Goal: Information Seeking & Learning: Compare options

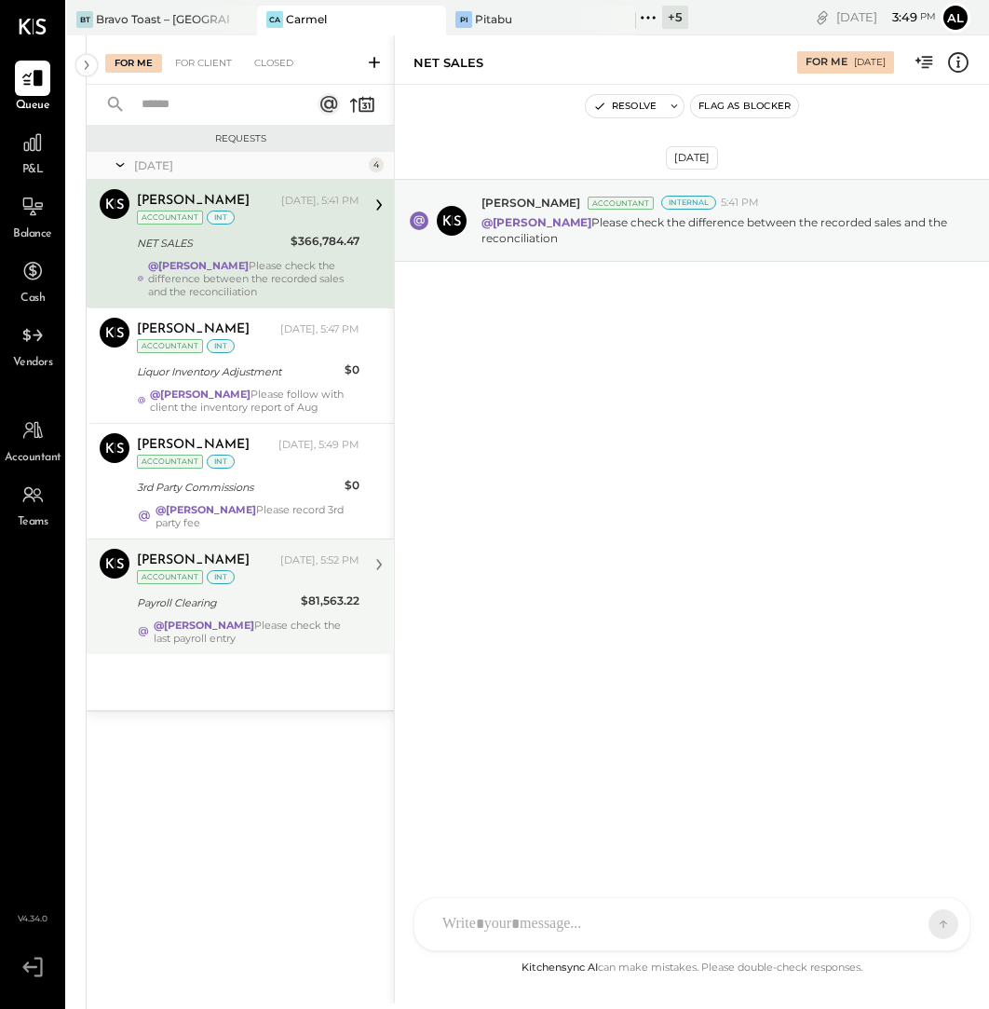
click at [269, 593] on div "Payroll Clearing" at bounding box center [216, 602] width 158 height 19
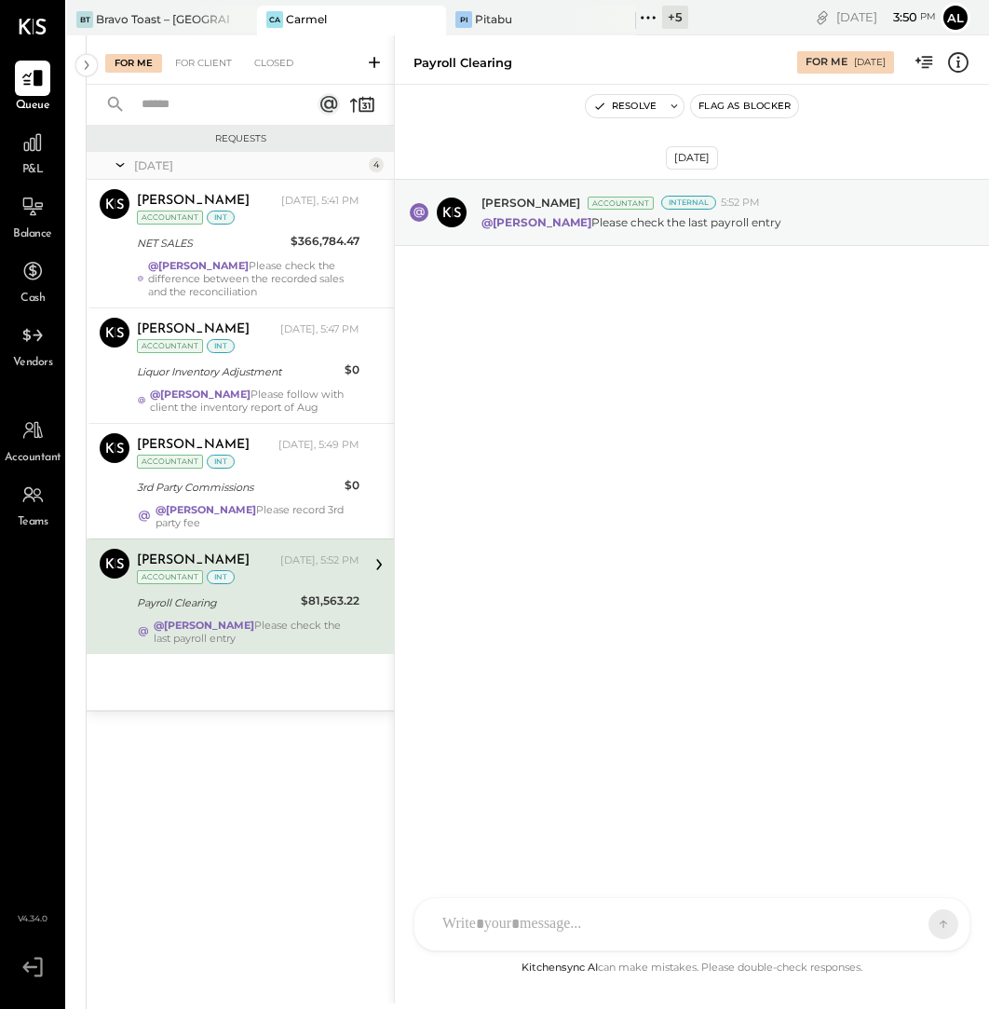
click at [142, 618] on div "@Alejandro Bueno Please check the last payroll entry" at bounding box center [248, 631] width 223 height 26
click at [631, 104] on button "Resolve" at bounding box center [625, 106] width 78 height 22
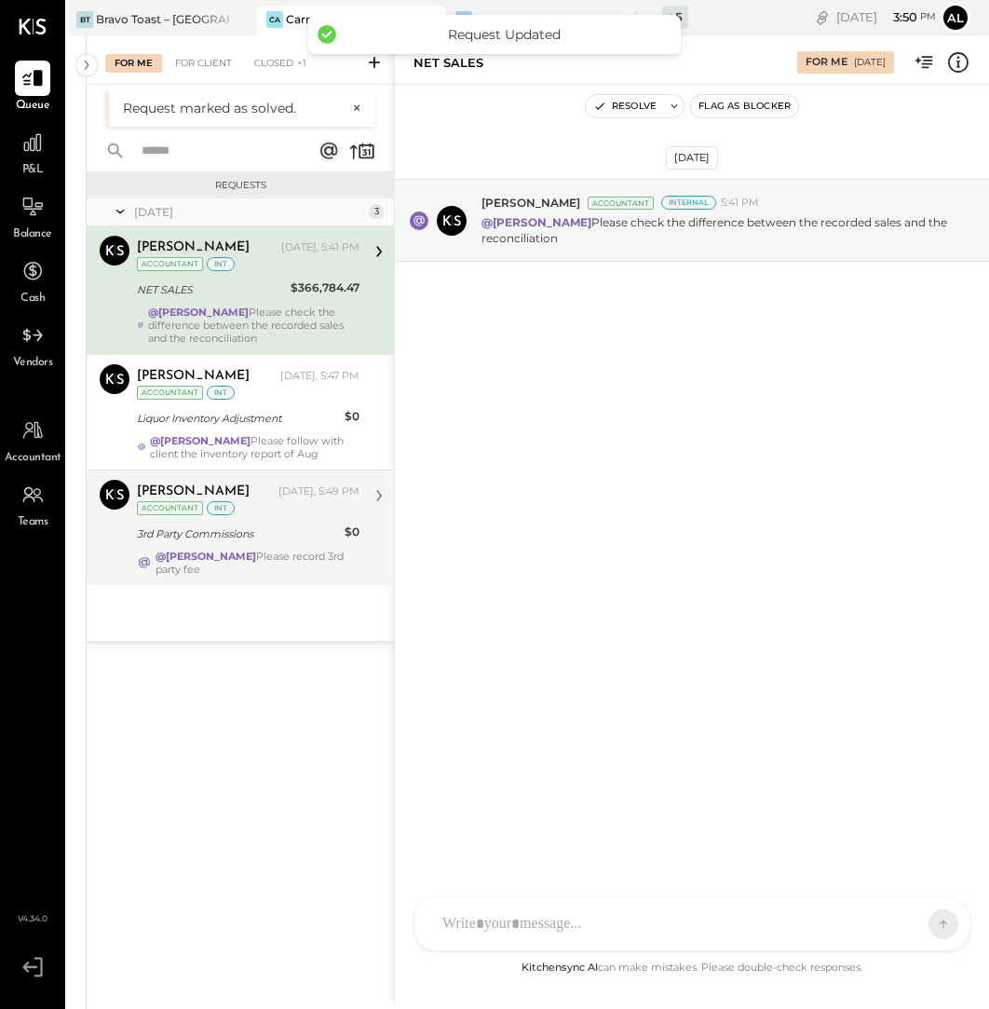
click at [305, 522] on div "3rd Party Commissions" at bounding box center [238, 533] width 202 height 22
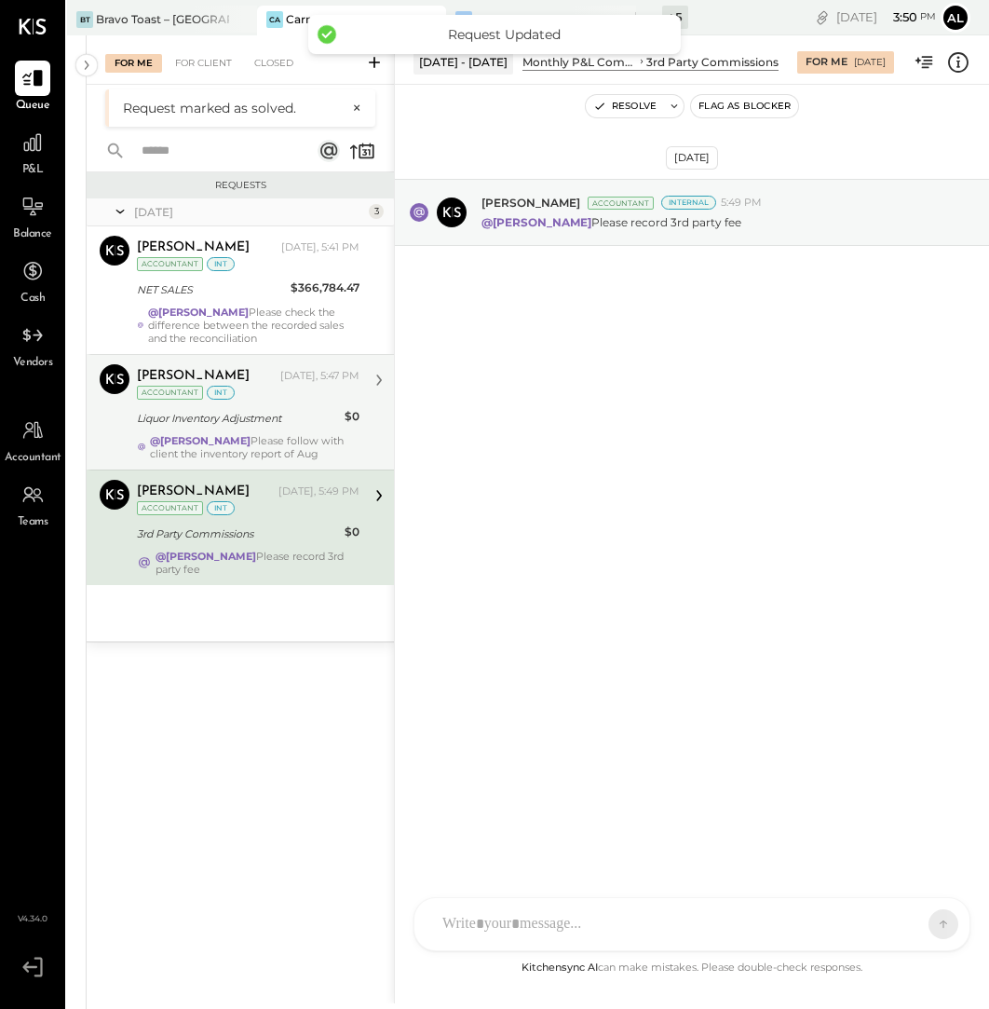
click at [279, 422] on div "Liquor Inventory Adjustment" at bounding box center [238, 418] width 202 height 19
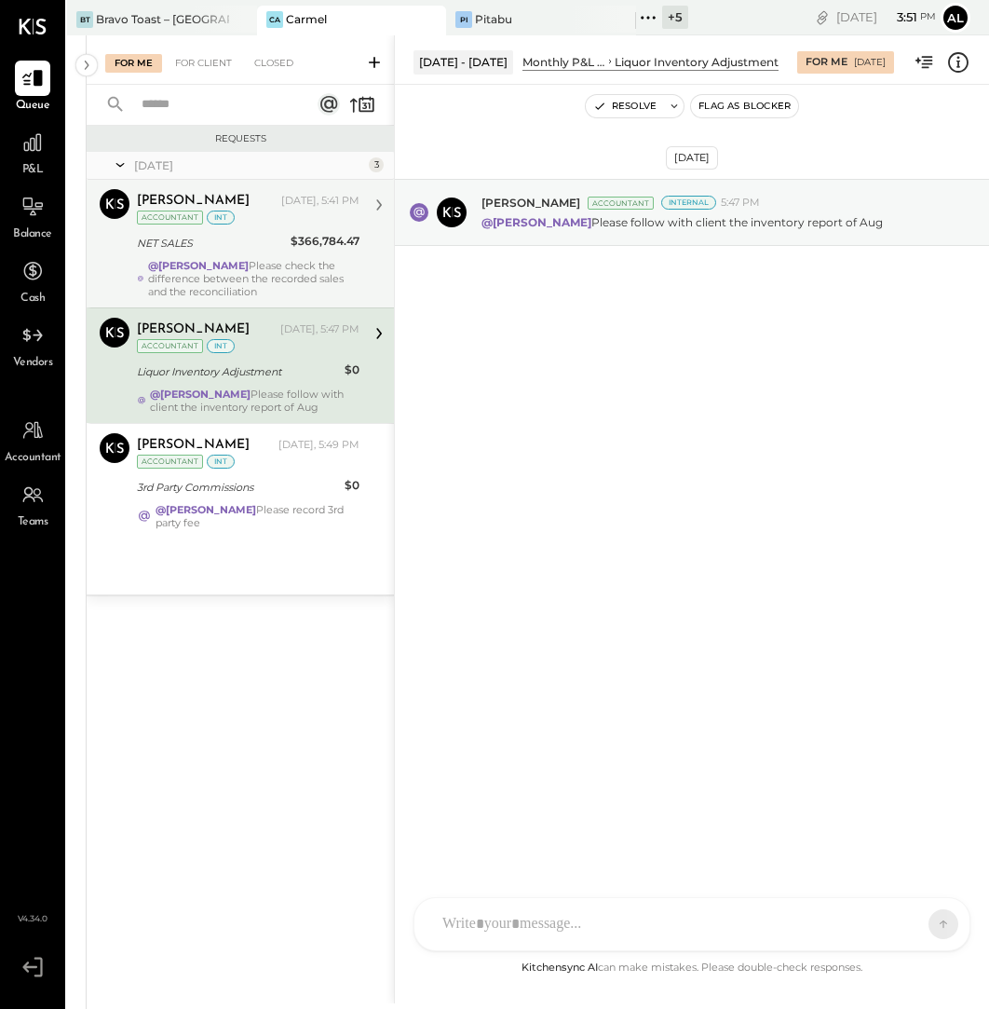
click at [319, 265] on div "@Alejandro Bueno Please check the difference between the recorded sales and the…" at bounding box center [253, 278] width 211 height 39
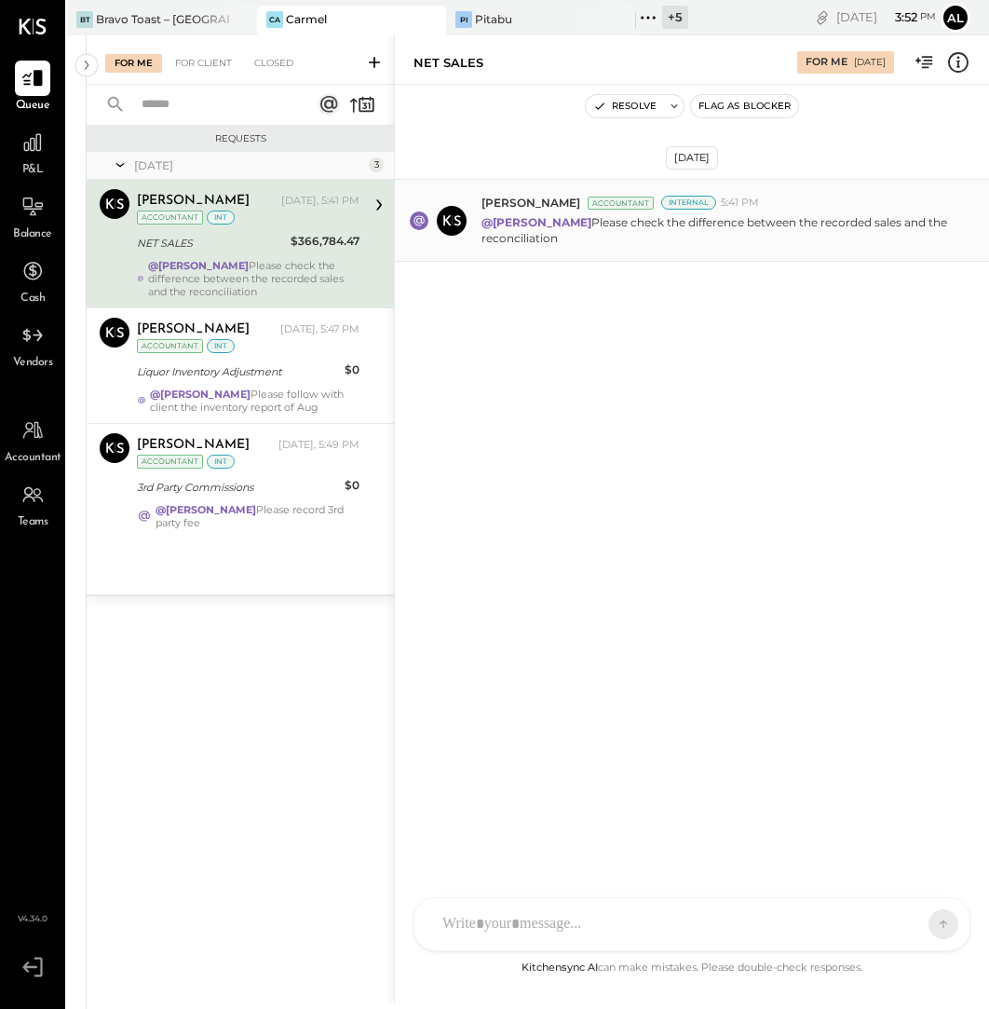
click at [749, 227] on p "@Alejandro Bueno Please check the difference between the recorded sales and the…" at bounding box center [716, 230] width 468 height 32
click at [646, 109] on button "Resolve" at bounding box center [625, 106] width 78 height 22
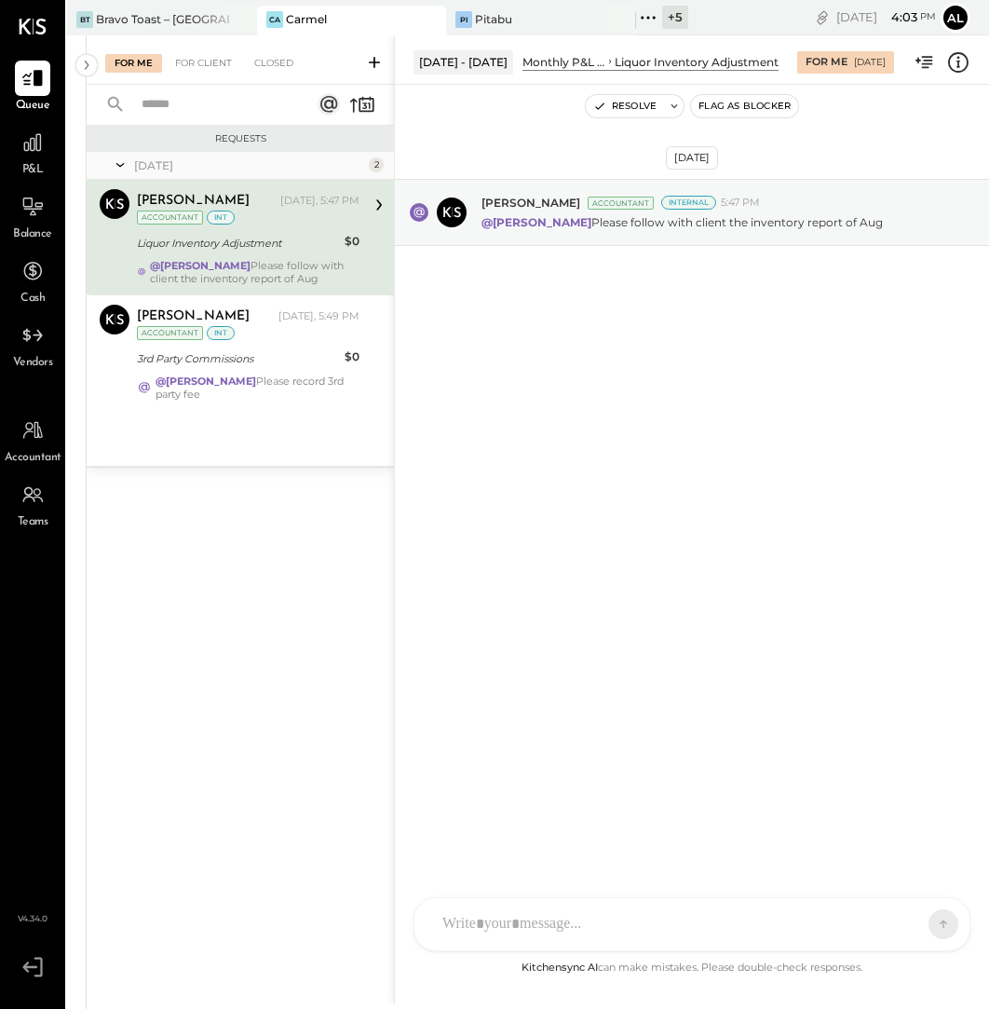
click at [583, 929] on div at bounding box center [675, 923] width 484 height 41
paste div
click at [886, 932] on div "ALL" at bounding box center [901, 923] width 93 height 37
click at [890, 924] on div "ALL" at bounding box center [885, 924] width 58 height 16
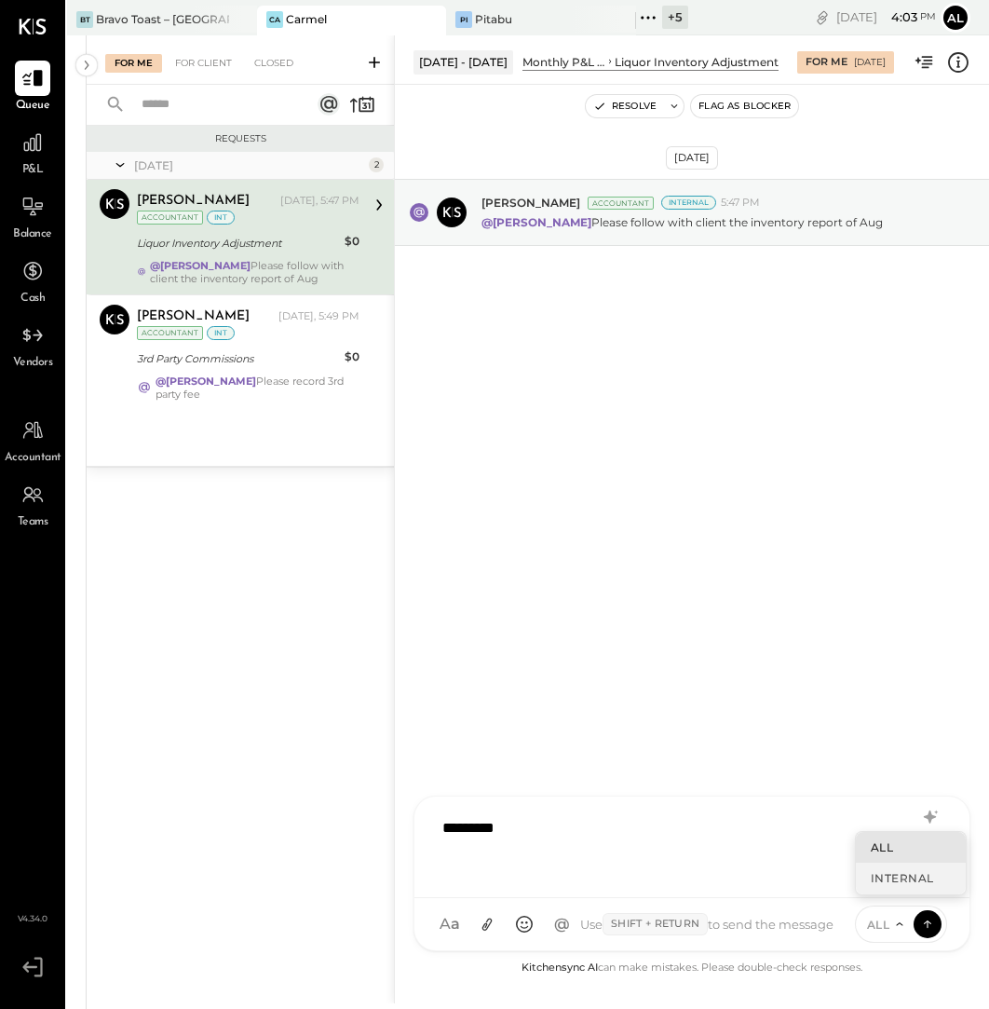
click at [902, 887] on div "INTERNAL" at bounding box center [911, 877] width 110 height 31
click at [930, 922] on icon at bounding box center [927, 921] width 7 height 4
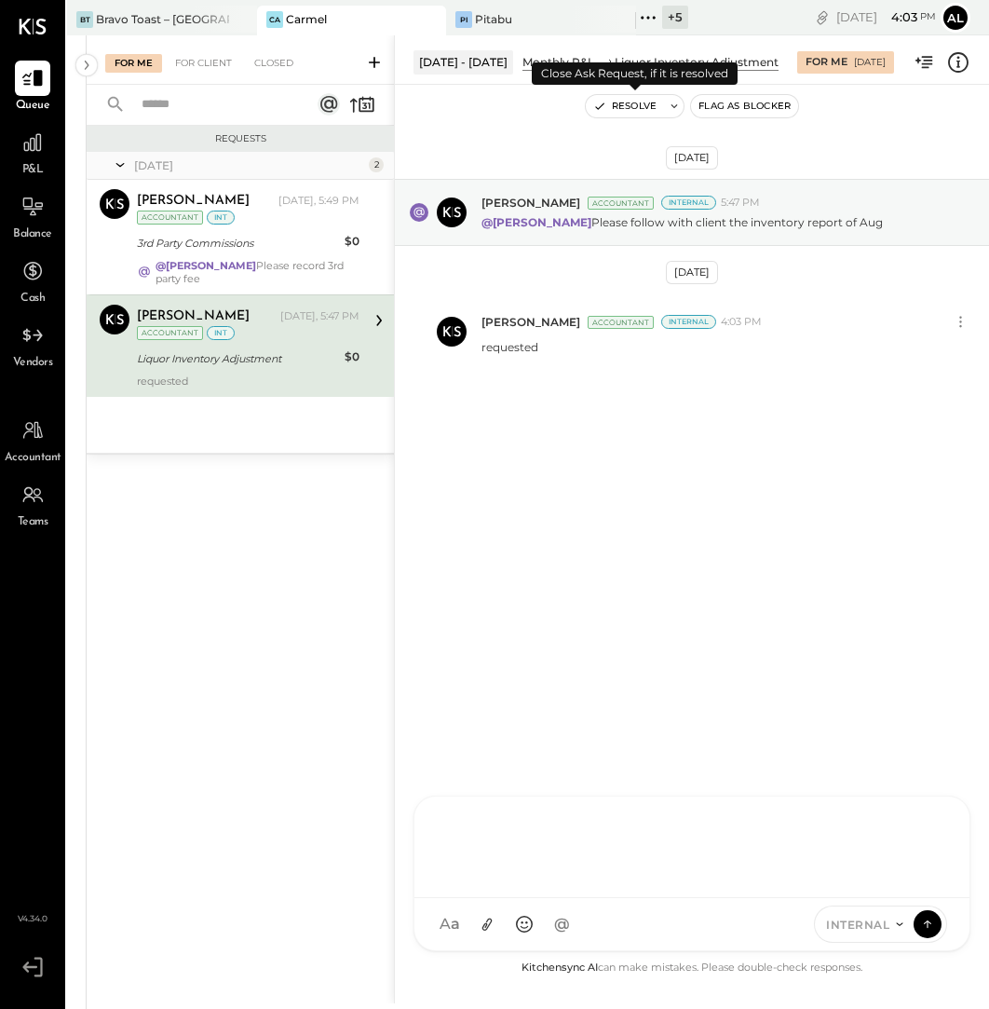
click at [648, 105] on button "Resolve" at bounding box center [625, 106] width 78 height 22
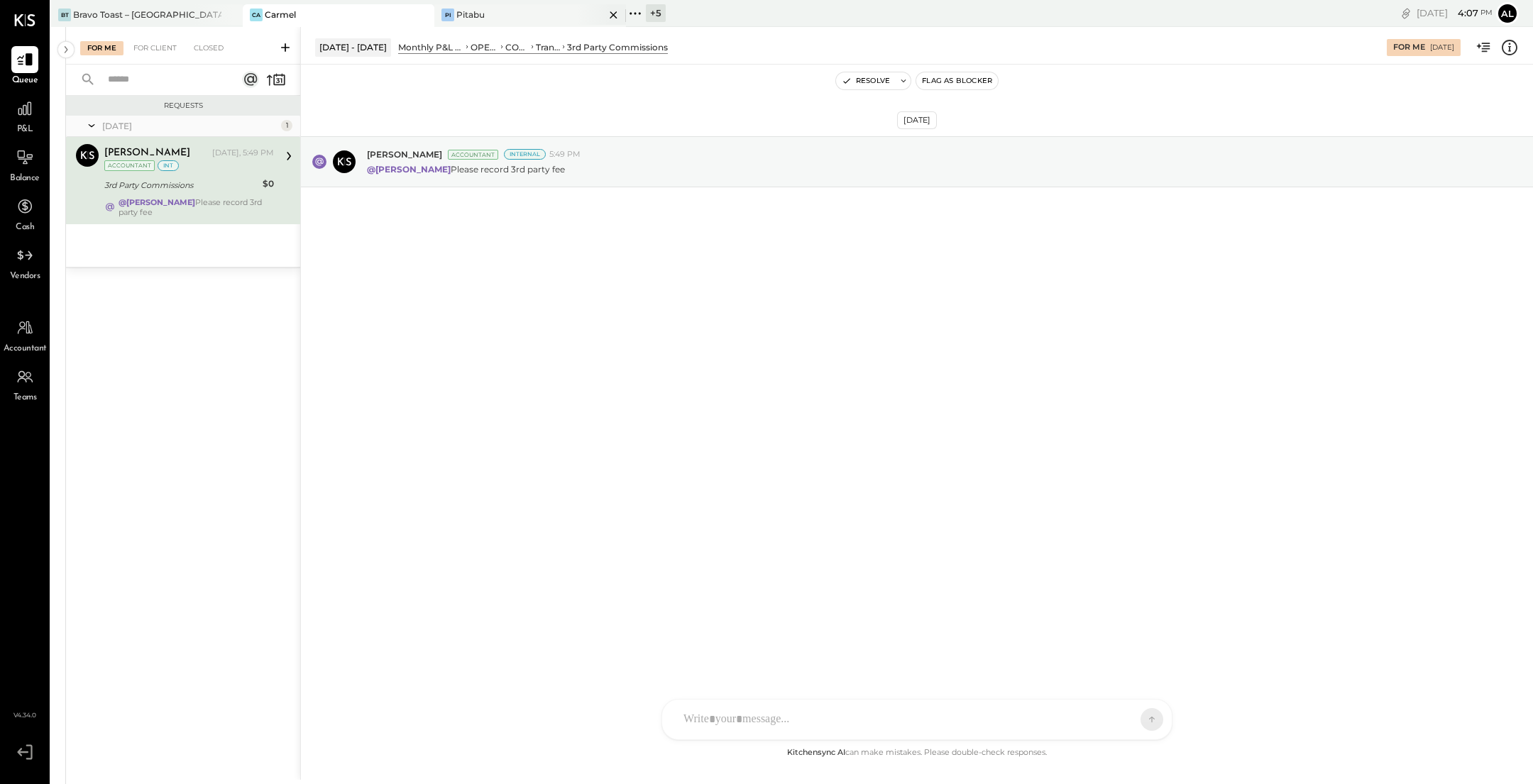
click at [507, 20] on div "Pi Pitabu" at bounding box center [520, 14] width 171 height 13
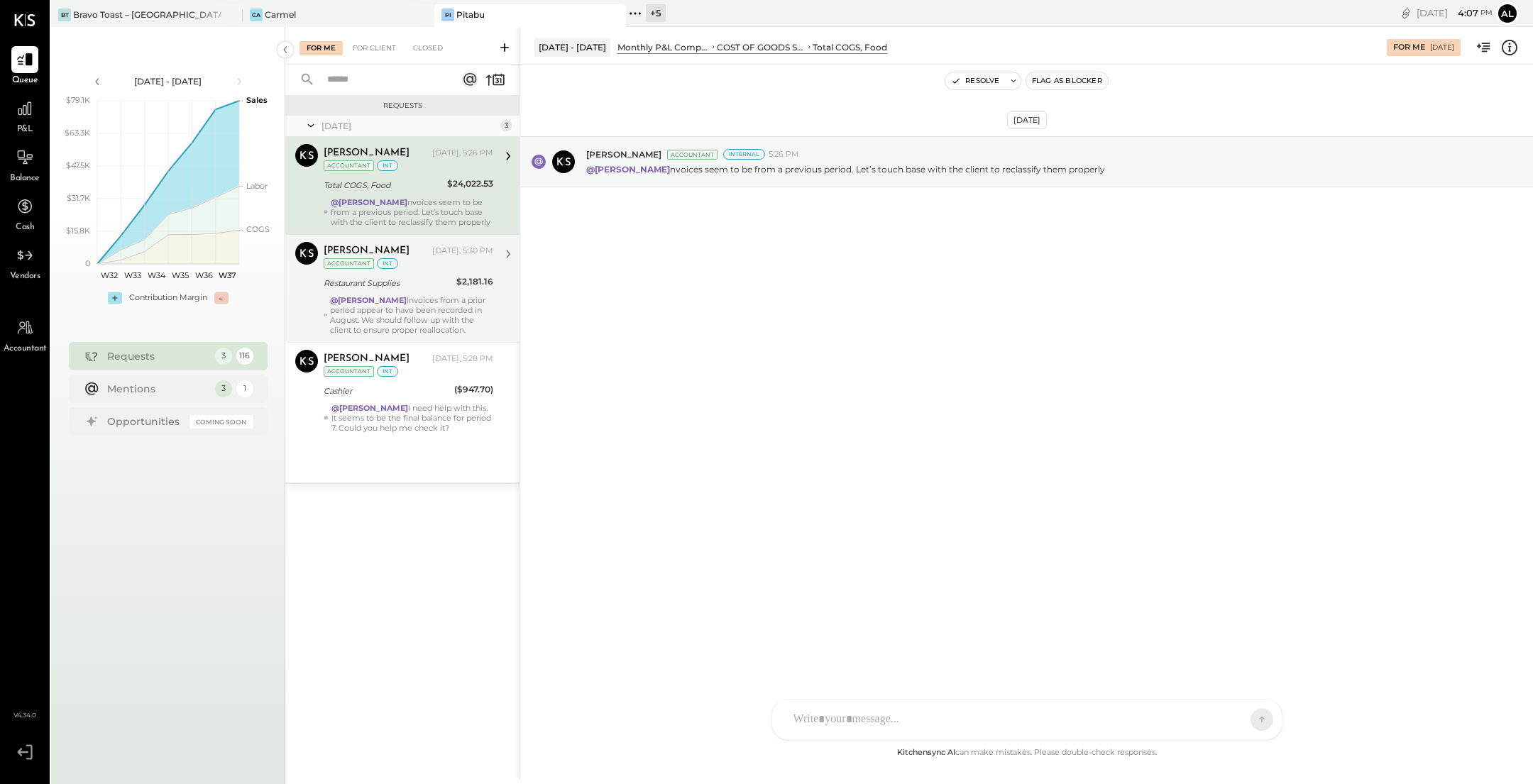
click at [463, 312] on div "@Alejandro Bueno Invoices from a prior period appear to have been recorded in A…" at bounding box center [411, 315] width 163 height 40
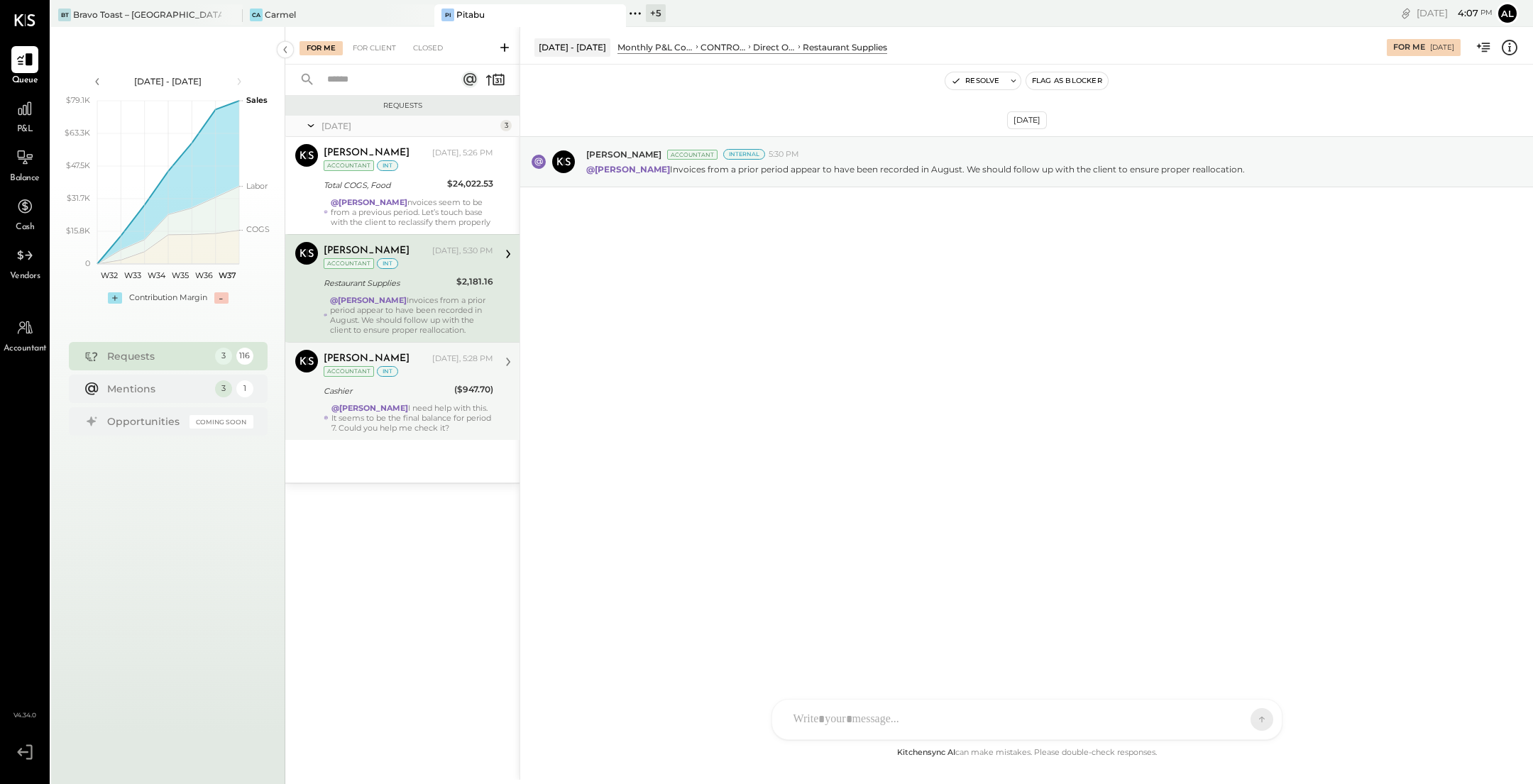
click at [460, 423] on div "@Noemi Balmaceda I need help with this. It seems to be the final balance for pe…" at bounding box center [412, 418] width 162 height 30
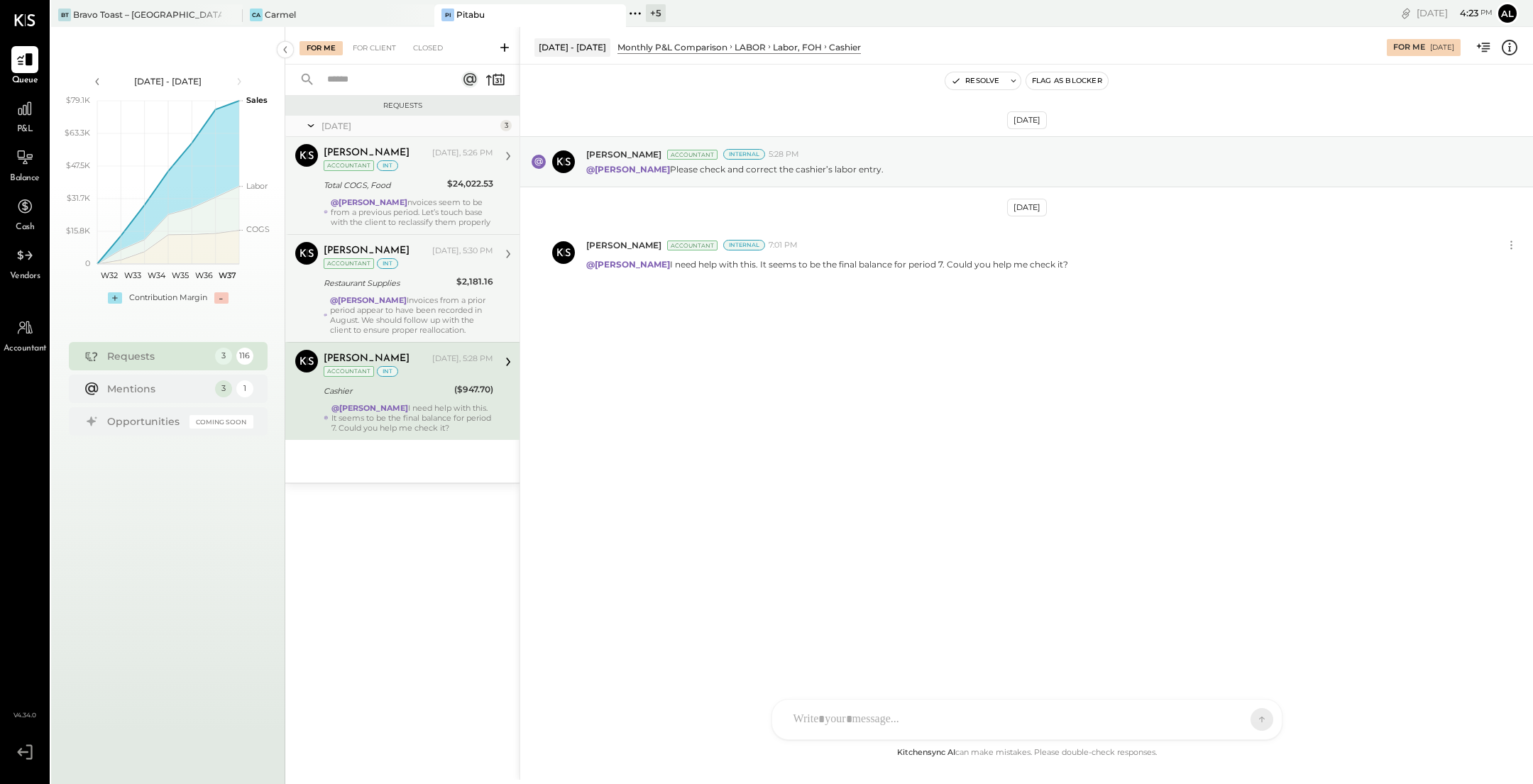
click at [446, 206] on div "@Alejandro Bueno nvoices seem to be from a previous period. Let’s touch base wi…" at bounding box center [411, 212] width 162 height 30
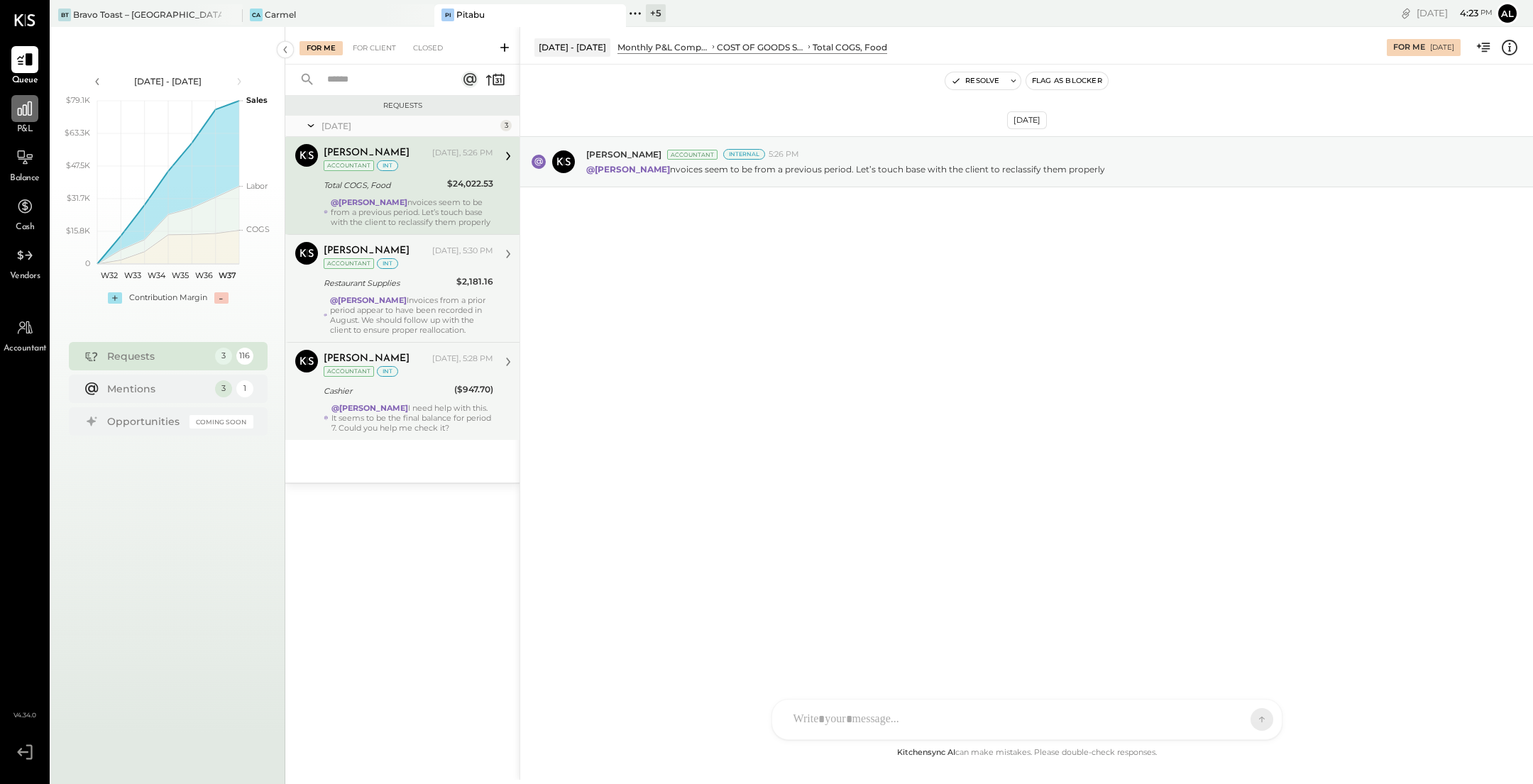
click at [12, 114] on div at bounding box center [24, 108] width 27 height 27
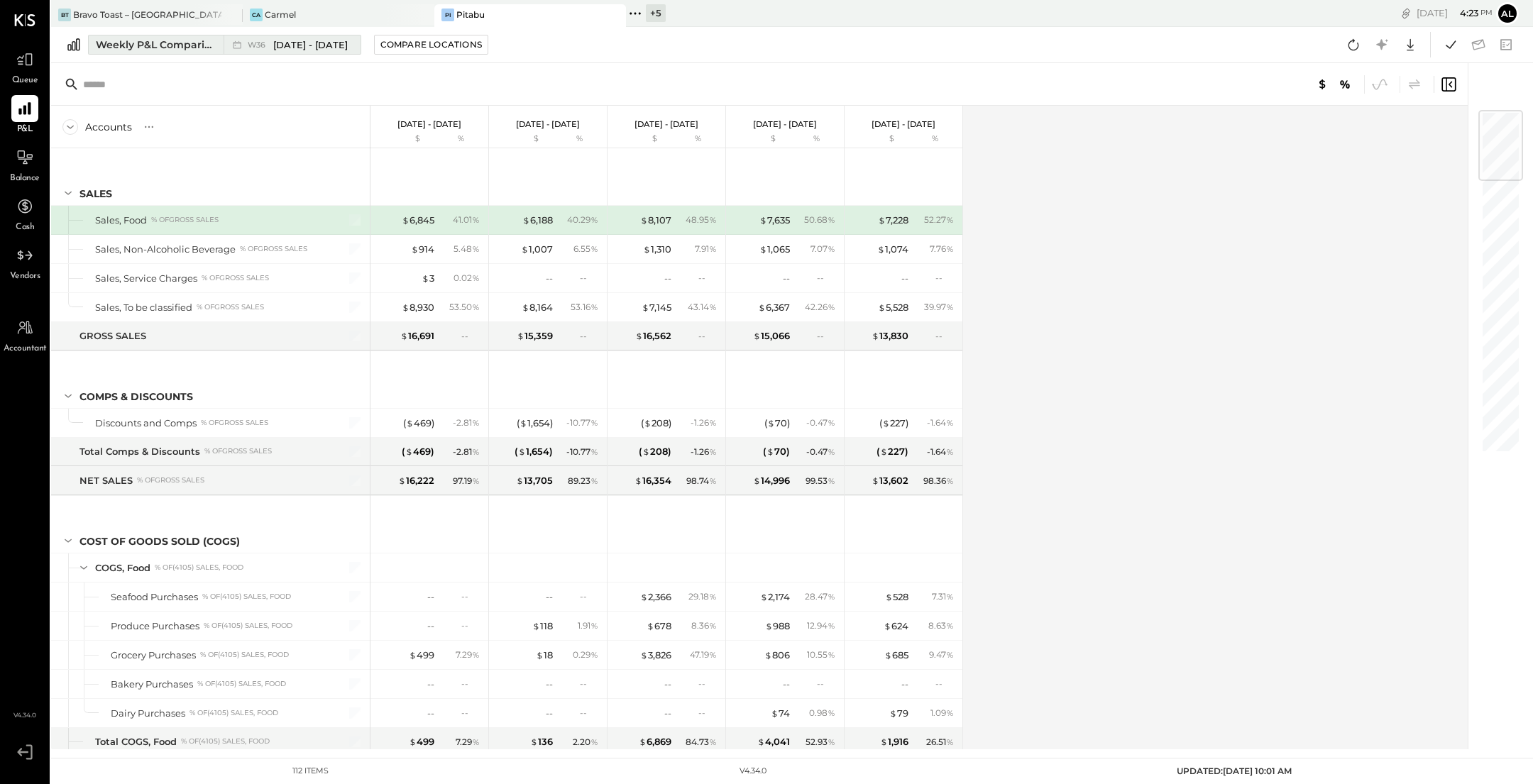
click at [158, 54] on button "Weekly P&L Comparison W36 Sep 1 - 7, 2025" at bounding box center [224, 45] width 274 height 20
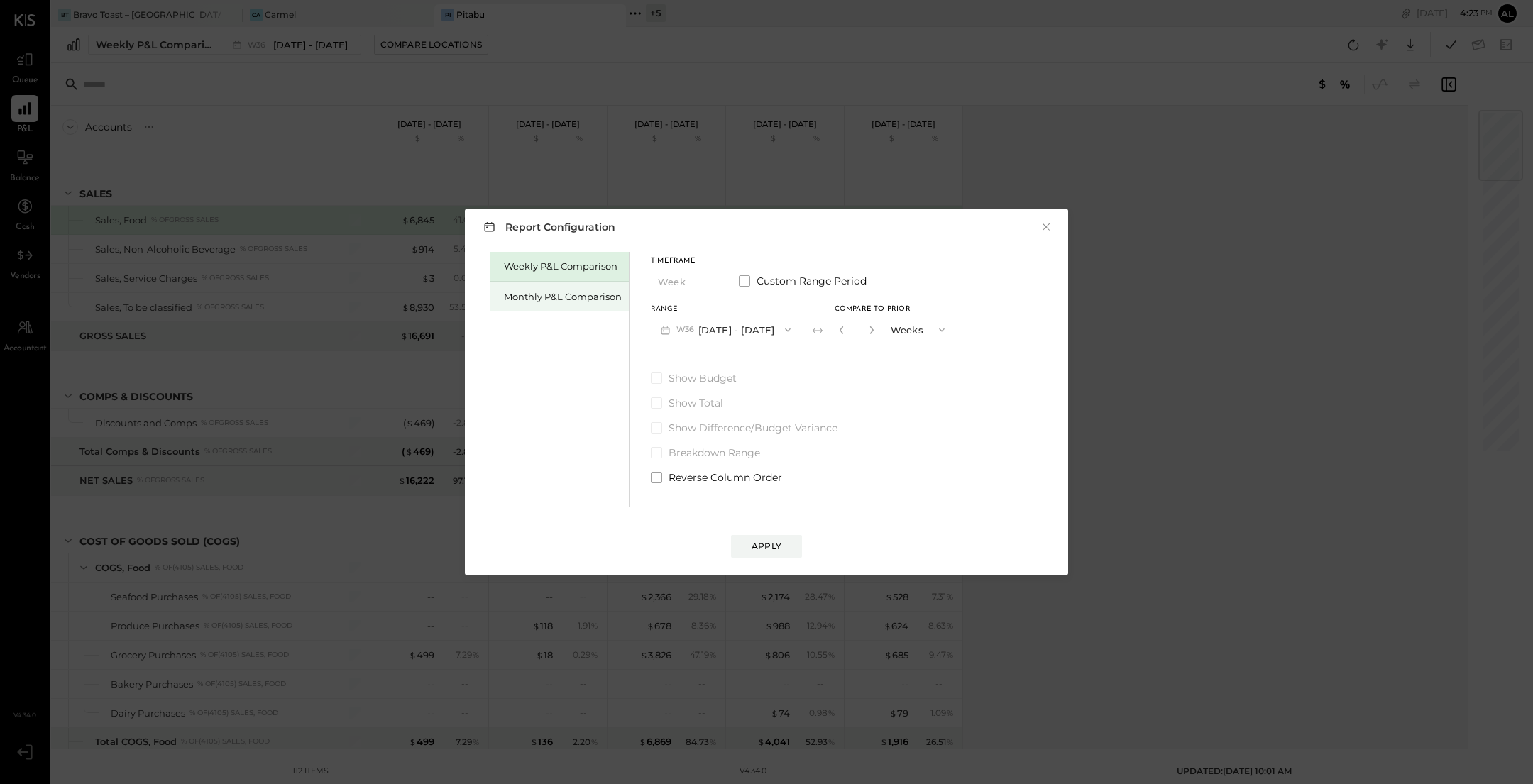
click at [555, 298] on div "Monthly P&L Comparison" at bounding box center [562, 297] width 118 height 14
click at [759, 332] on button "M09 Sep 1 - 30, 2025" at bounding box center [725, 329] width 150 height 26
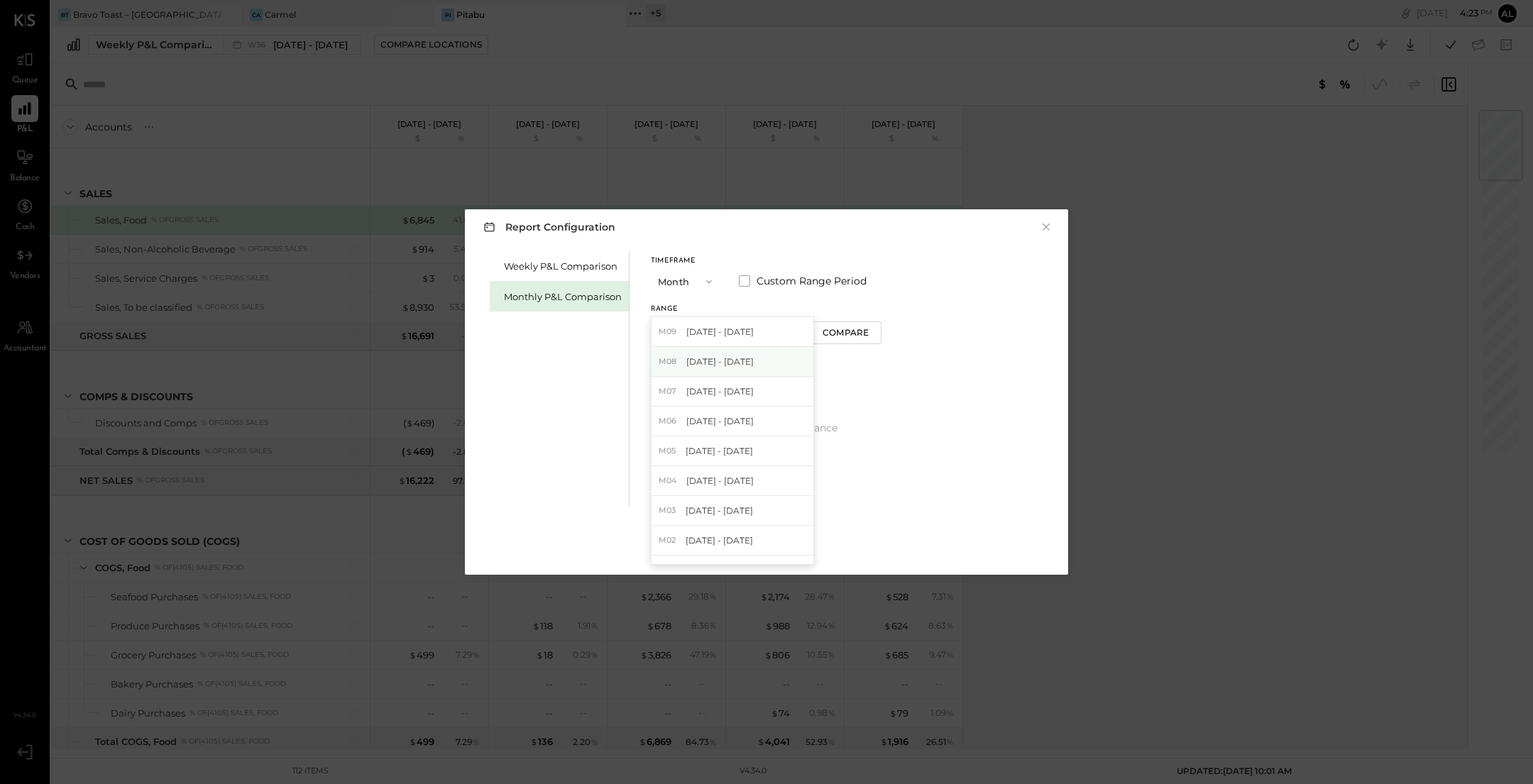
click at [755, 354] on div "M08 Aug 1 - 31, 2025" at bounding box center [732, 361] width 162 height 30
click at [850, 334] on div "Compare" at bounding box center [845, 332] width 46 height 12
click at [868, 329] on icon "button" at bounding box center [871, 329] width 8 height 8
type input "*"
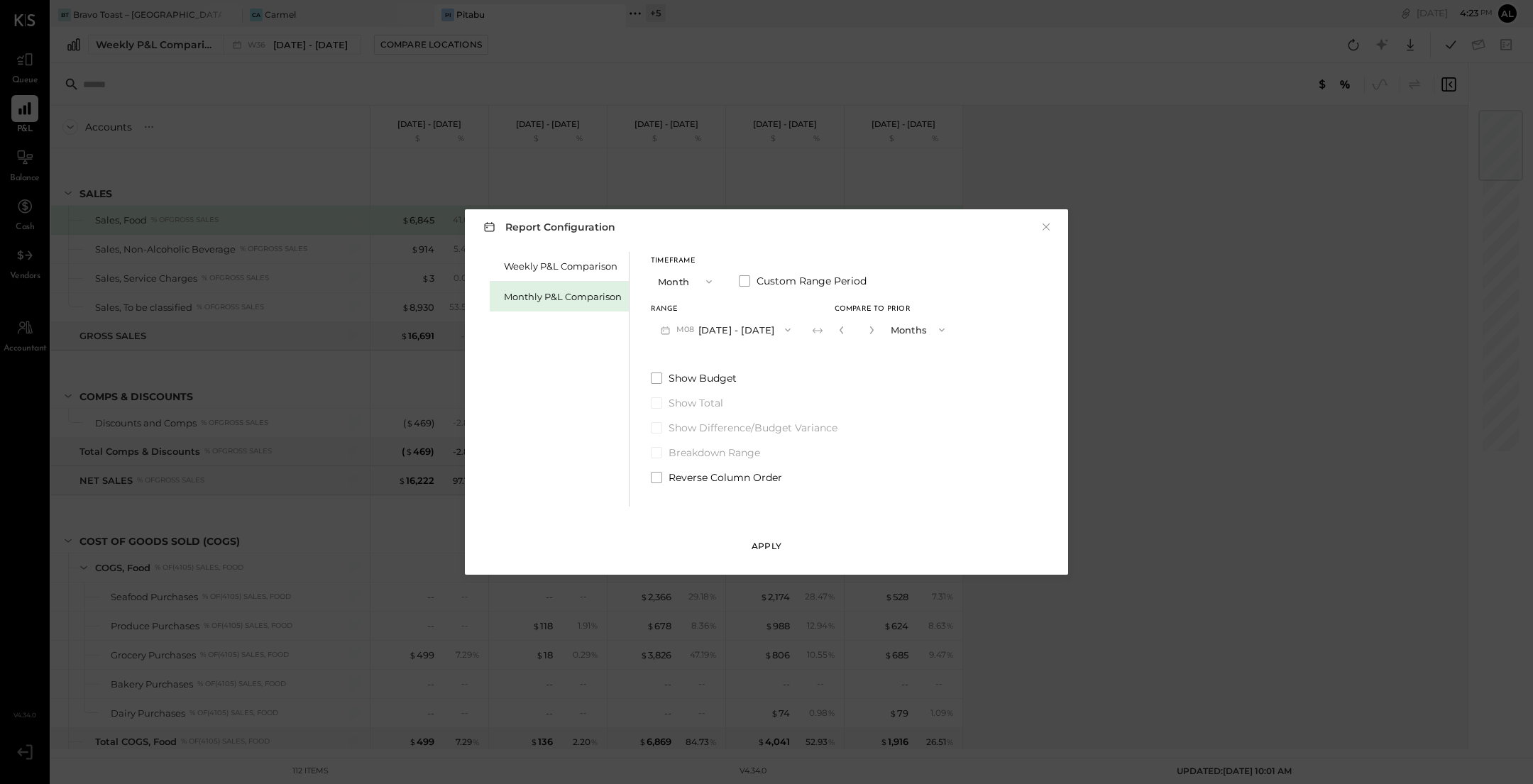
click at [771, 542] on div "Apply" at bounding box center [766, 546] width 30 height 12
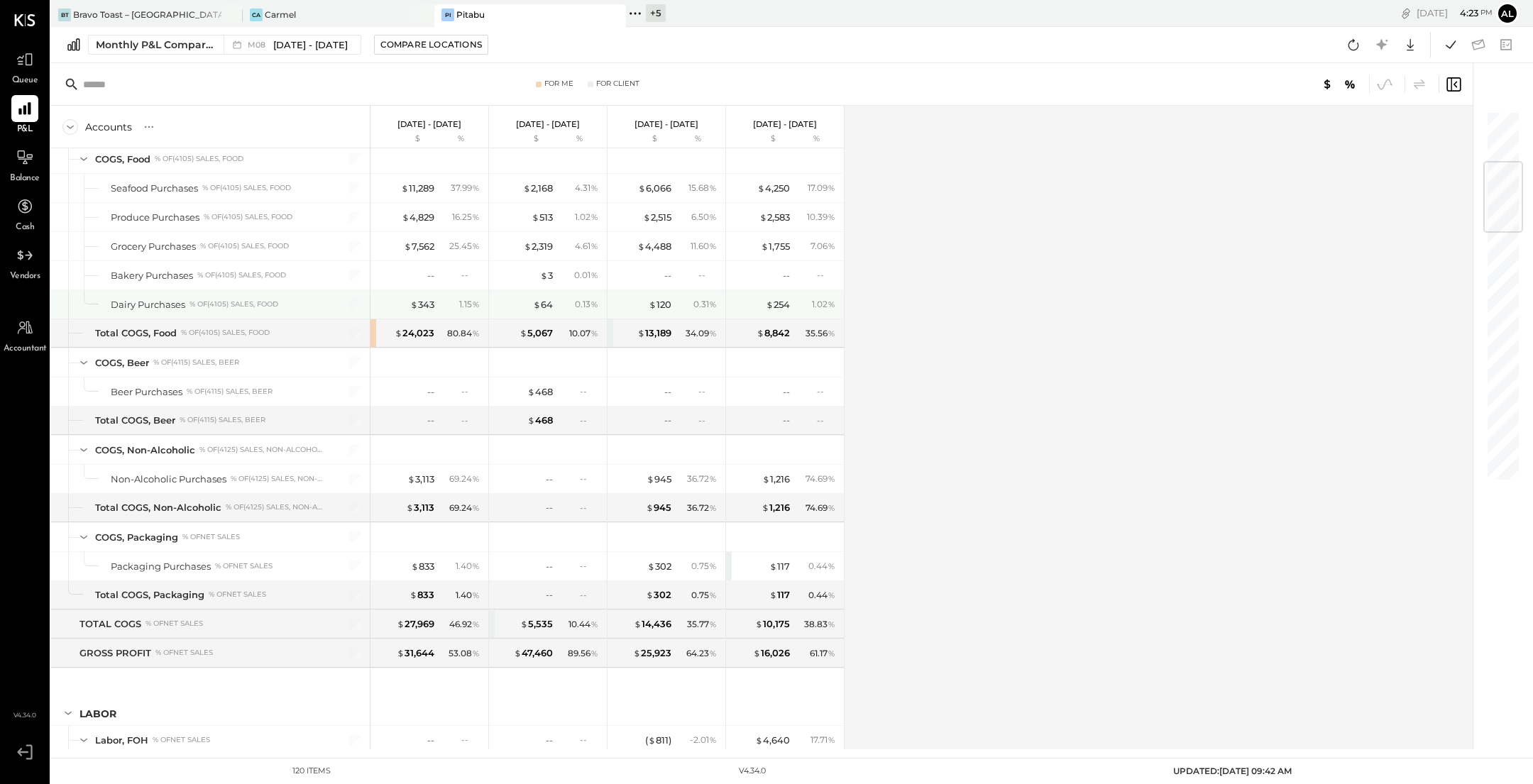
scroll to position [433, 0]
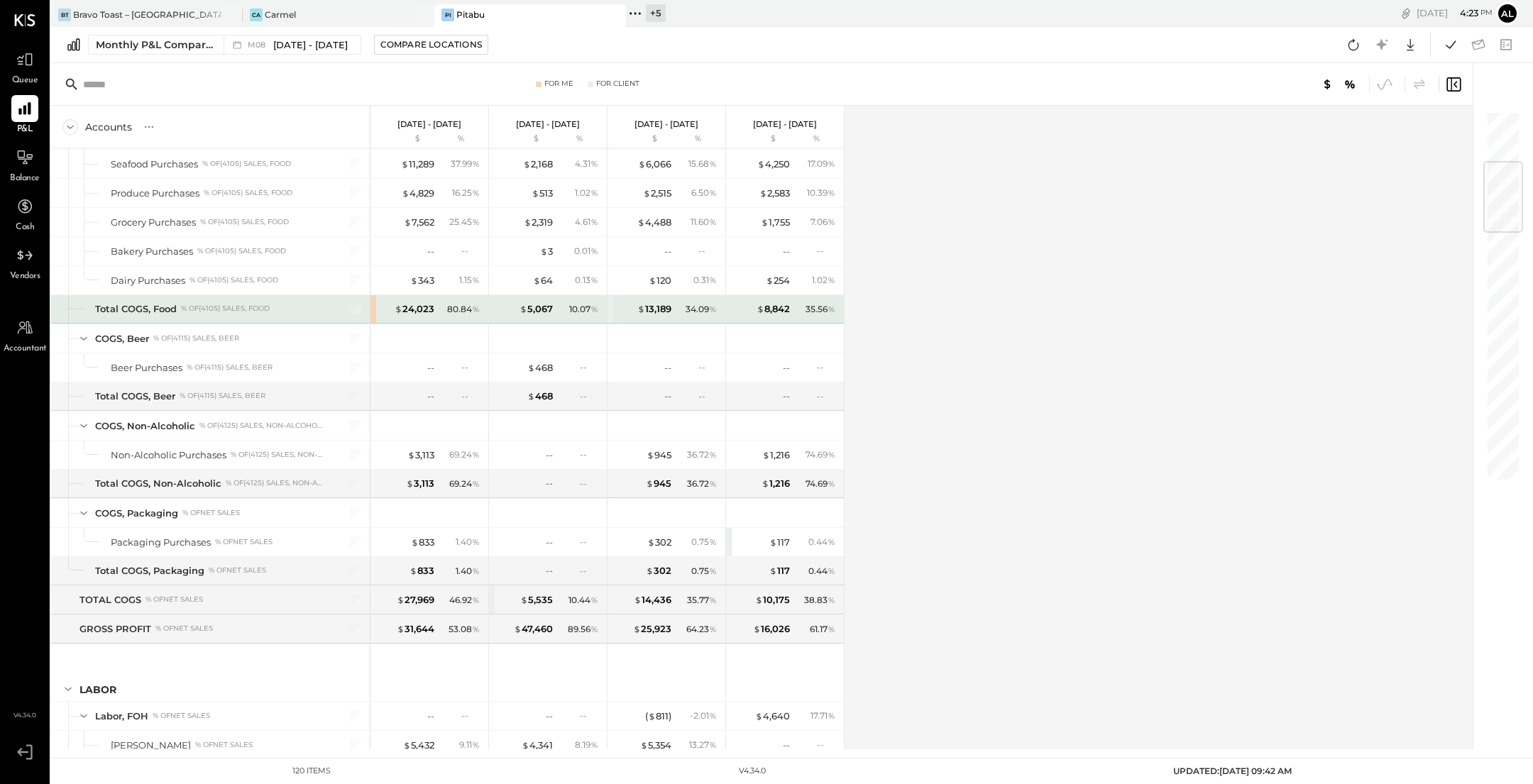
click at [371, 304] on div "$ 24,023 80.84 %" at bounding box center [429, 309] width 118 height 28
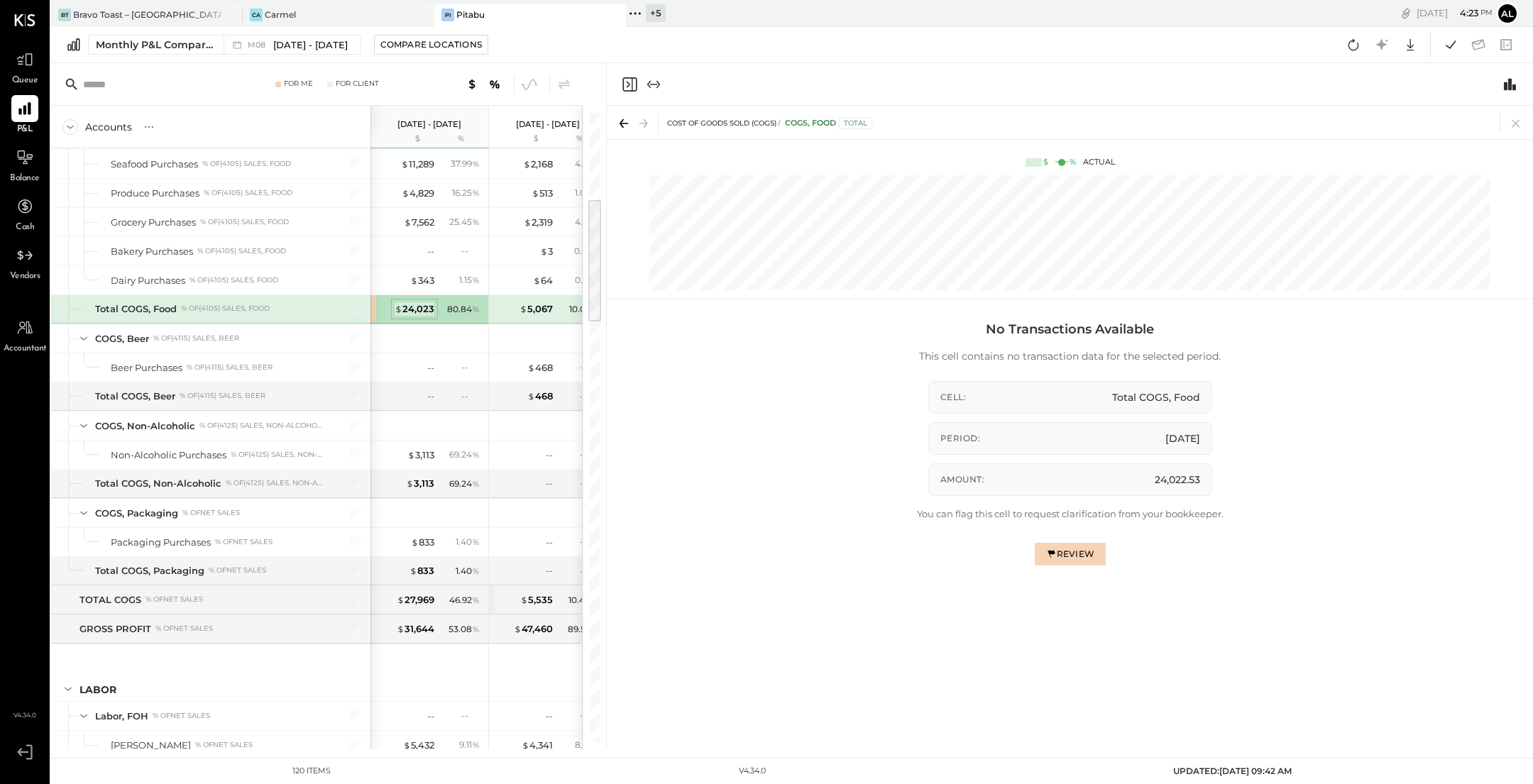
click at [421, 306] on div "$ 24,023" at bounding box center [414, 309] width 40 height 14
click at [1059, 551] on div "Review" at bounding box center [1070, 554] width 49 height 12
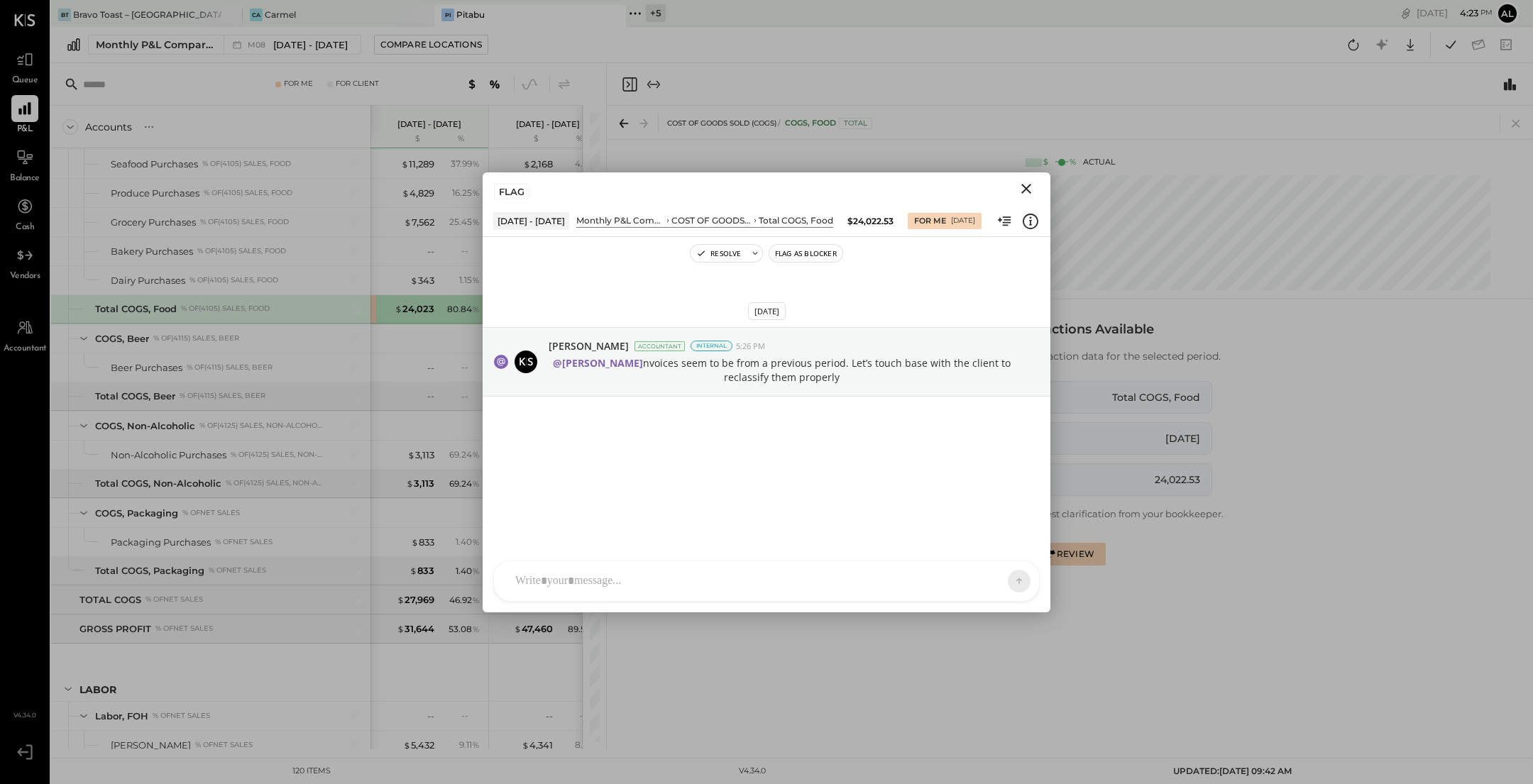
click at [1028, 189] on icon "Close" at bounding box center [1026, 188] width 10 height 10
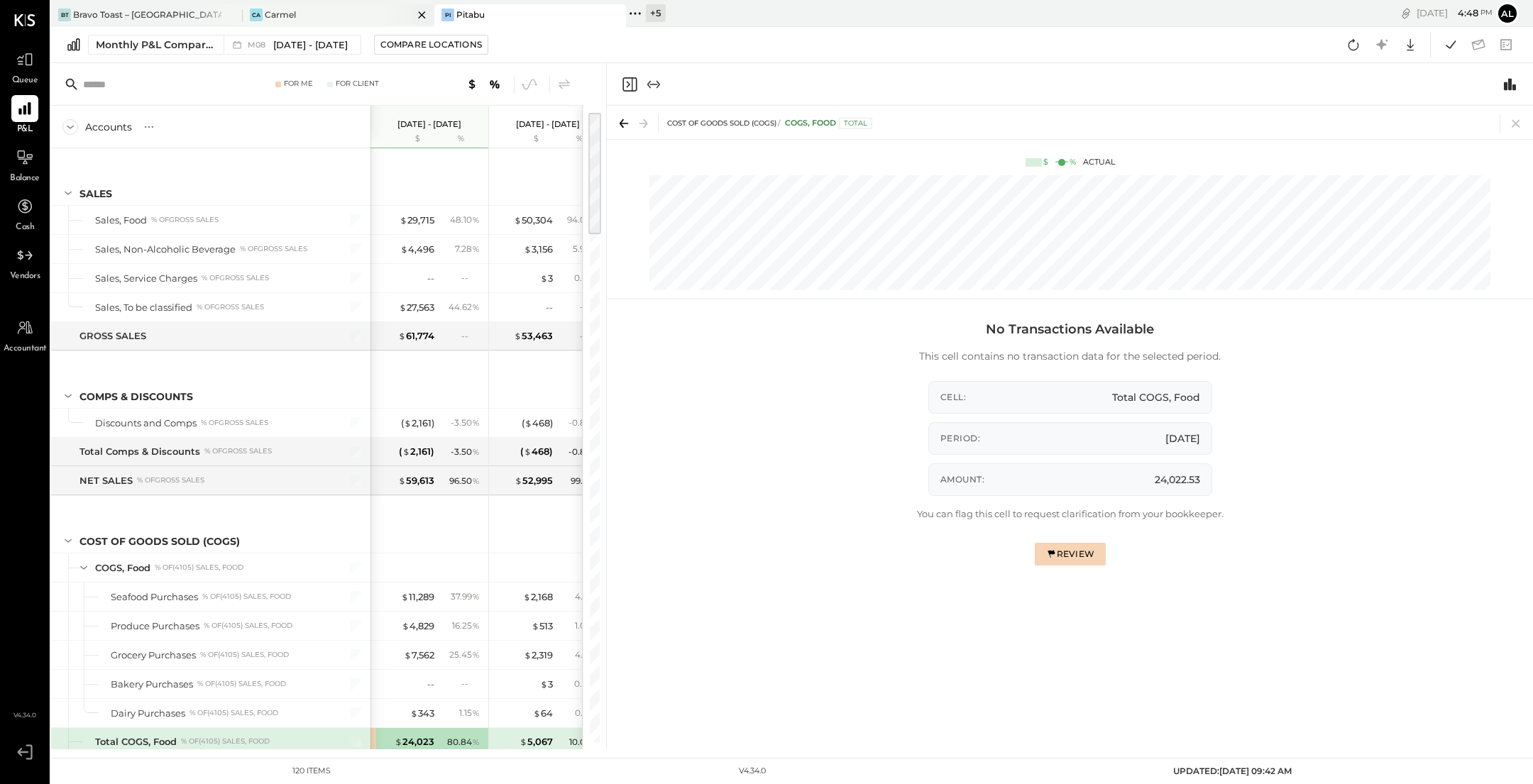
click at [337, 11] on div "Ca Carmel" at bounding box center [328, 14] width 171 height 13
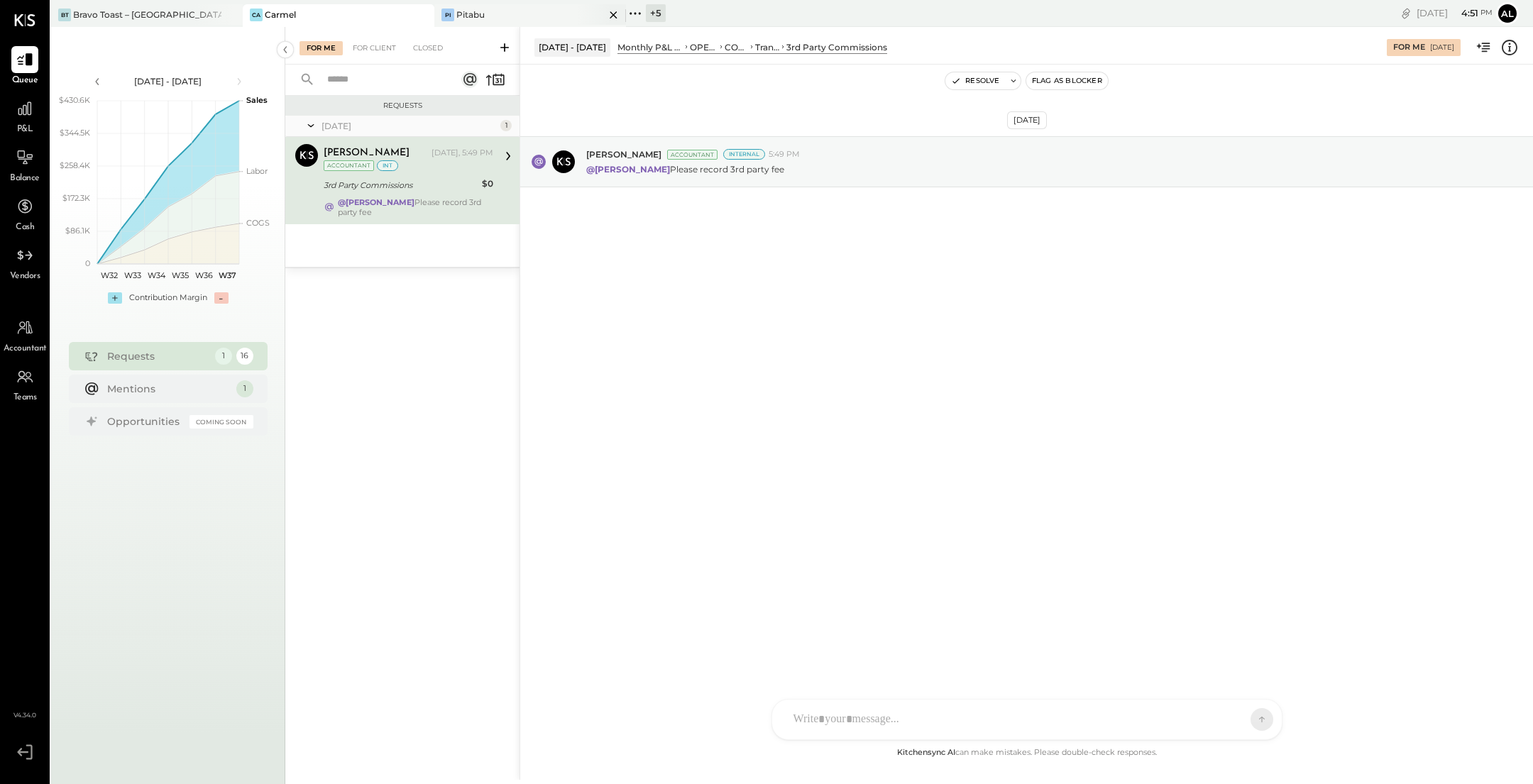
click at [539, 14] on div "Pi Pitabu" at bounding box center [520, 14] width 171 height 13
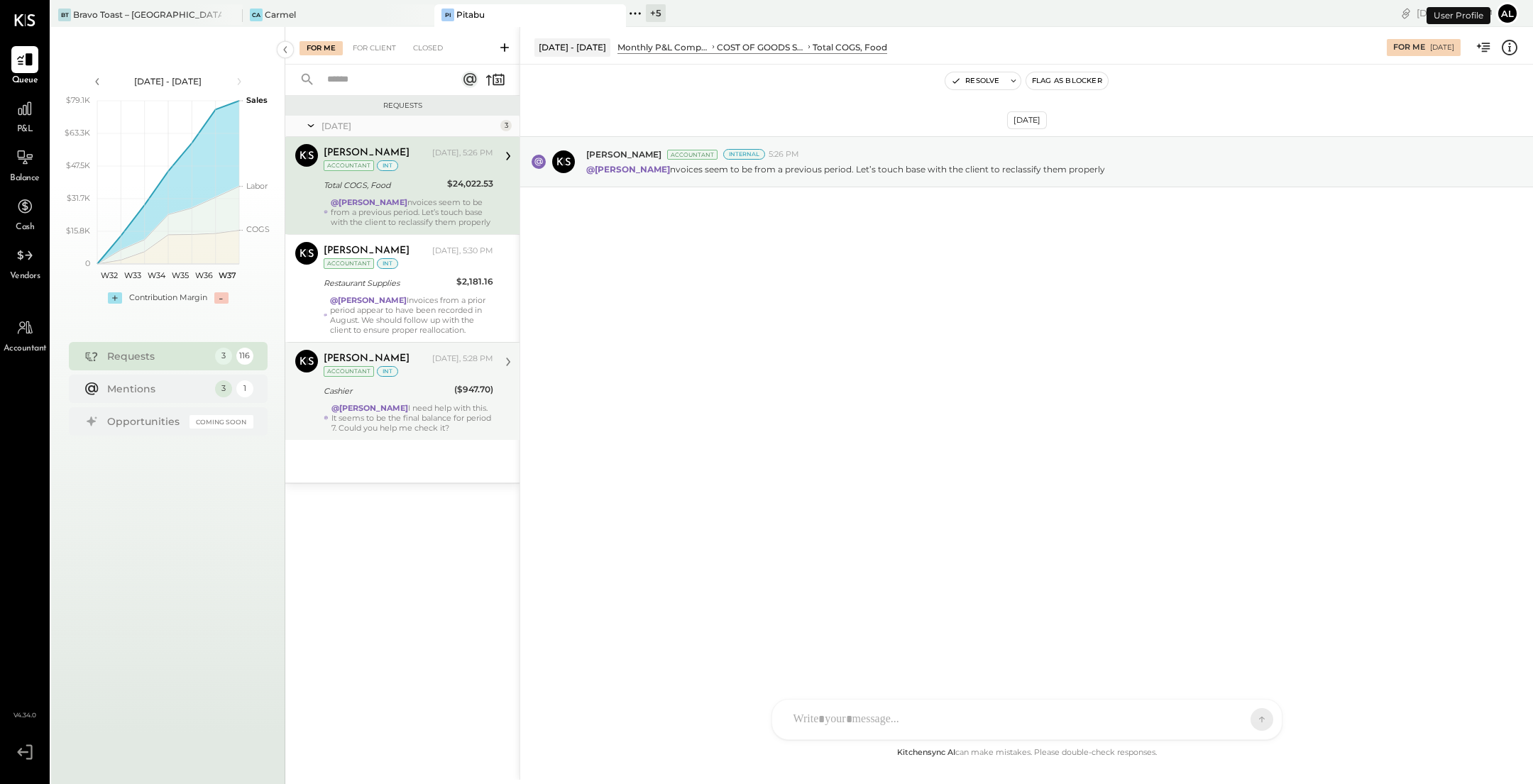
click at [438, 395] on div "Cashier" at bounding box center [387, 391] width 126 height 14
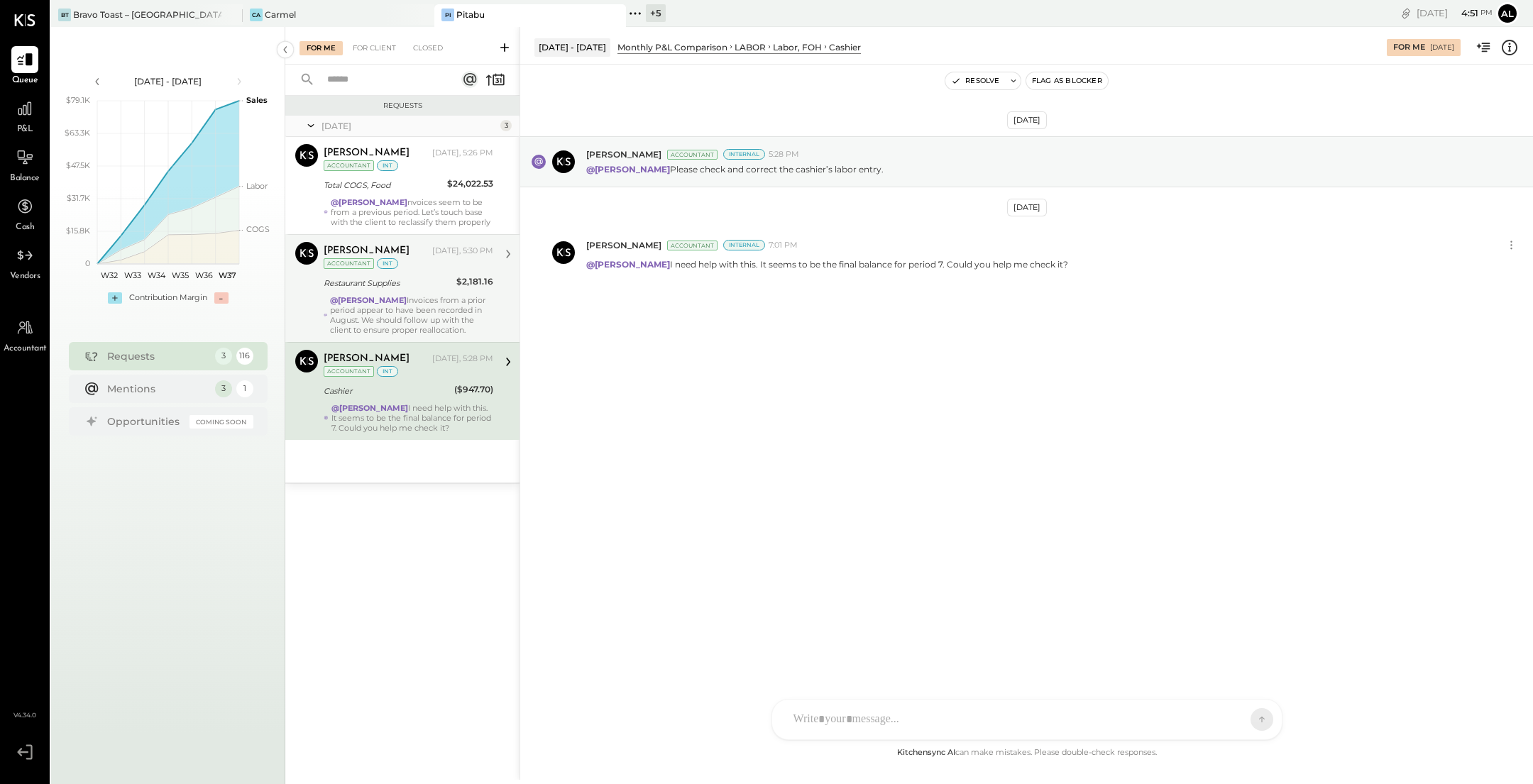
click at [446, 309] on div "@Alejandro Bueno Invoices from a prior period appear to have been recorded in A…" at bounding box center [411, 315] width 163 height 40
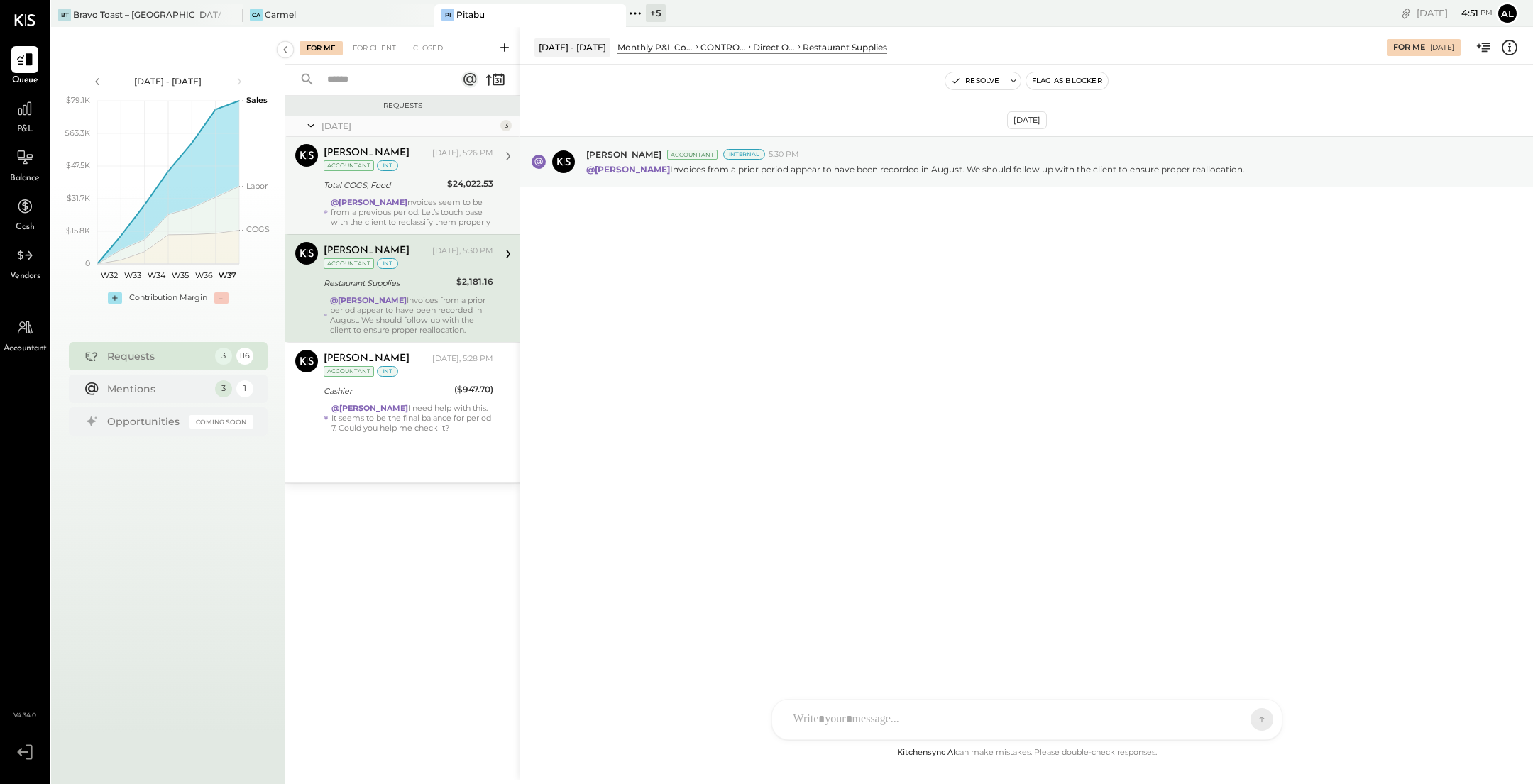
click at [446, 220] on div "@Alejandro Bueno nvoices seem to be from a previous period. Let’s touch base wi…" at bounding box center [411, 212] width 162 height 30
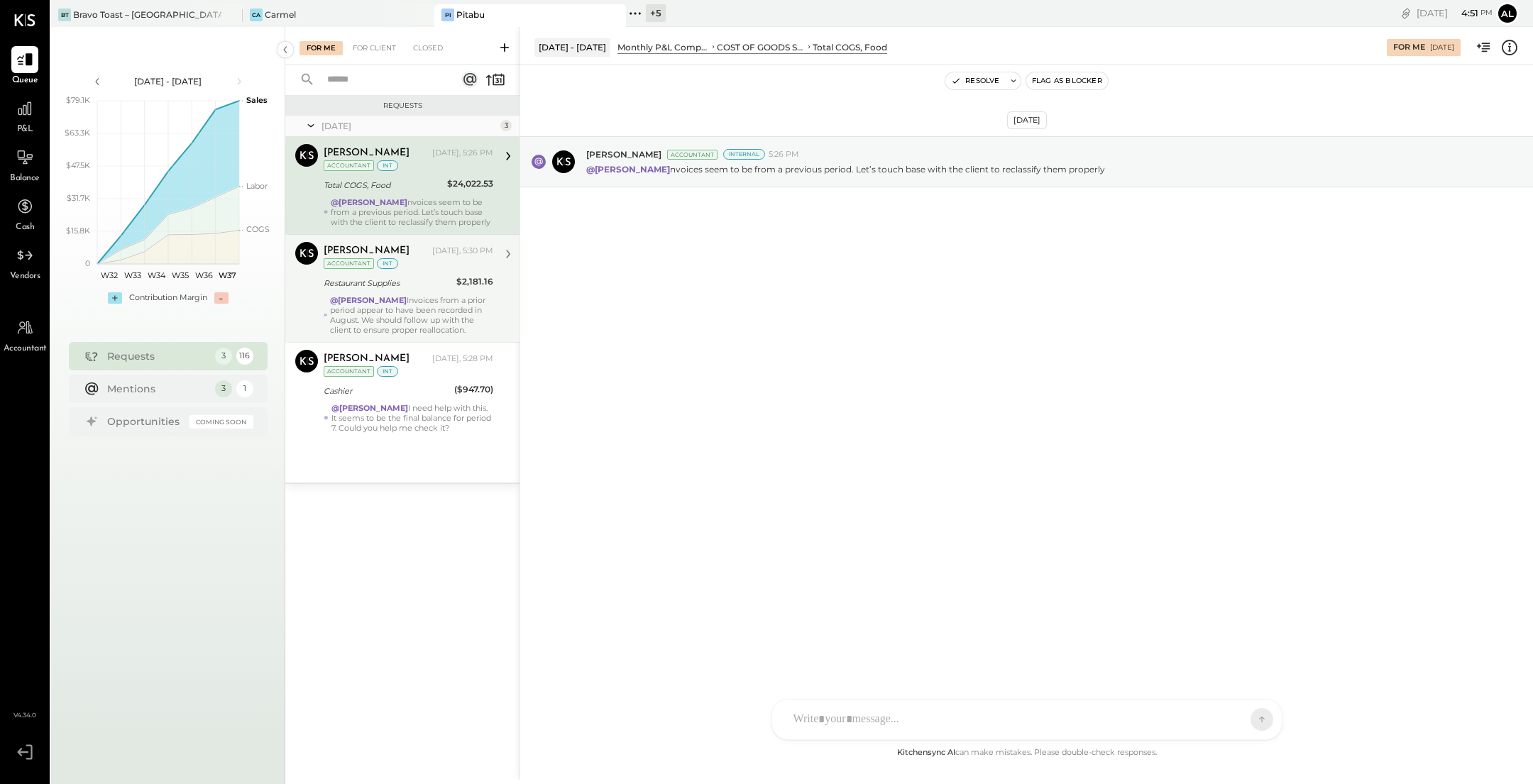
click at [448, 320] on div "@Alejandro Bueno Invoices from a prior period appear to have been recorded in A…" at bounding box center [411, 315] width 163 height 40
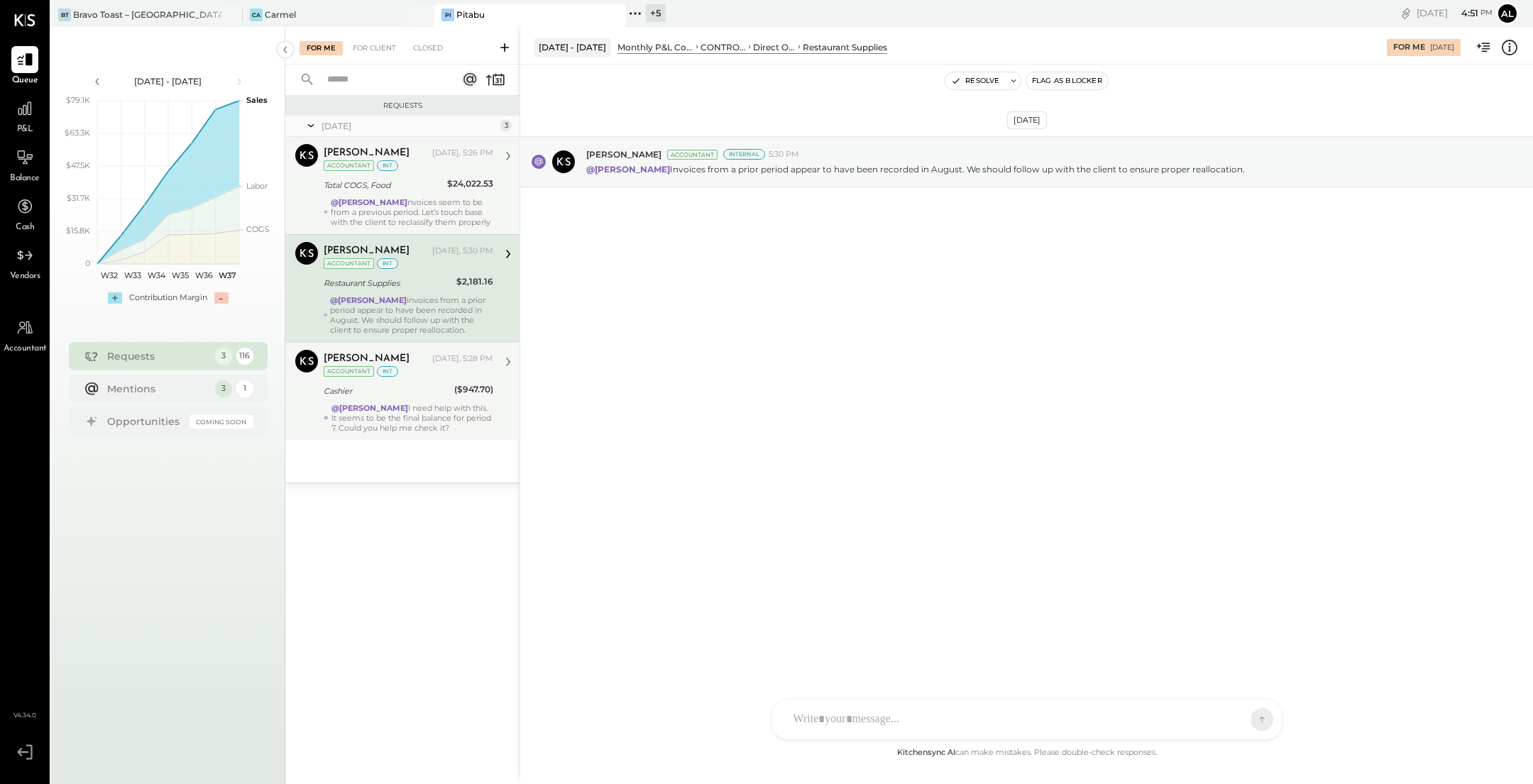
click at [455, 423] on div "@Noemi Balmaceda I need help with this. It seems to be the final balance for pe…" at bounding box center [412, 418] width 162 height 30
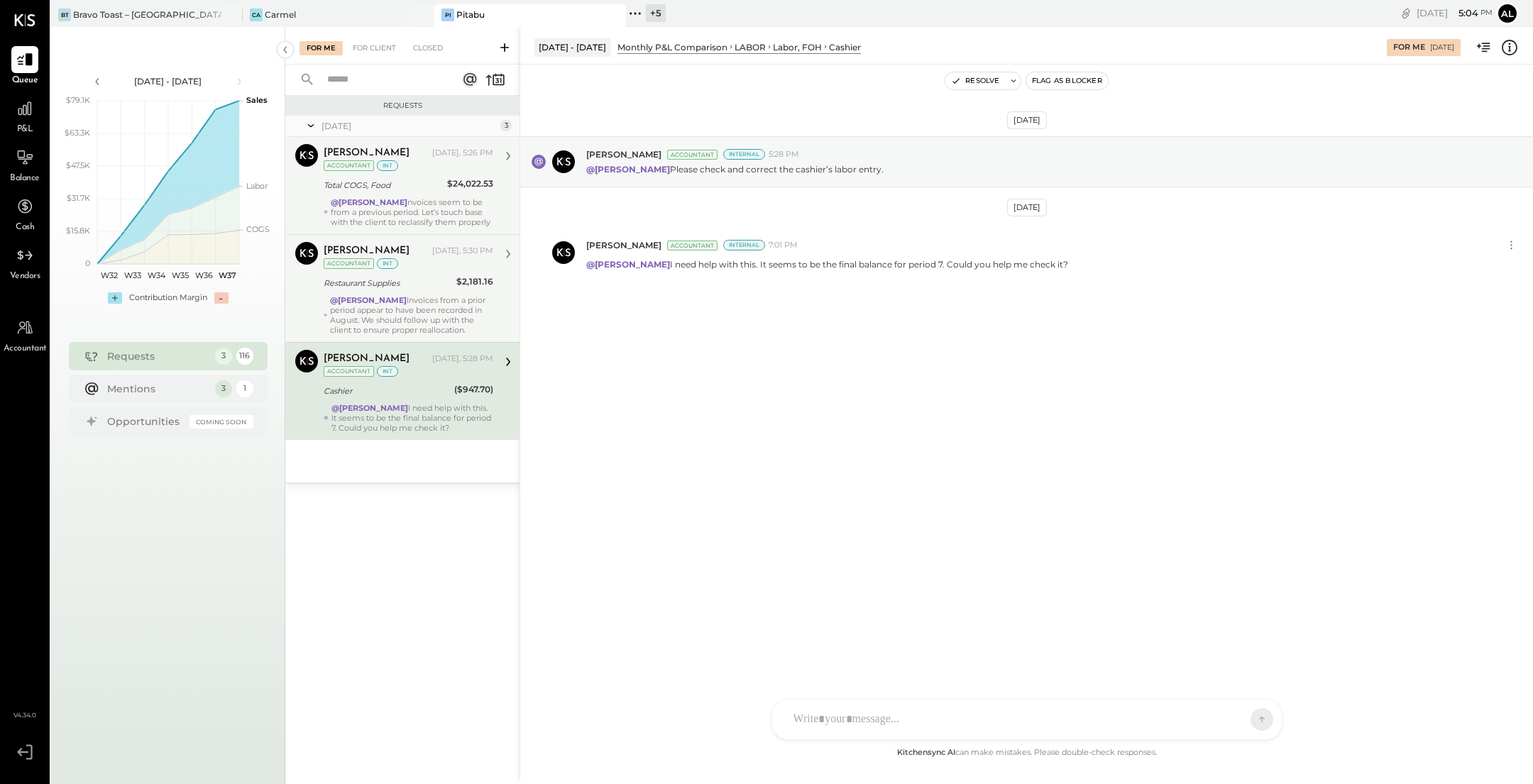
click at [908, 718] on div at bounding box center [1014, 719] width 456 height 31
type input "***"
click at [894, 657] on span "[PERSON_NAME]" at bounding box center [908, 654] width 111 height 14
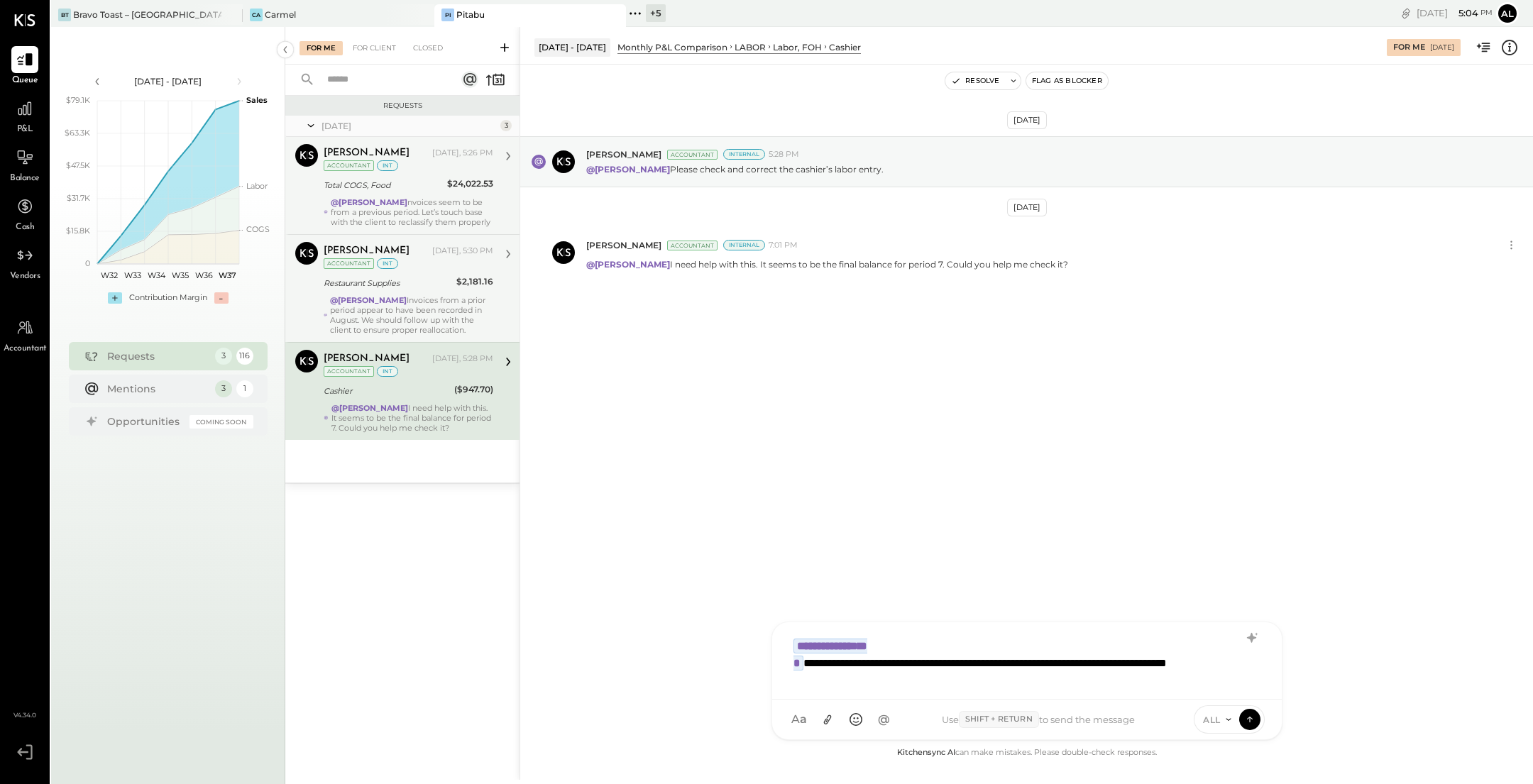
click at [1214, 718] on span "ALL" at bounding box center [1211, 720] width 18 height 12
click at [1232, 687] on div "INTERNAL" at bounding box center [1236, 684] width 84 height 24
click at [1251, 722] on icon at bounding box center [1250, 718] width 13 height 14
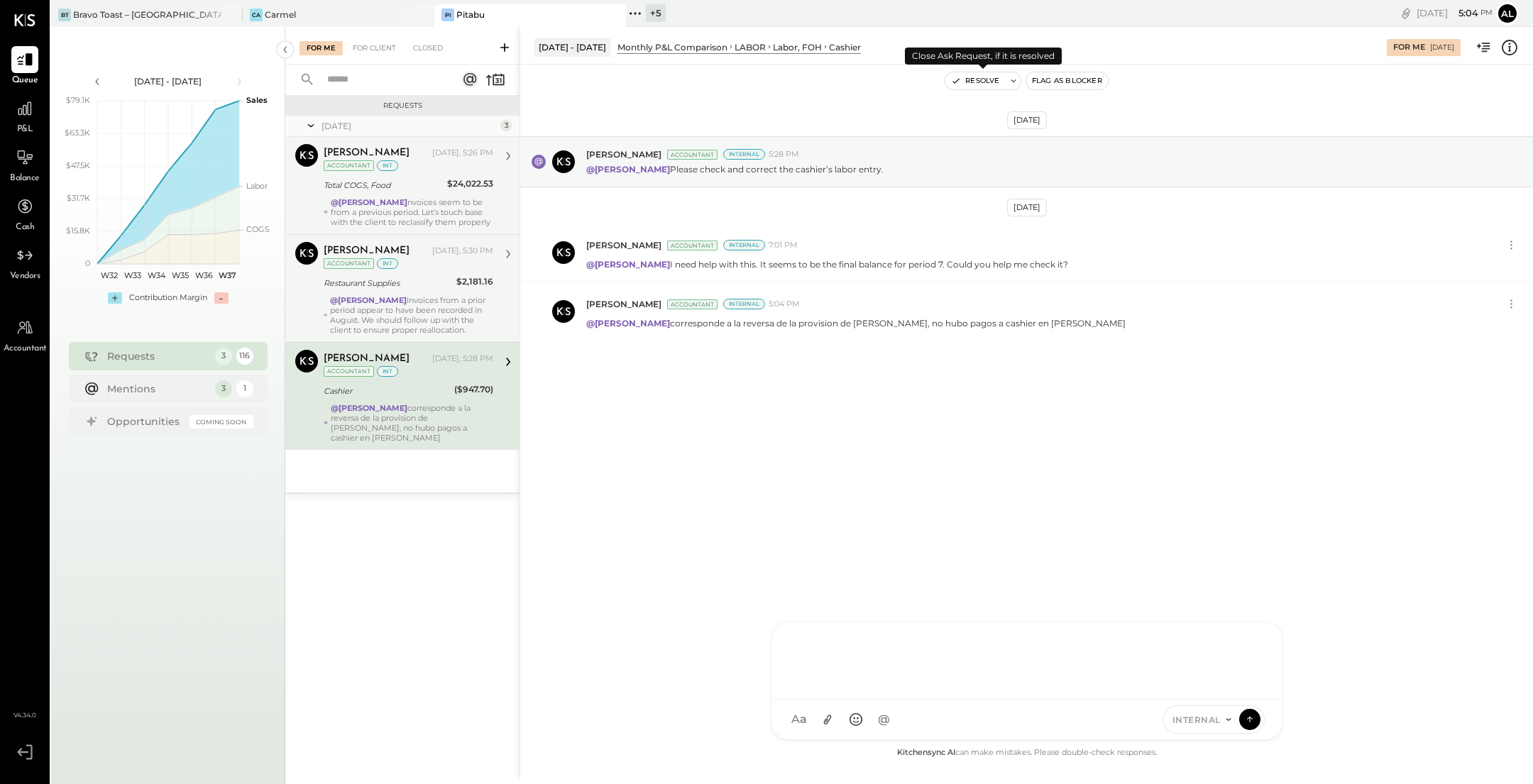
click at [975, 74] on button "Resolve" at bounding box center [975, 81] width 59 height 17
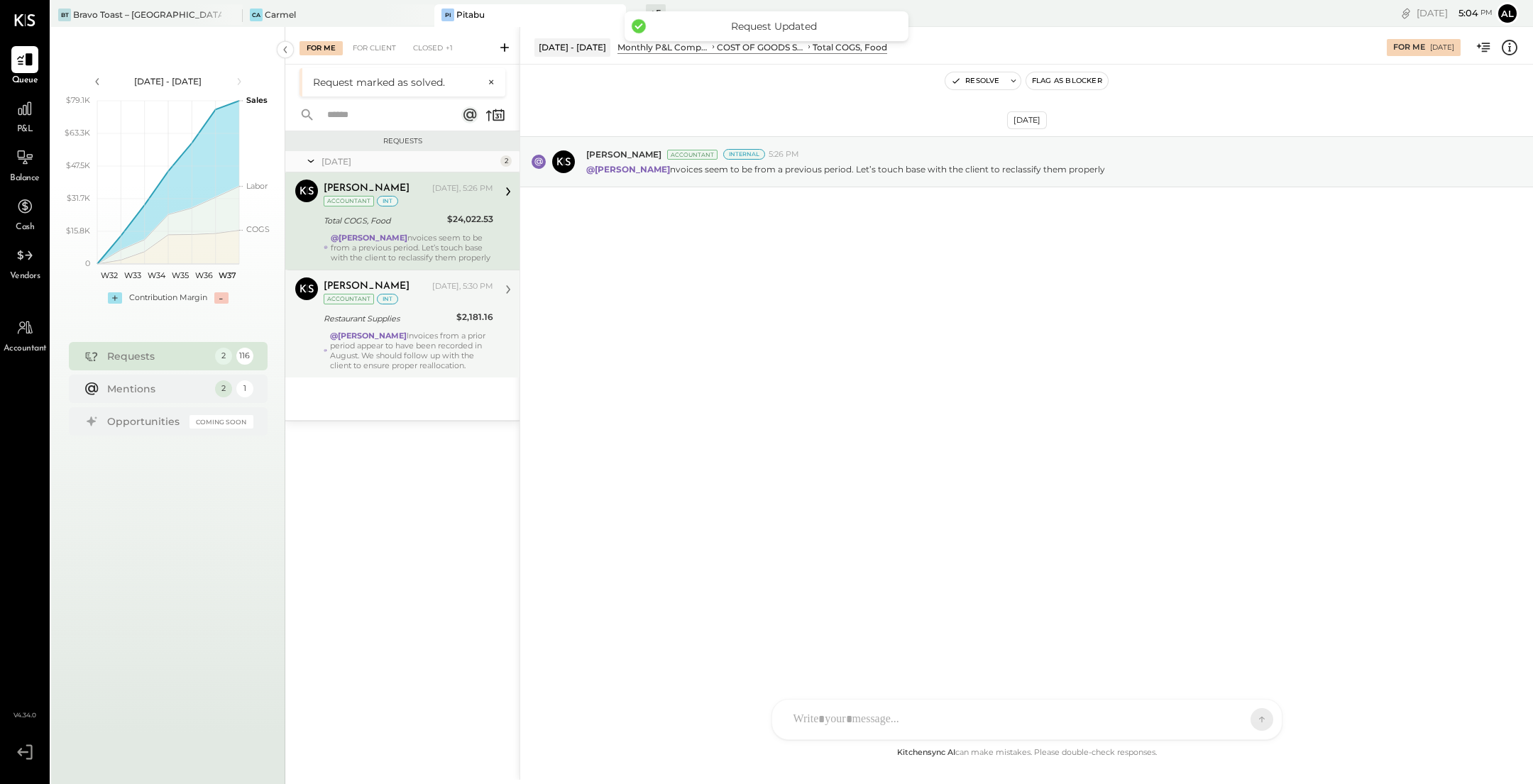
click at [460, 338] on div "@Alejandro Bueno Invoices from a prior period appear to have been recorded in A…" at bounding box center [411, 350] width 163 height 40
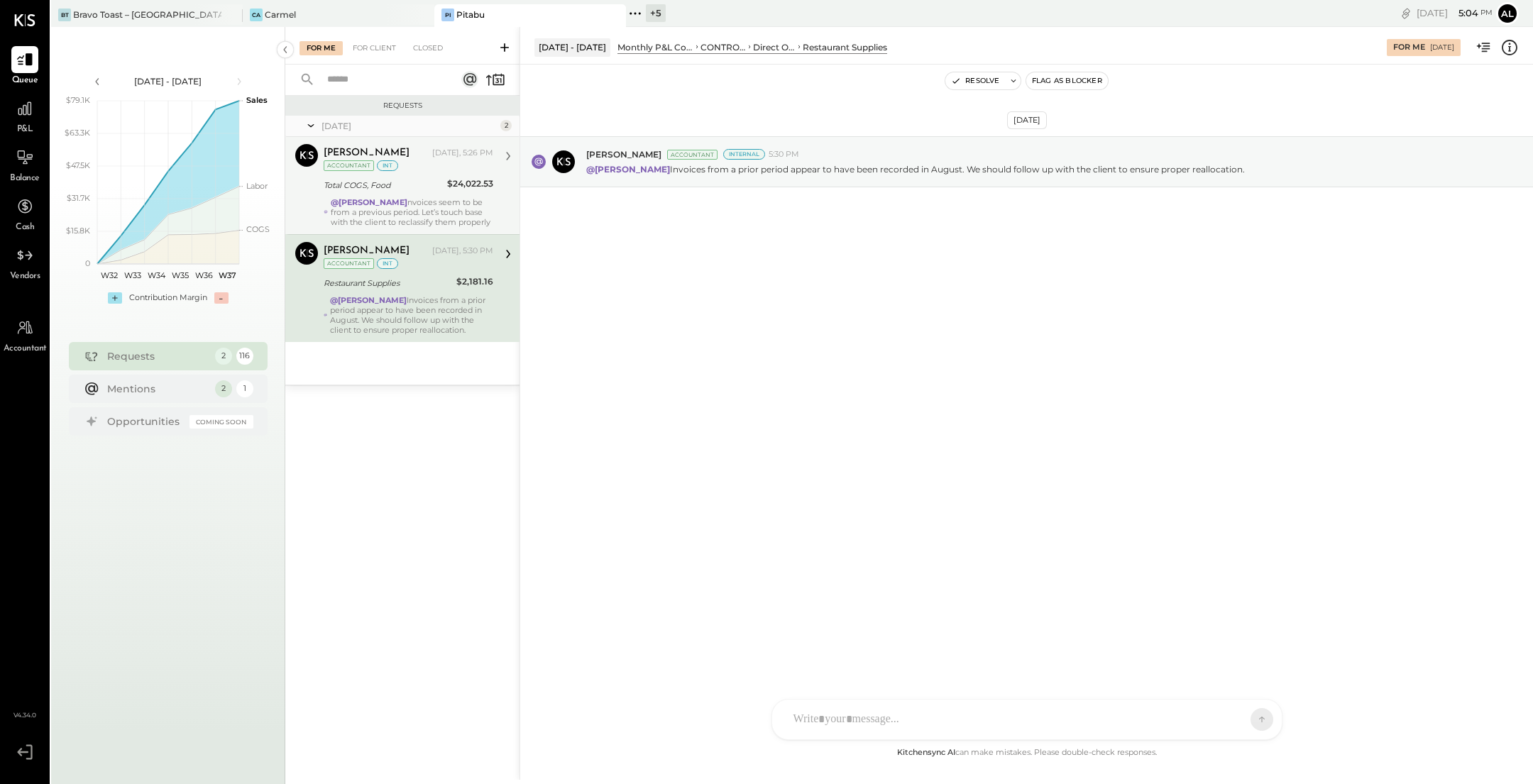
click at [464, 209] on div "@Alejandro Bueno nvoices seem to be from a previous period. Let’s touch base wi…" at bounding box center [411, 212] width 162 height 30
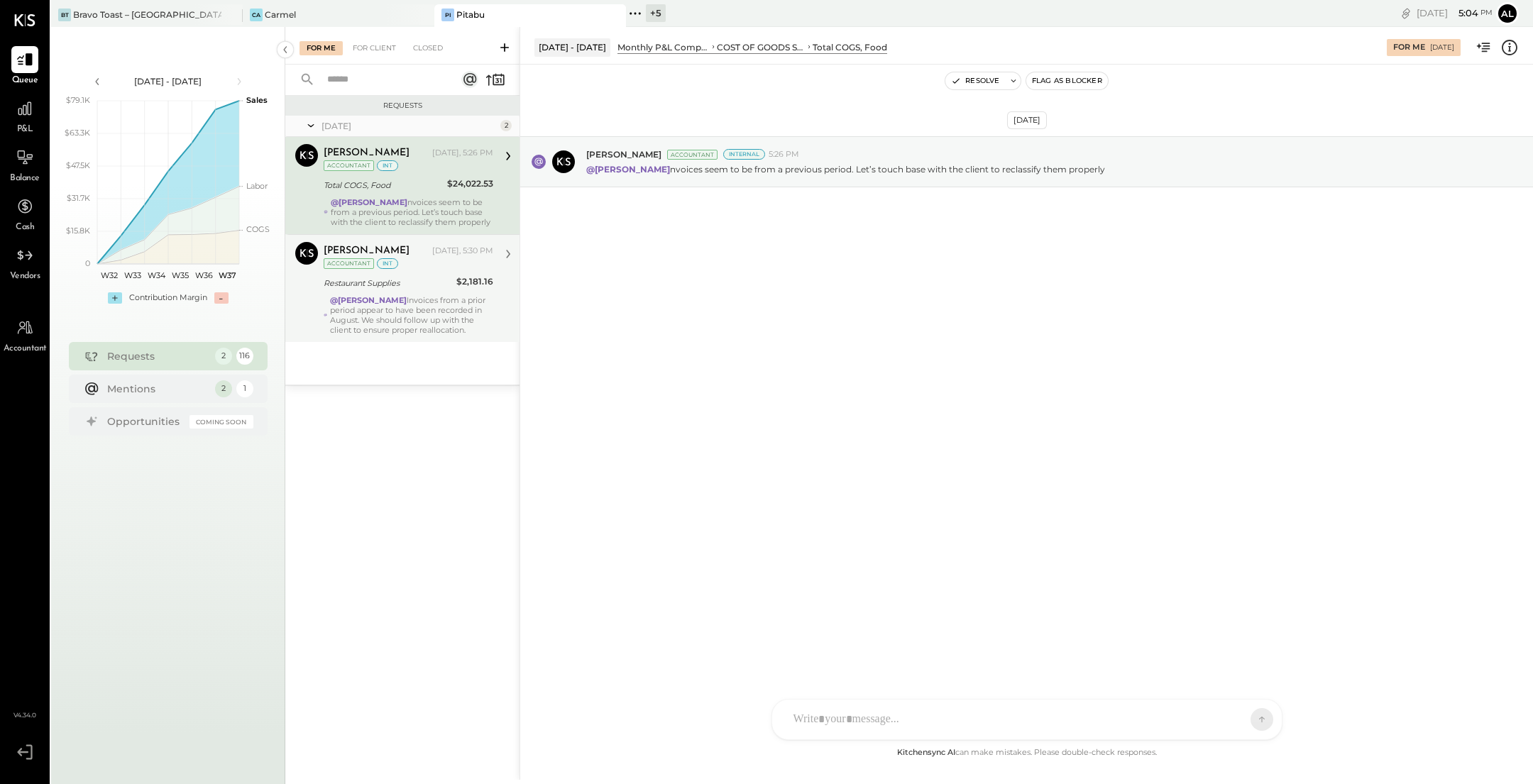
click at [459, 325] on div "@Alejandro Bueno Invoices from a prior period appear to have been recorded in A…" at bounding box center [411, 315] width 163 height 40
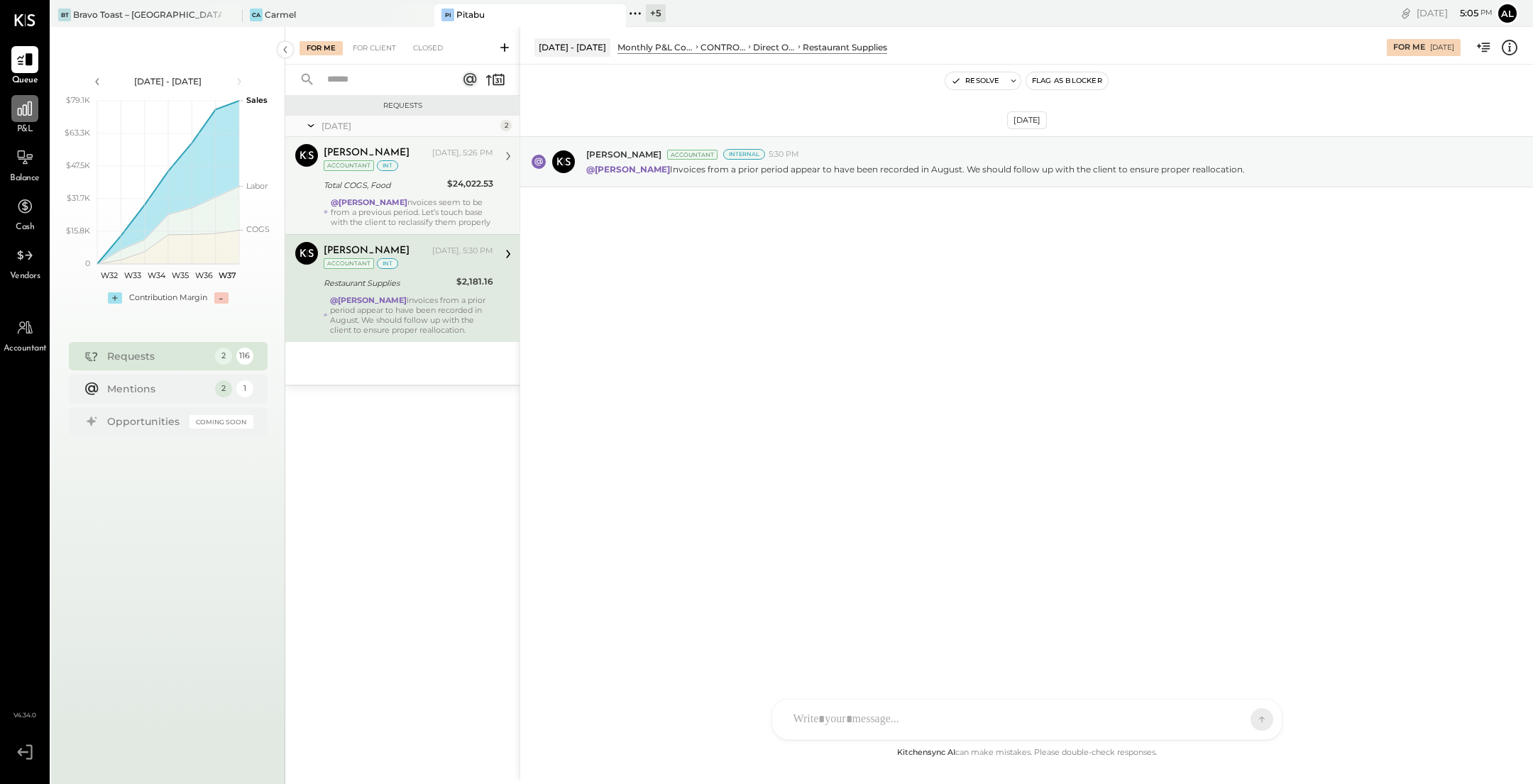
click at [24, 101] on icon at bounding box center [24, 108] width 18 height 18
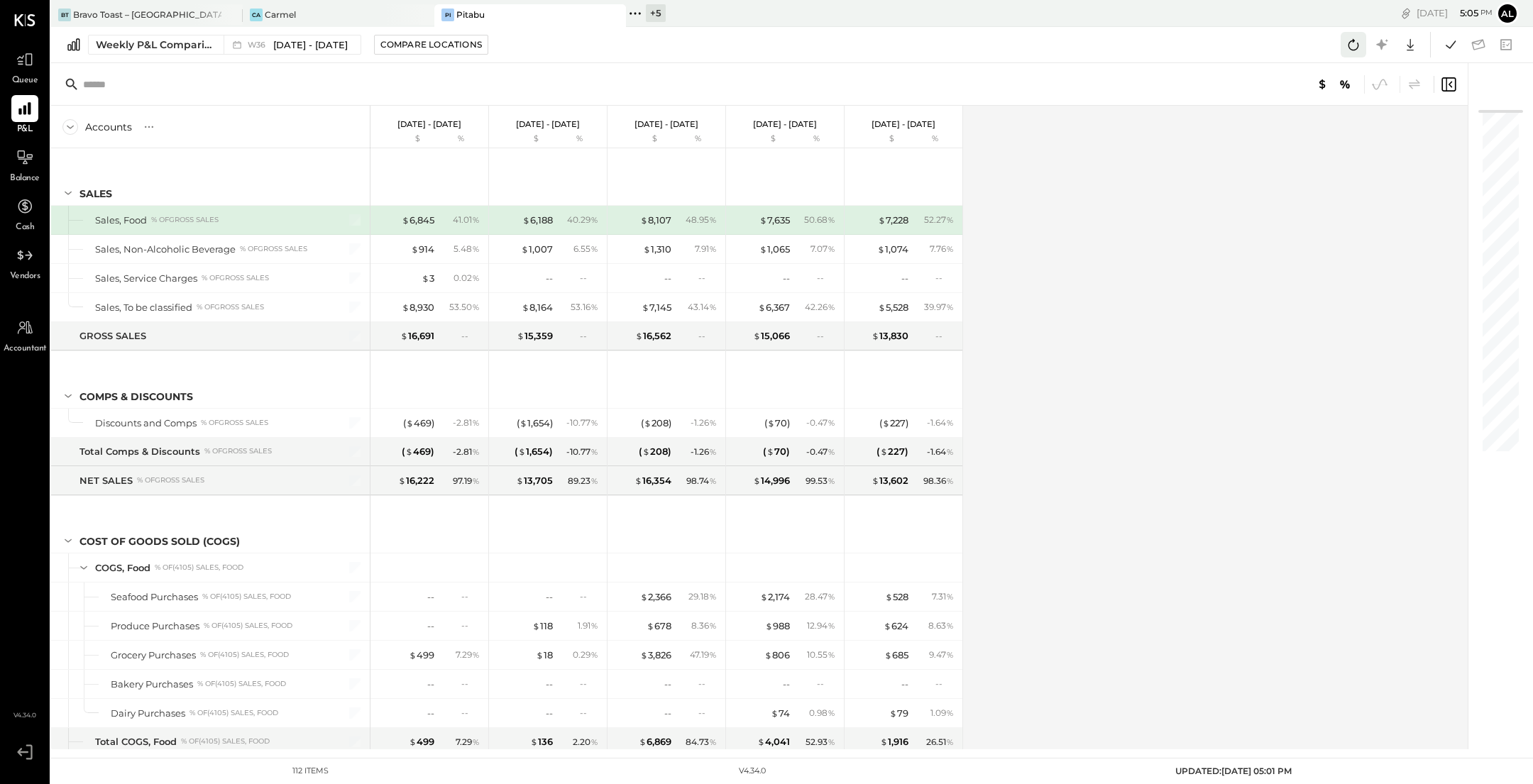
click at [1345, 46] on icon at bounding box center [1353, 45] width 18 height 18
click at [1355, 38] on icon at bounding box center [1353, 45] width 18 height 18
click at [11, 70] on div "Queue" at bounding box center [24, 67] width 27 height 41
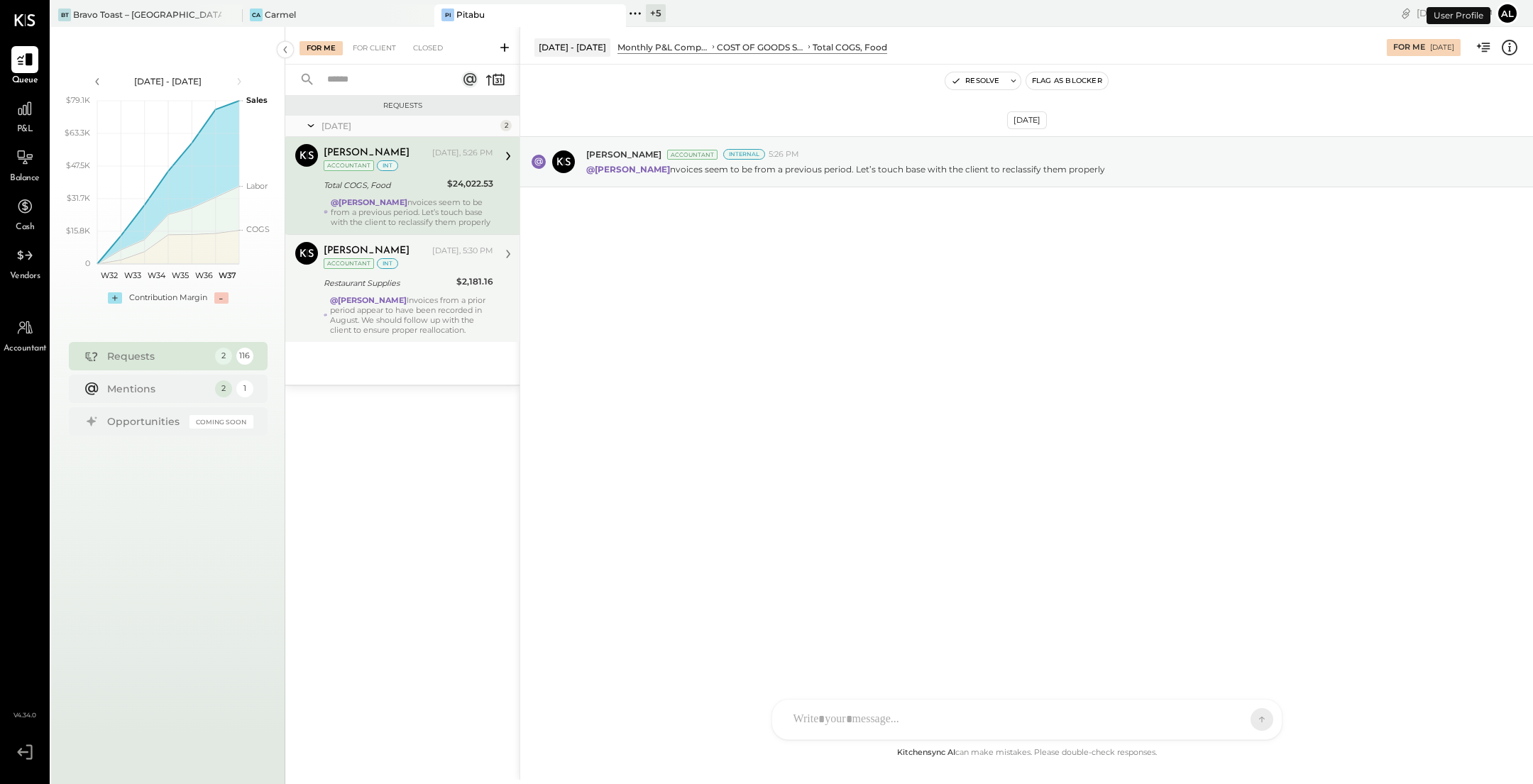
click at [457, 338] on div "Noemi Balmaceda Accountant Noemi Balmaceda Yesterday, 5:30 PM Accountant int Re…" at bounding box center [402, 288] width 234 height 108
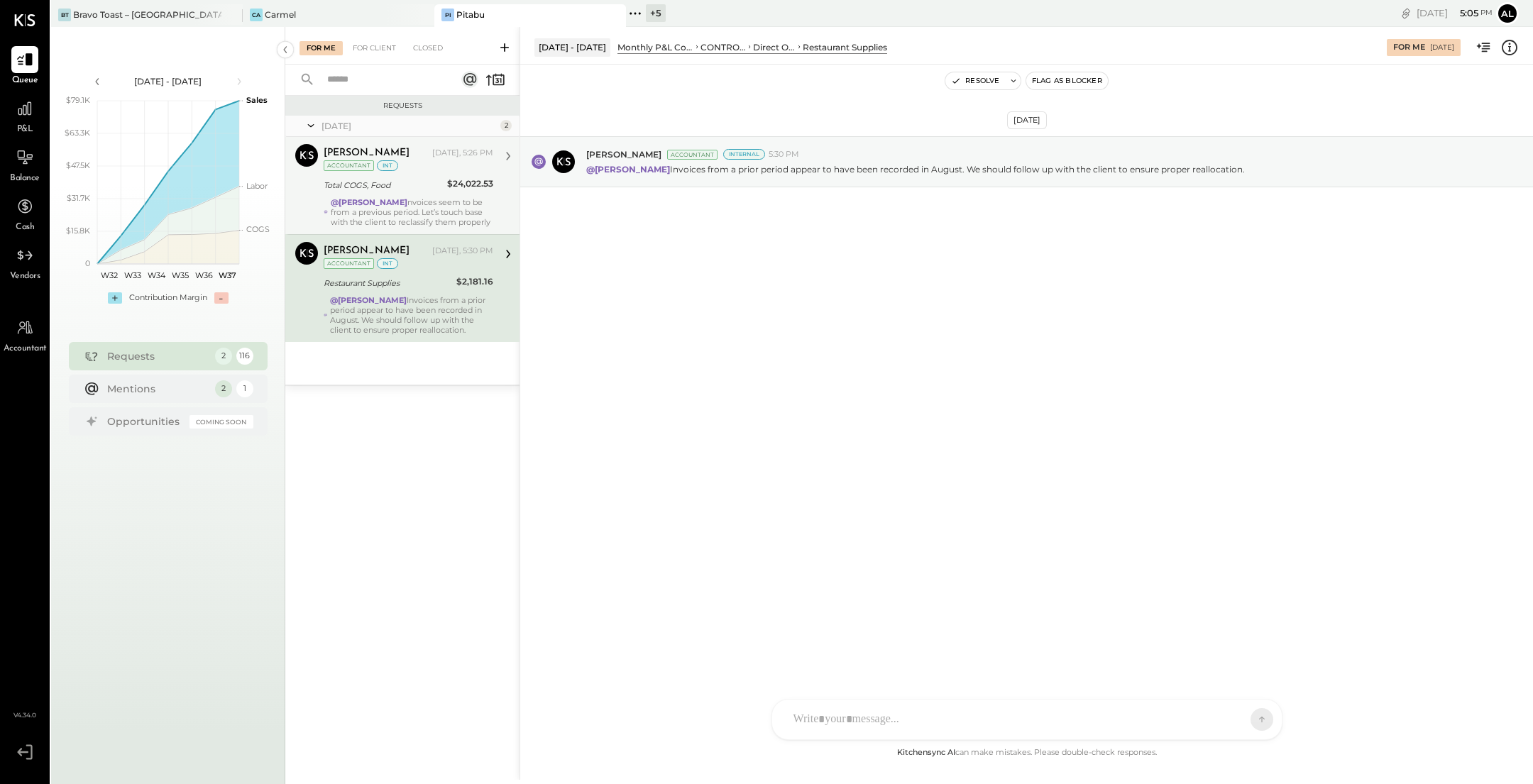
click at [450, 182] on div "$24,022.53" at bounding box center [470, 184] width 46 height 14
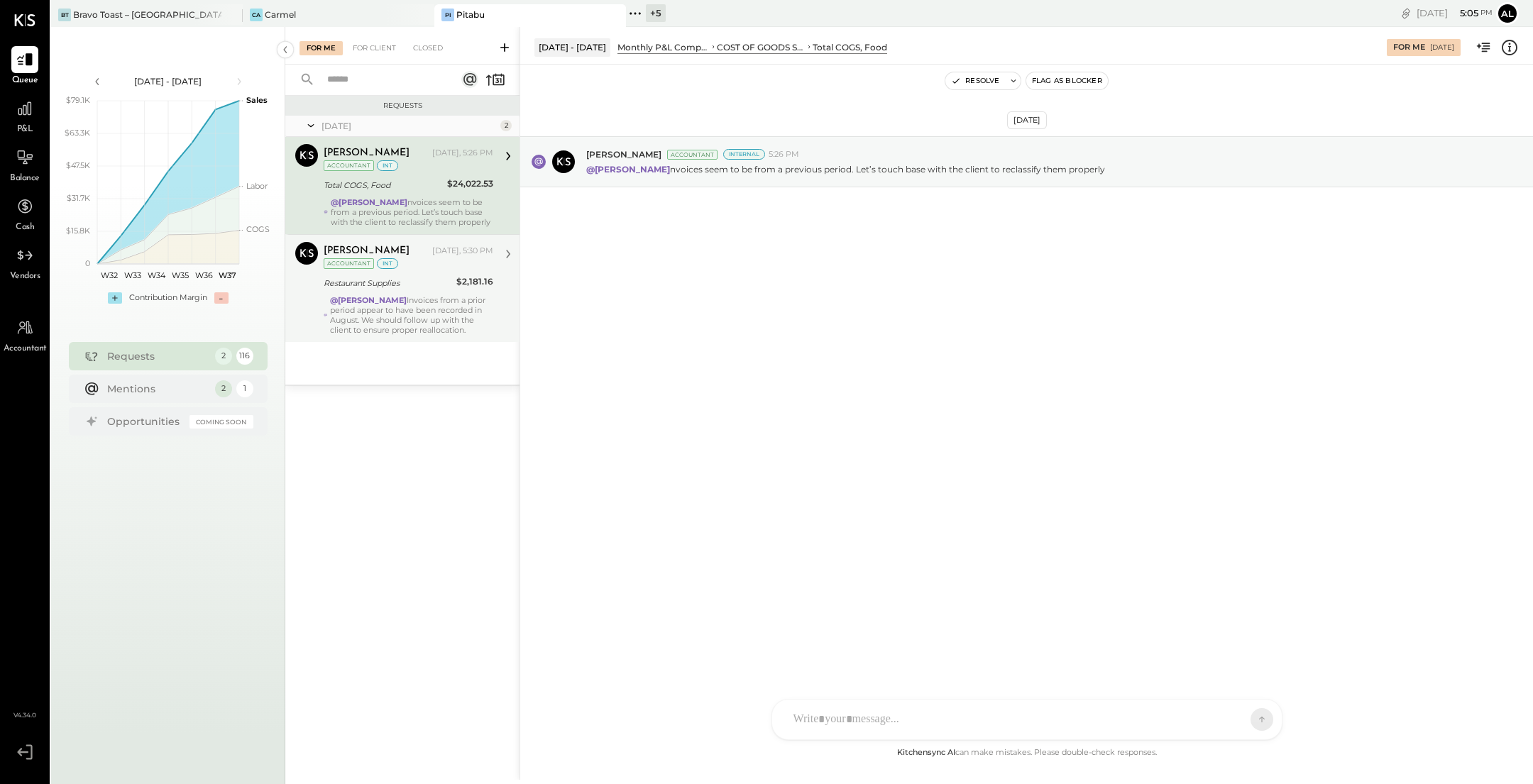
click at [457, 297] on div "@Alejandro Bueno Invoices from a prior period appear to have been recorded in A…" at bounding box center [411, 315] width 163 height 40
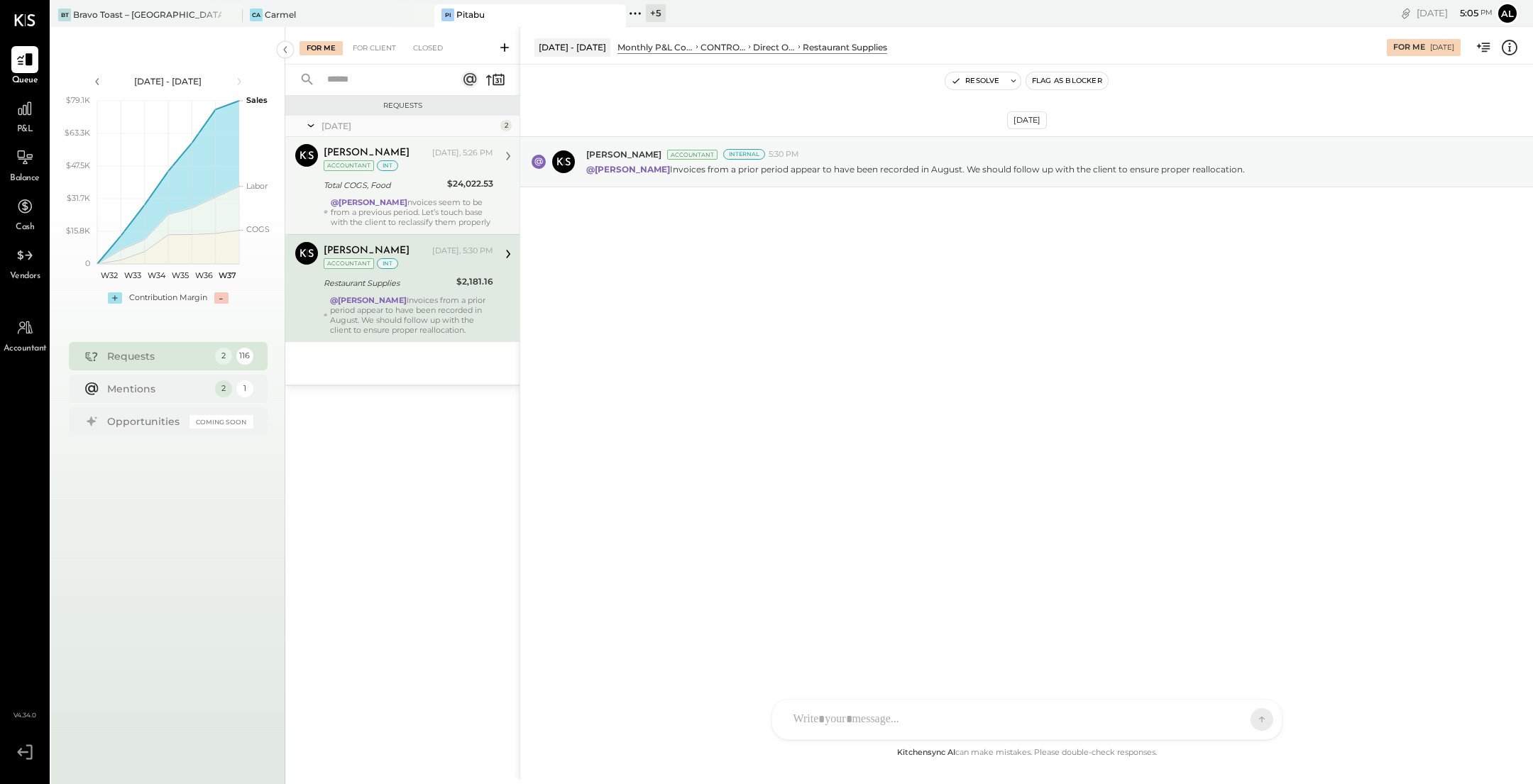
click at [453, 198] on div "@Alejandro Bueno nvoices seem to be from a previous period. Let’s touch base wi…" at bounding box center [411, 212] width 162 height 30
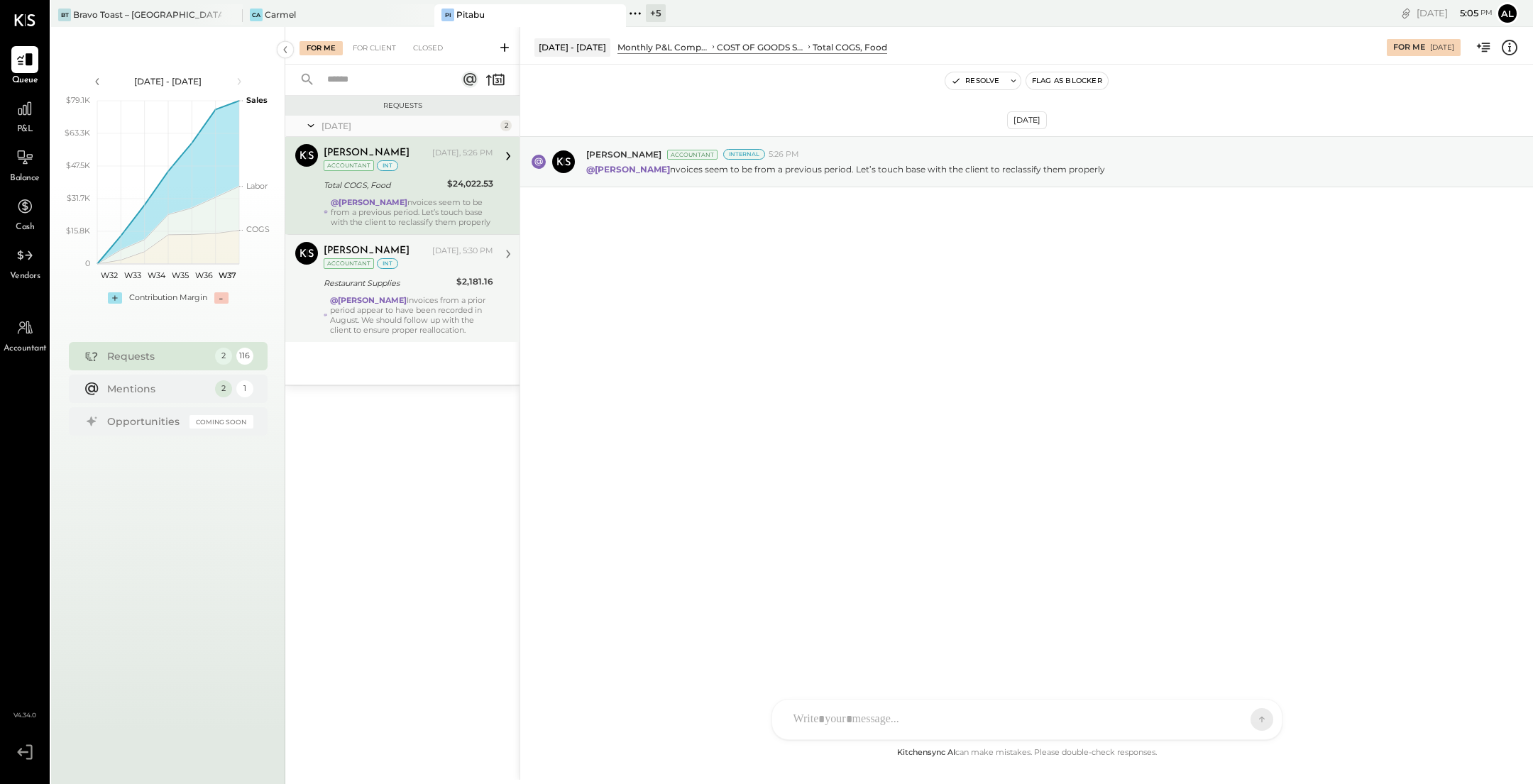
click at [460, 328] on div "@Alejandro Bueno Invoices from a prior period appear to have been recorded in A…" at bounding box center [411, 315] width 163 height 40
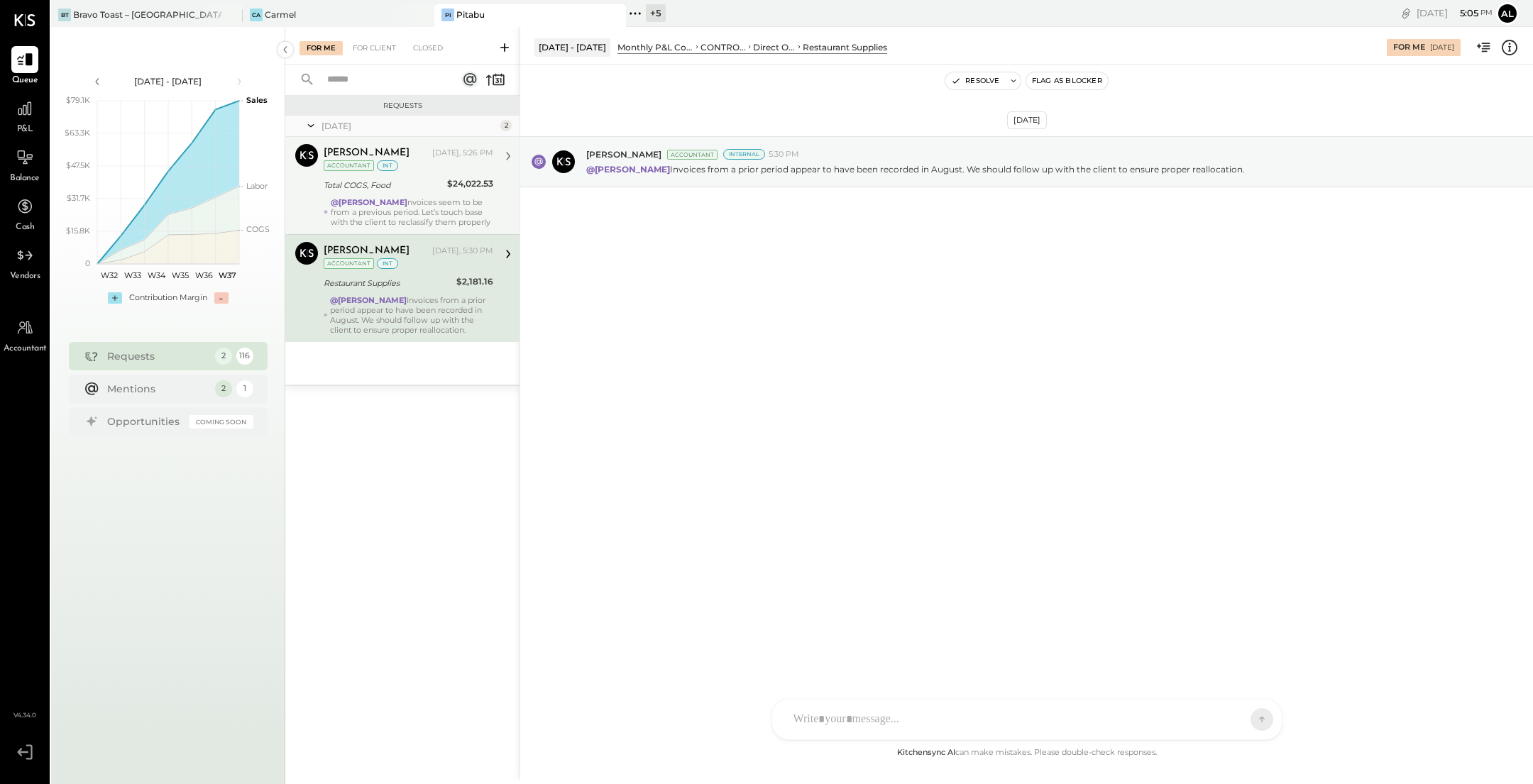
click at [468, 226] on div "@Alejandro Bueno nvoices seem to be from a previous period. Let’s touch base wi…" at bounding box center [411, 212] width 162 height 30
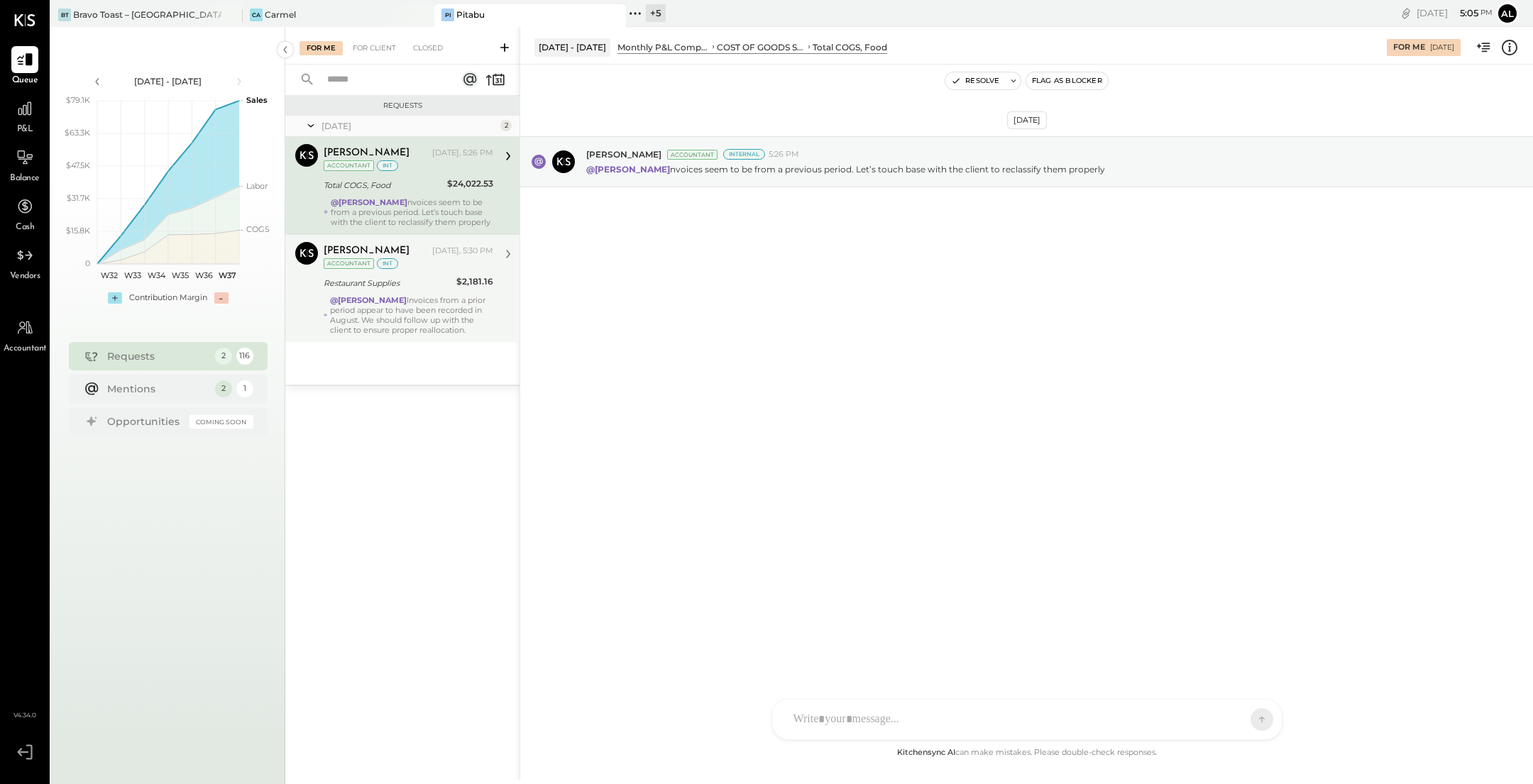
click at [468, 287] on div "$2,181.16" at bounding box center [475, 283] width 37 height 17
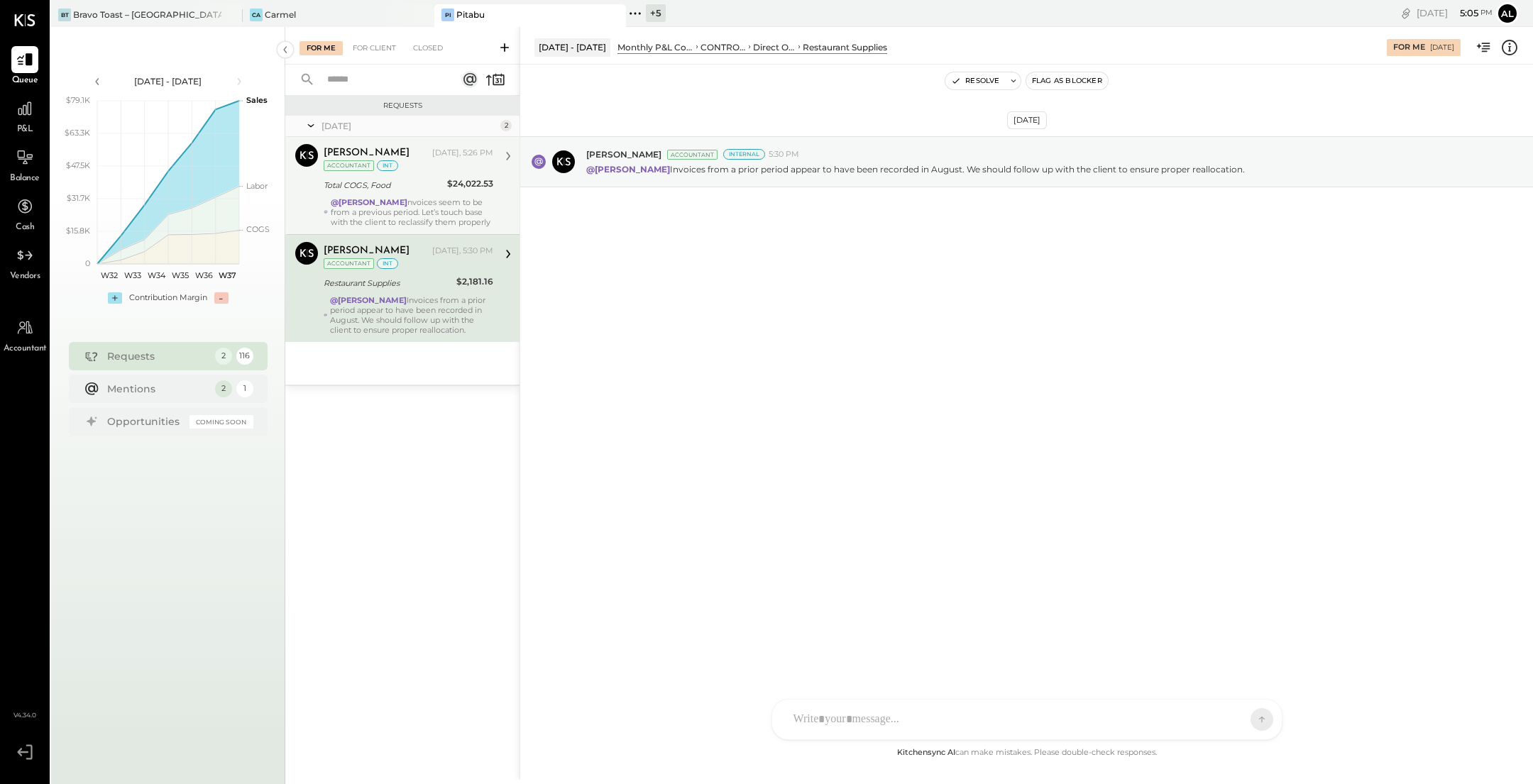
click at [467, 200] on div "@Alejandro Bueno nvoices seem to be from a previous period. Let’s touch base wi…" at bounding box center [411, 212] width 162 height 30
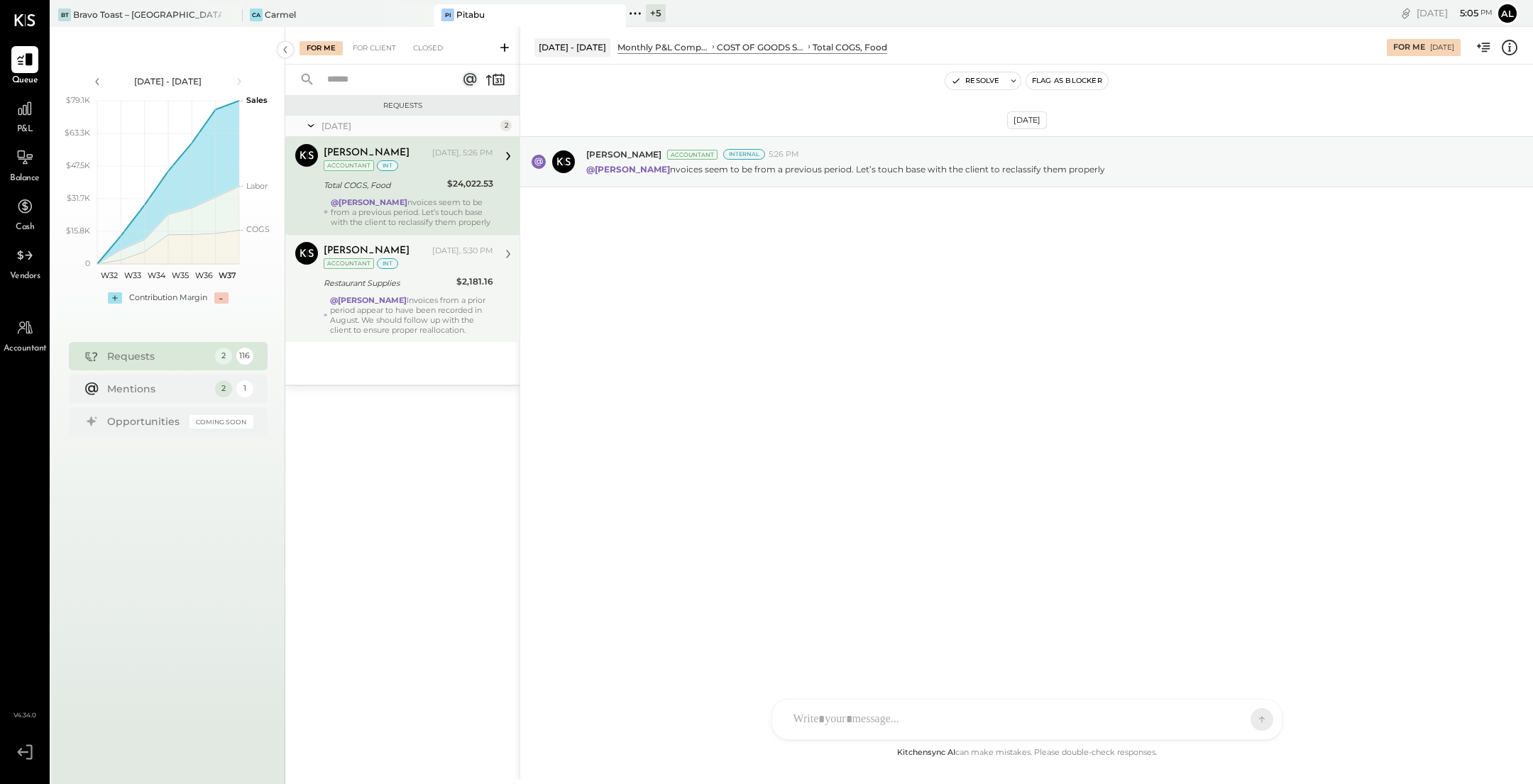
click at [460, 269] on div "Noemi Balmaceda Yesterday, 5:30 PM Accountant int" at bounding box center [408, 257] width 170 height 29
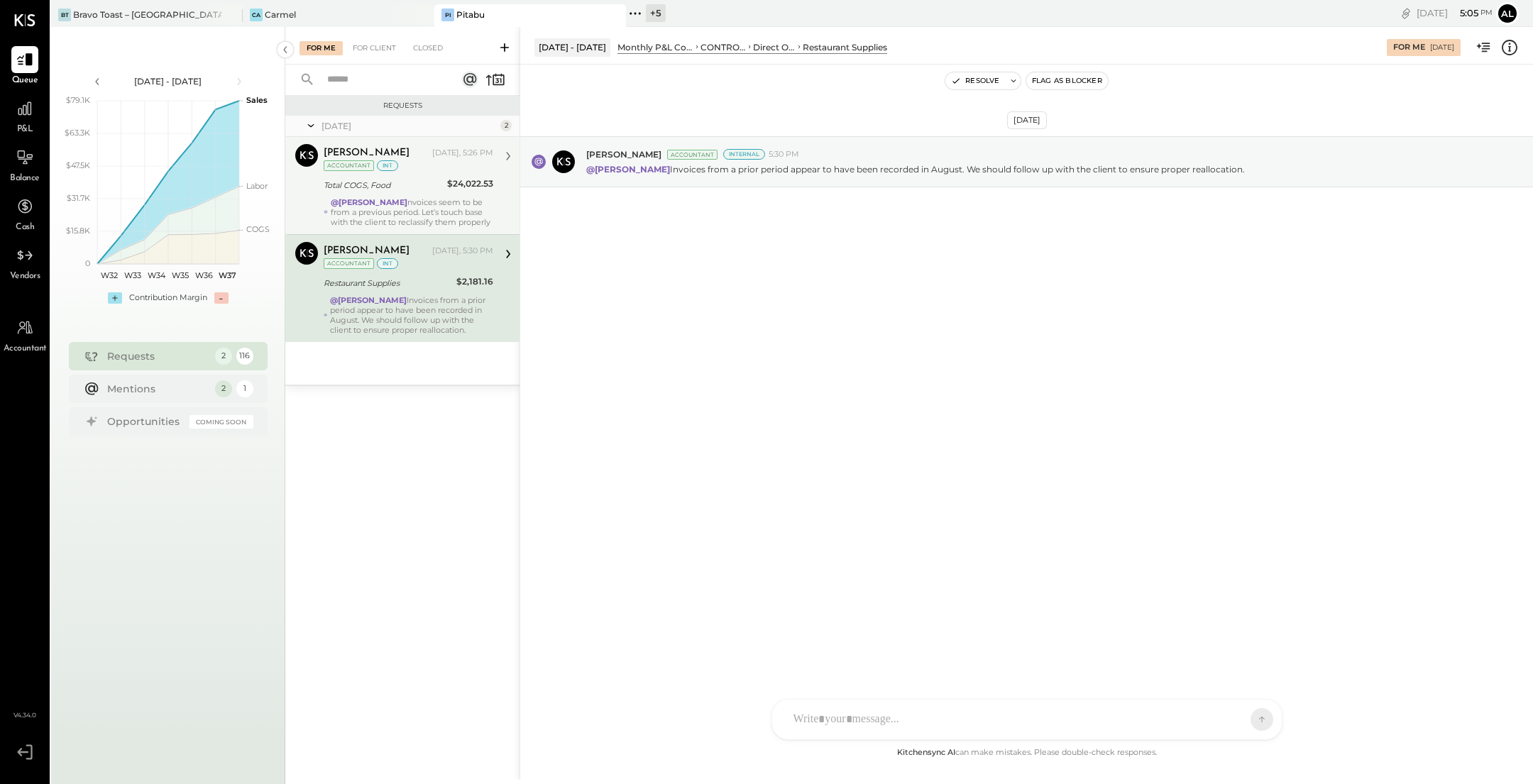
click at [469, 209] on div "@Alejandro Bueno nvoices seem to be from a previous period. Let’s touch base wi…" at bounding box center [411, 212] width 162 height 30
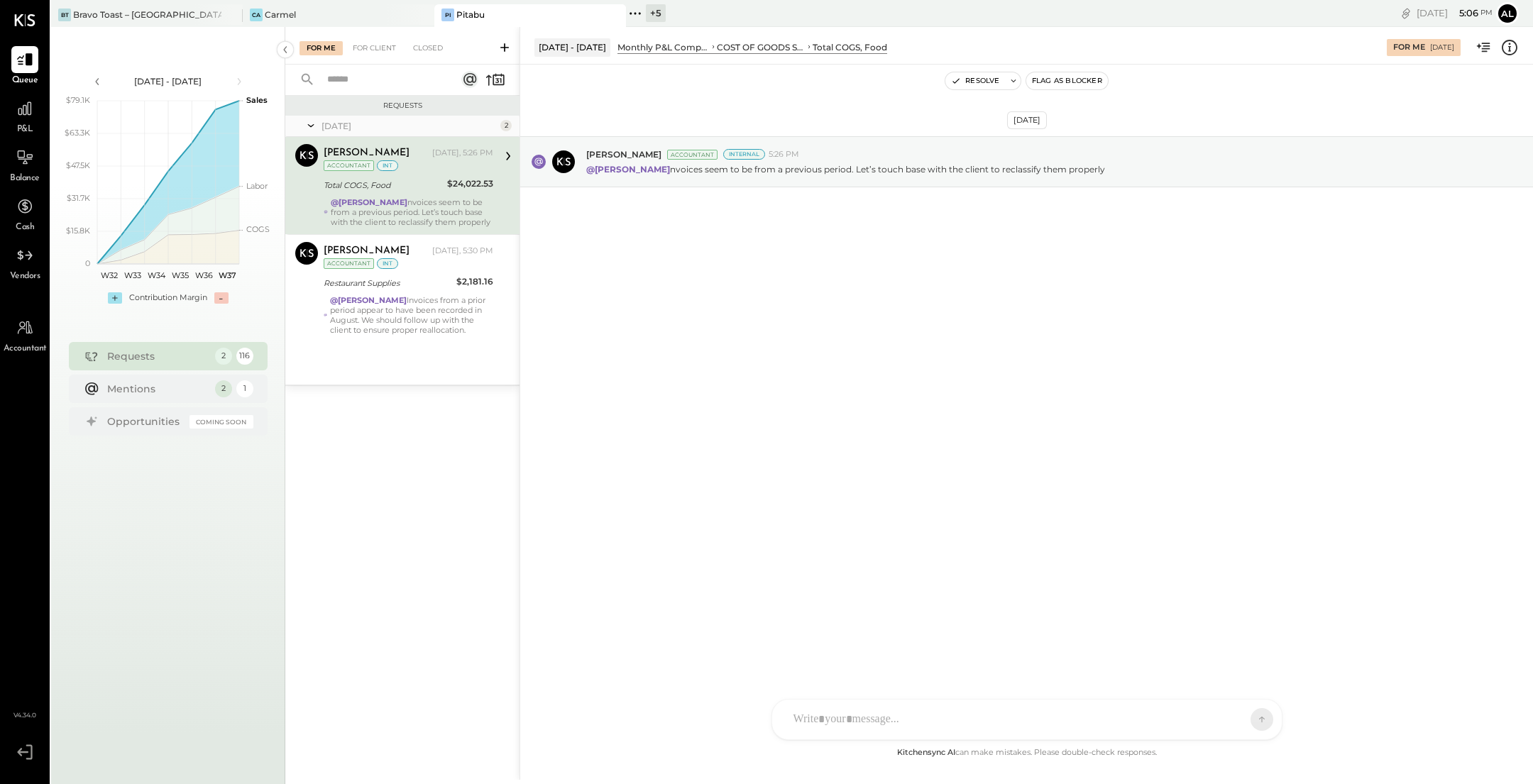
click at [431, 187] on div "Total COGS, Food" at bounding box center [383, 185] width 119 height 14
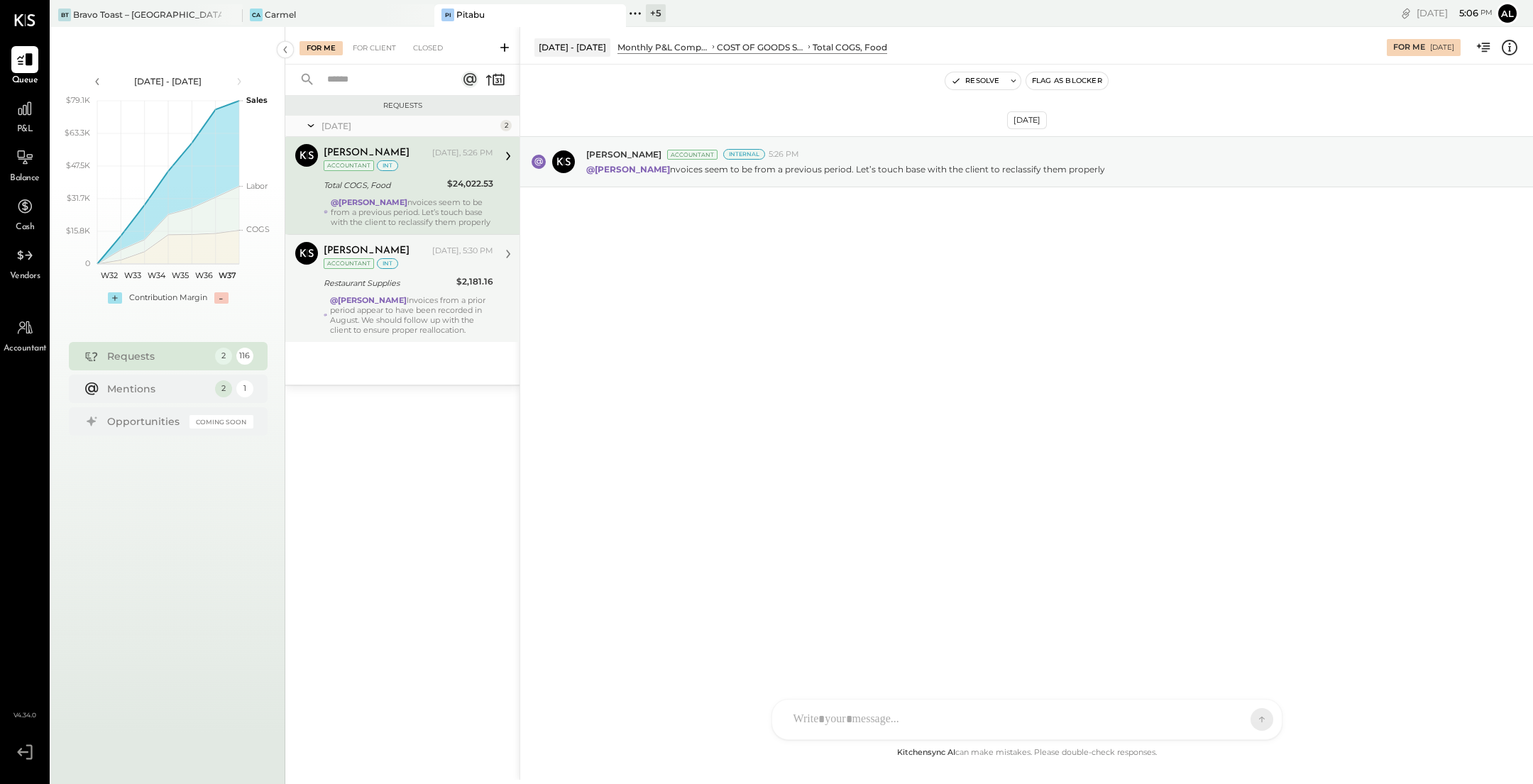
click at [443, 317] on div "@Alejandro Bueno Invoices from a prior period appear to have been recorded in A…" at bounding box center [411, 315] width 163 height 40
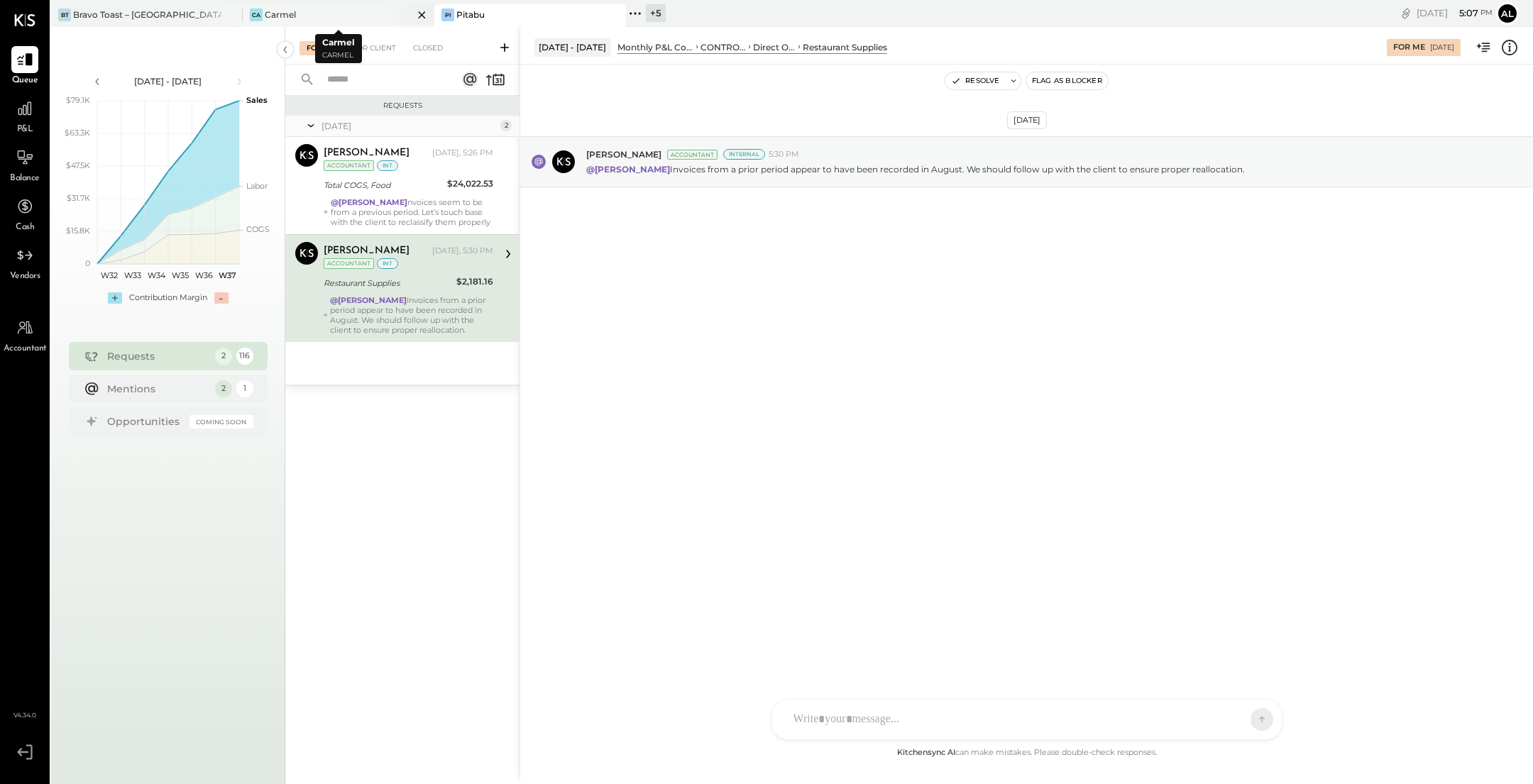
click at [331, 8] on div "Ca Carmel" at bounding box center [328, 14] width 171 height 13
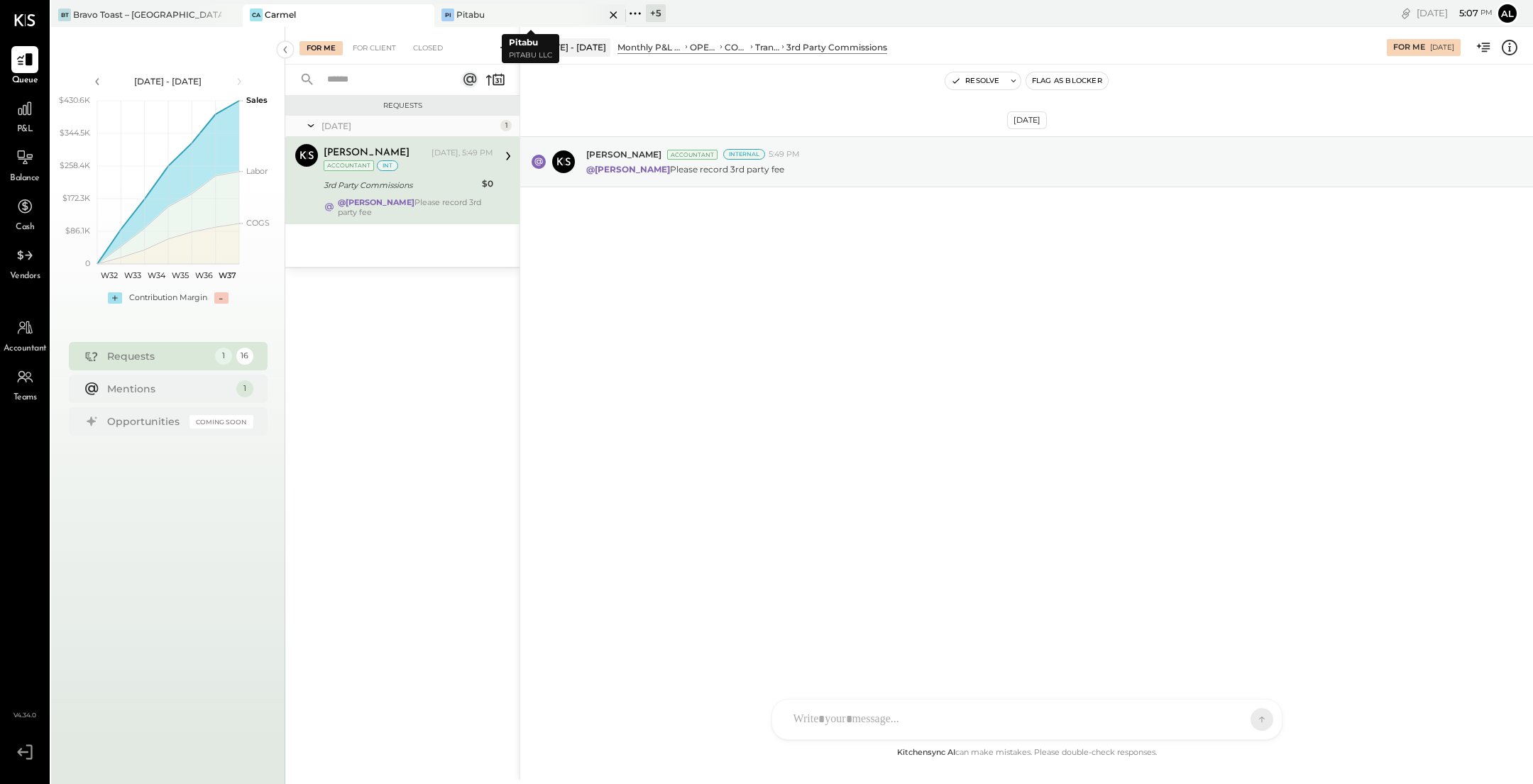
click at [542, 16] on div "Pi Pitabu" at bounding box center [520, 14] width 171 height 13
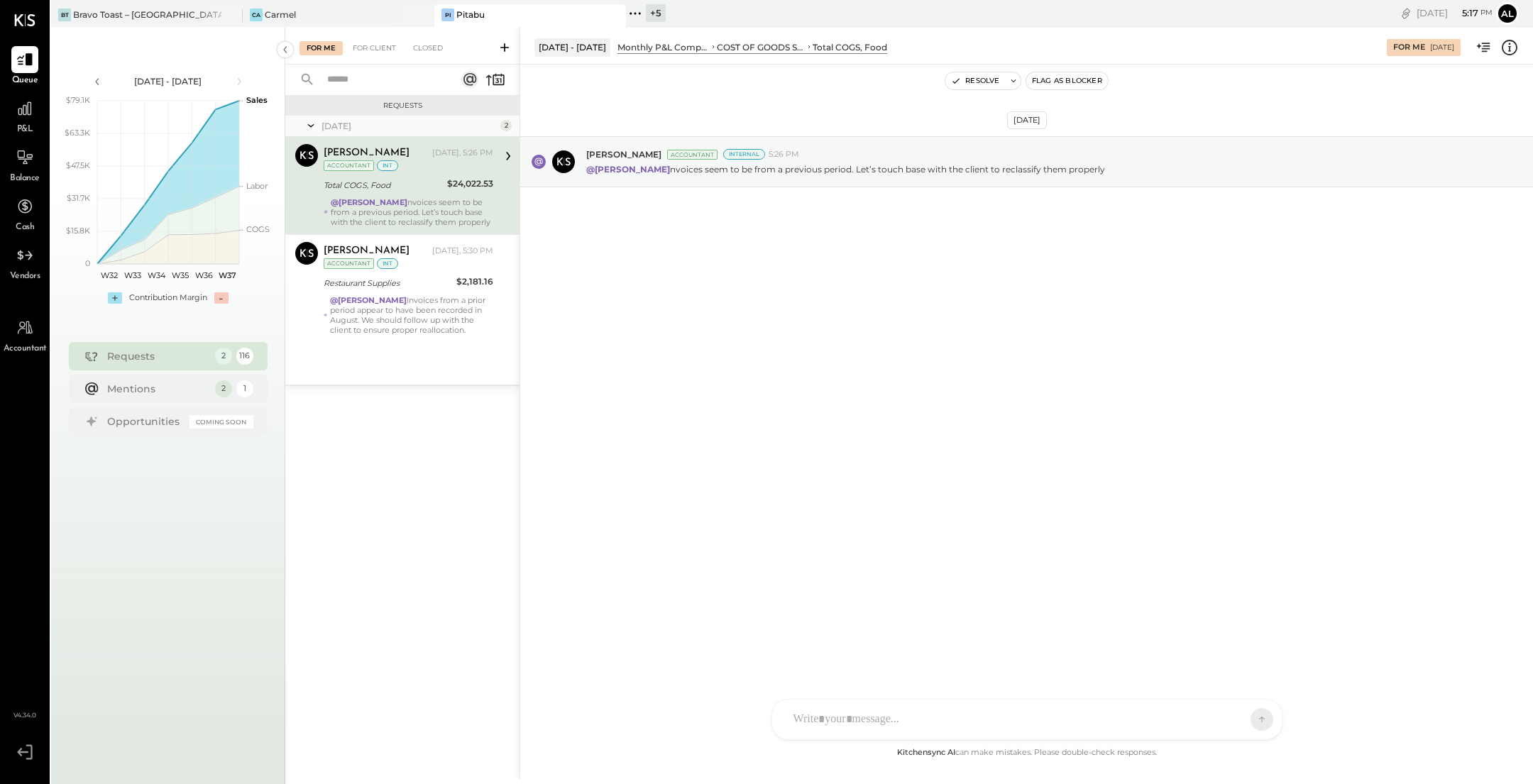
click at [17, 130] on span "P&L" at bounding box center [24, 130] width 16 height 13
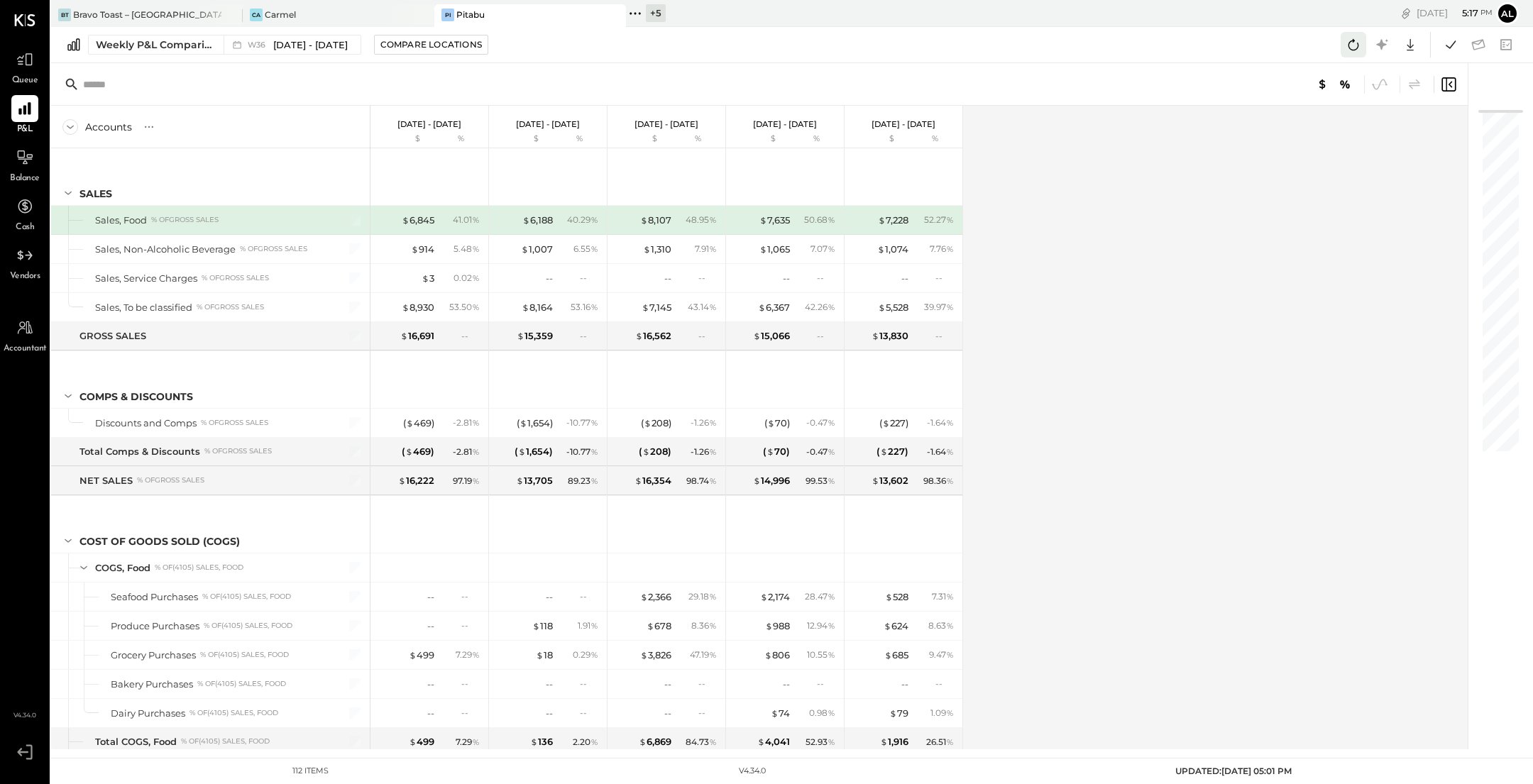
click at [1349, 32] on button at bounding box center [1353, 45] width 26 height 26
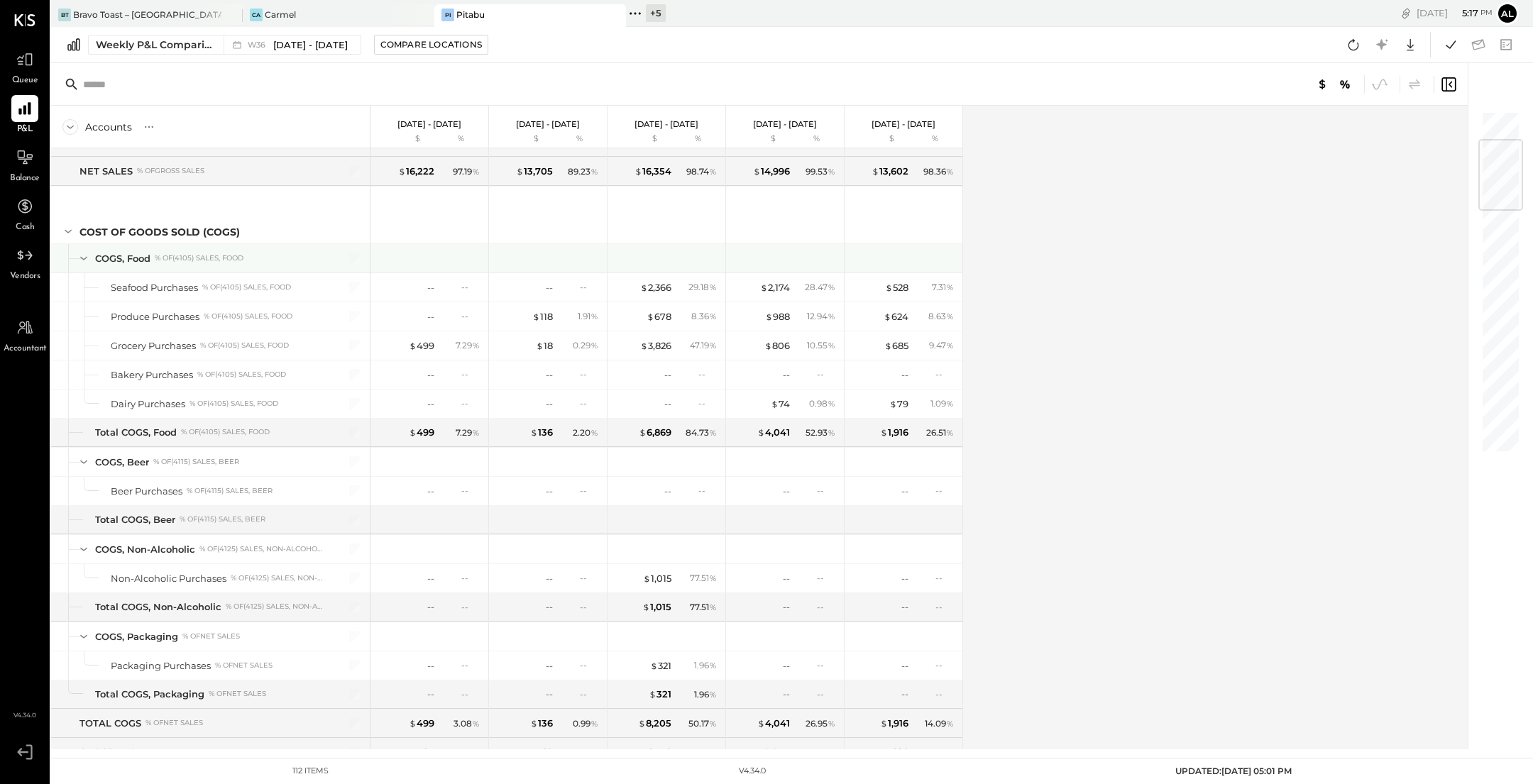
scroll to position [344, 0]
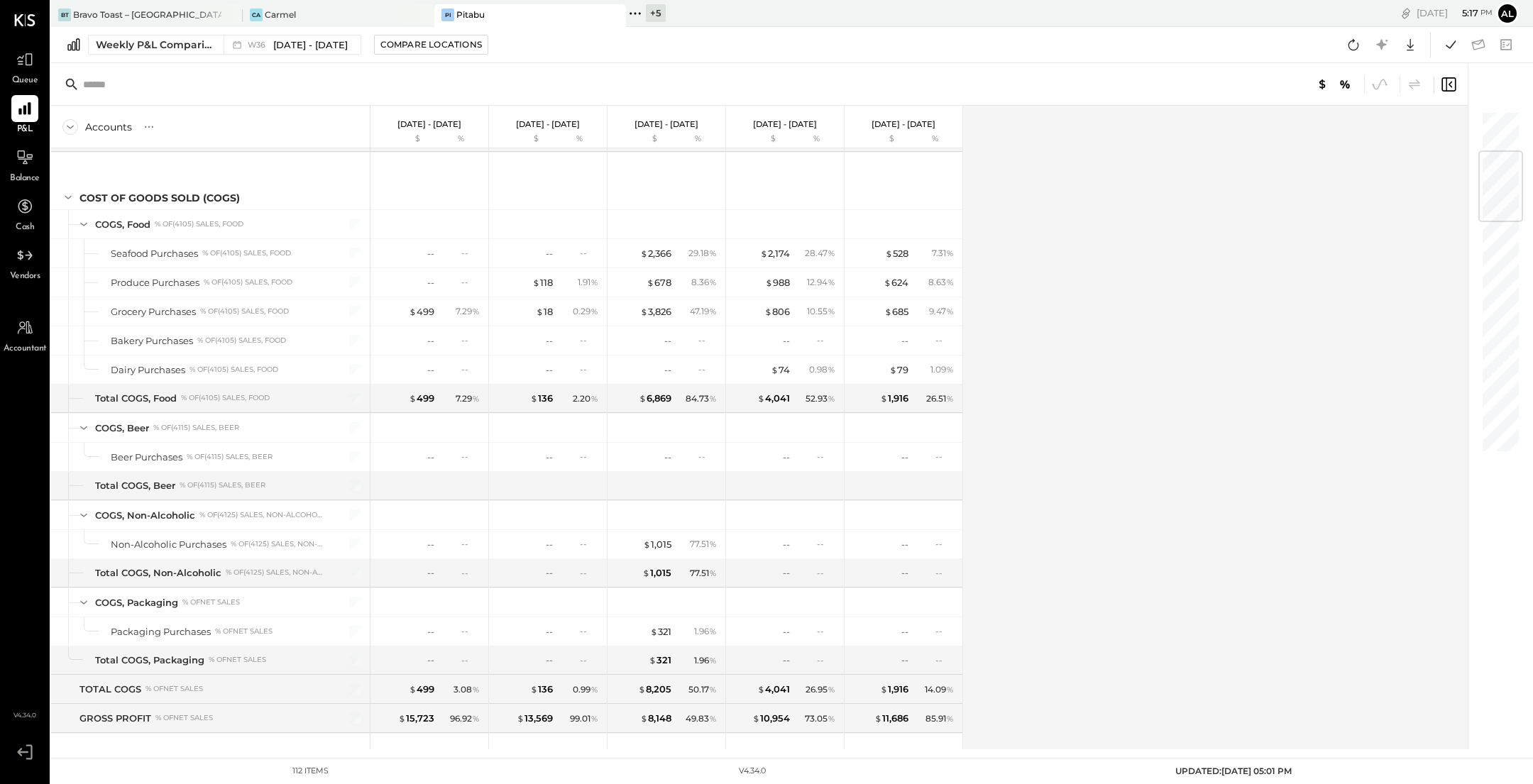
click at [181, 55] on div "Weekly P&L Comparison W36 Sep 1 - 7, 2025 Compare Locations Google Sheets Excel" at bounding box center [792, 44] width 1482 height 36
click at [143, 46] on div "Weekly P&L Comparison" at bounding box center [155, 44] width 119 height 14
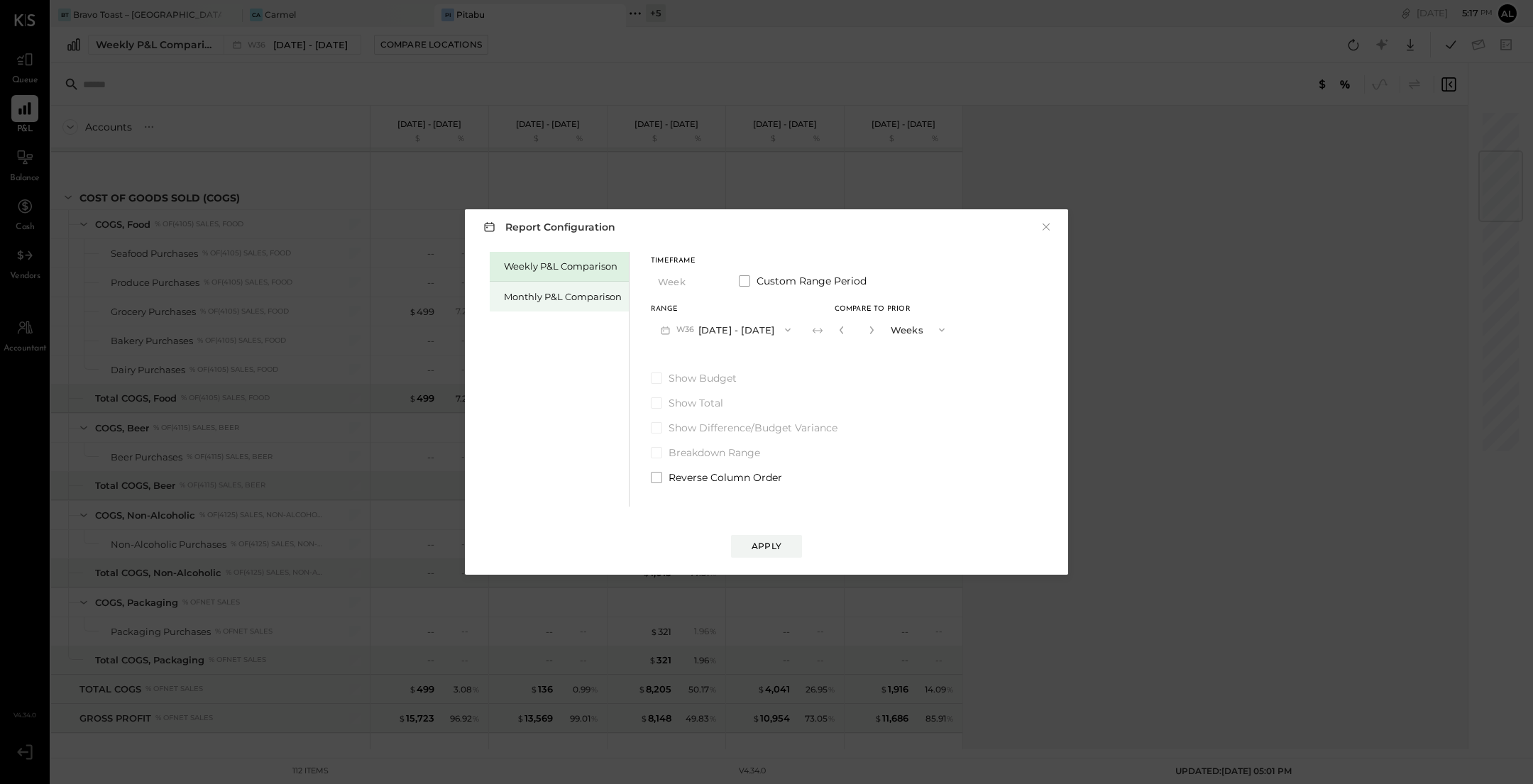
click at [575, 294] on div "Monthly P&L Comparison" at bounding box center [562, 297] width 118 height 14
click at [775, 328] on span "button" at bounding box center [784, 330] width 18 height 11
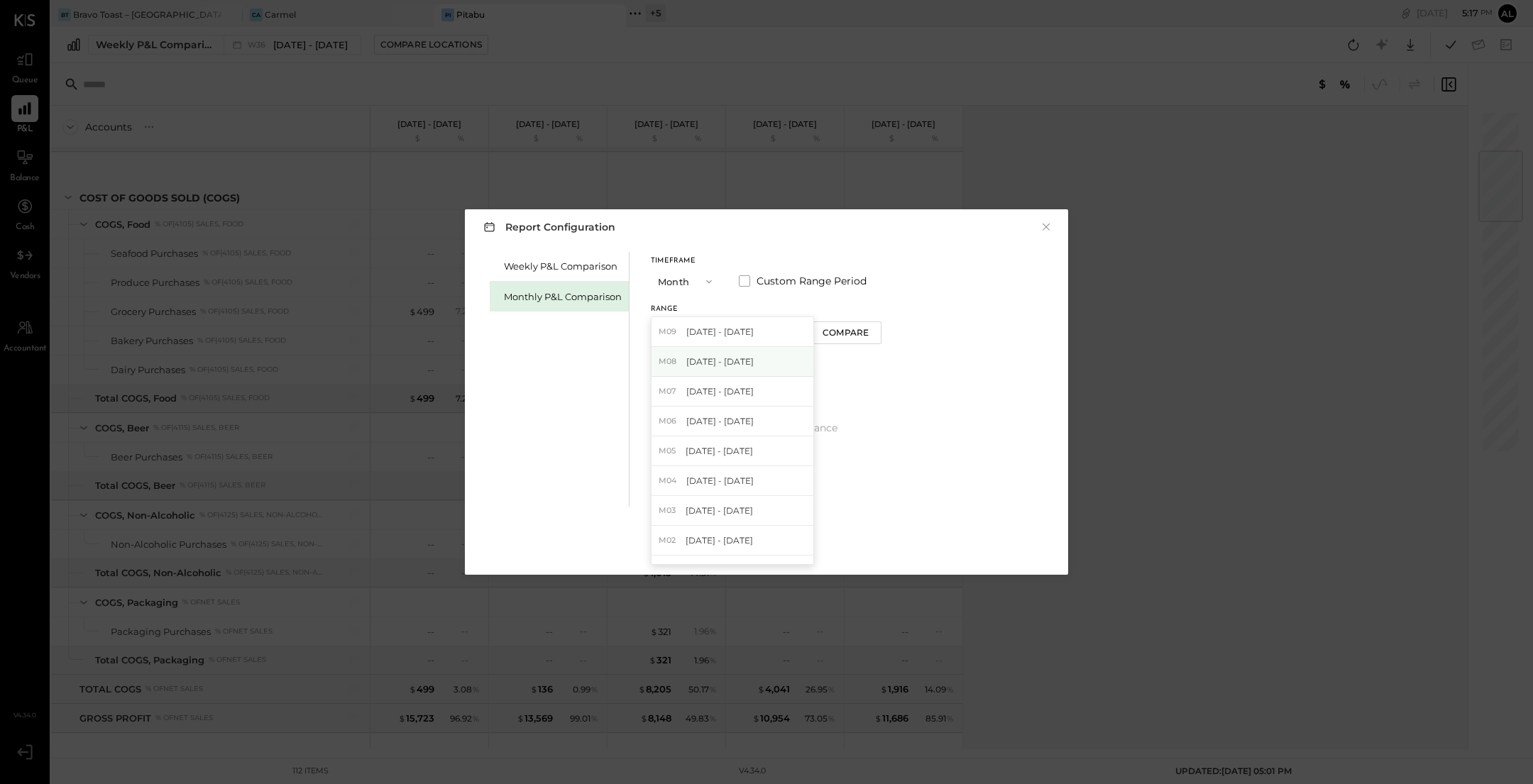
click at [766, 364] on div "M08 Aug 1 - 31, 2025" at bounding box center [732, 361] width 162 height 30
click at [851, 347] on div "Timeframe Month Custom Range Period Range M08 Aug 1 - 31, 2025 Compare Show Bud…" at bounding box center [766, 368] width 231 height 232
click at [857, 339] on button "Compare" at bounding box center [846, 333] width 71 height 23
click at [869, 328] on button "button" at bounding box center [871, 330] width 11 height 15
click at [869, 328] on icon "button" at bounding box center [871, 329] width 8 height 8
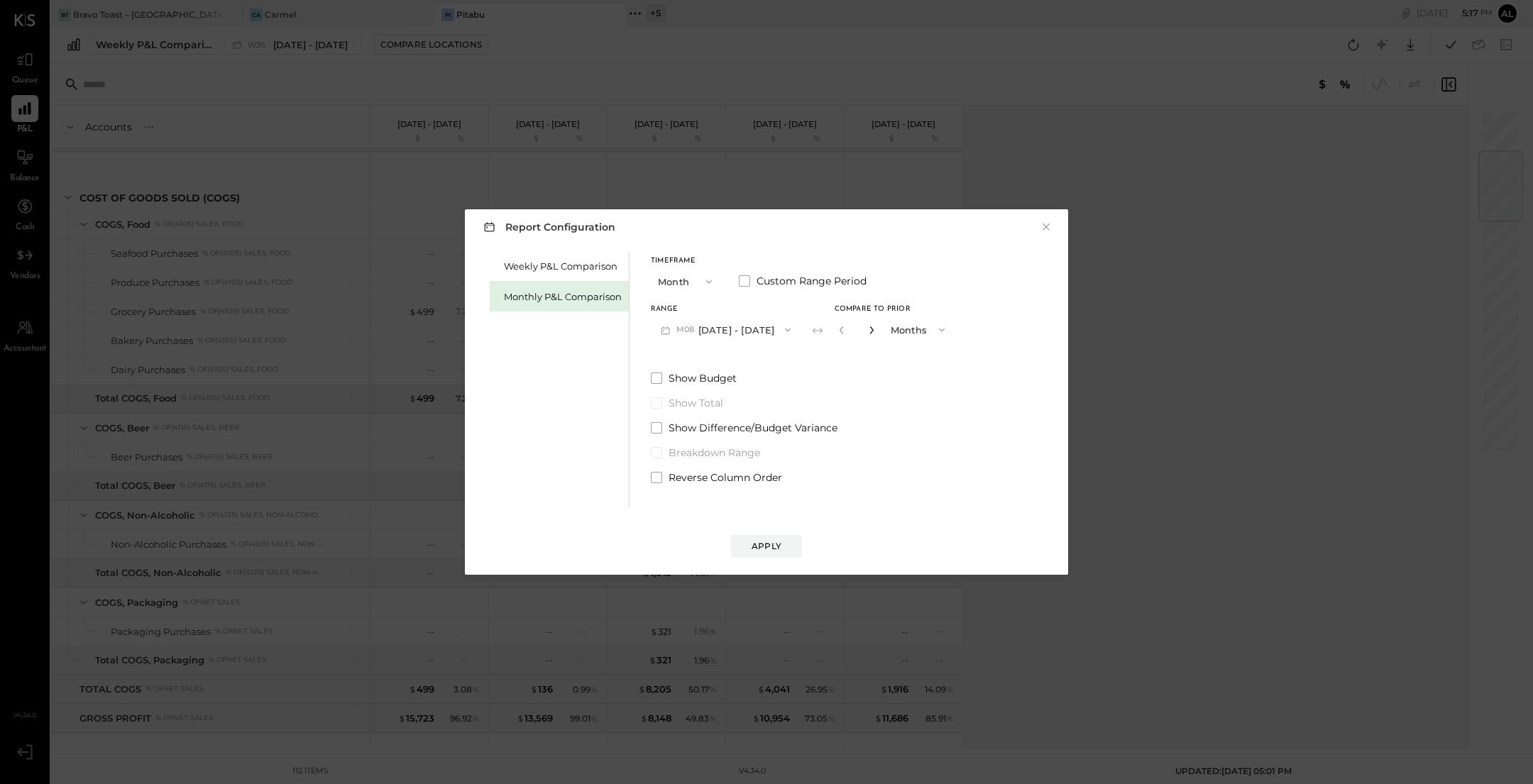
type input "*"
click at [775, 542] on div "Apply" at bounding box center [766, 546] width 30 height 12
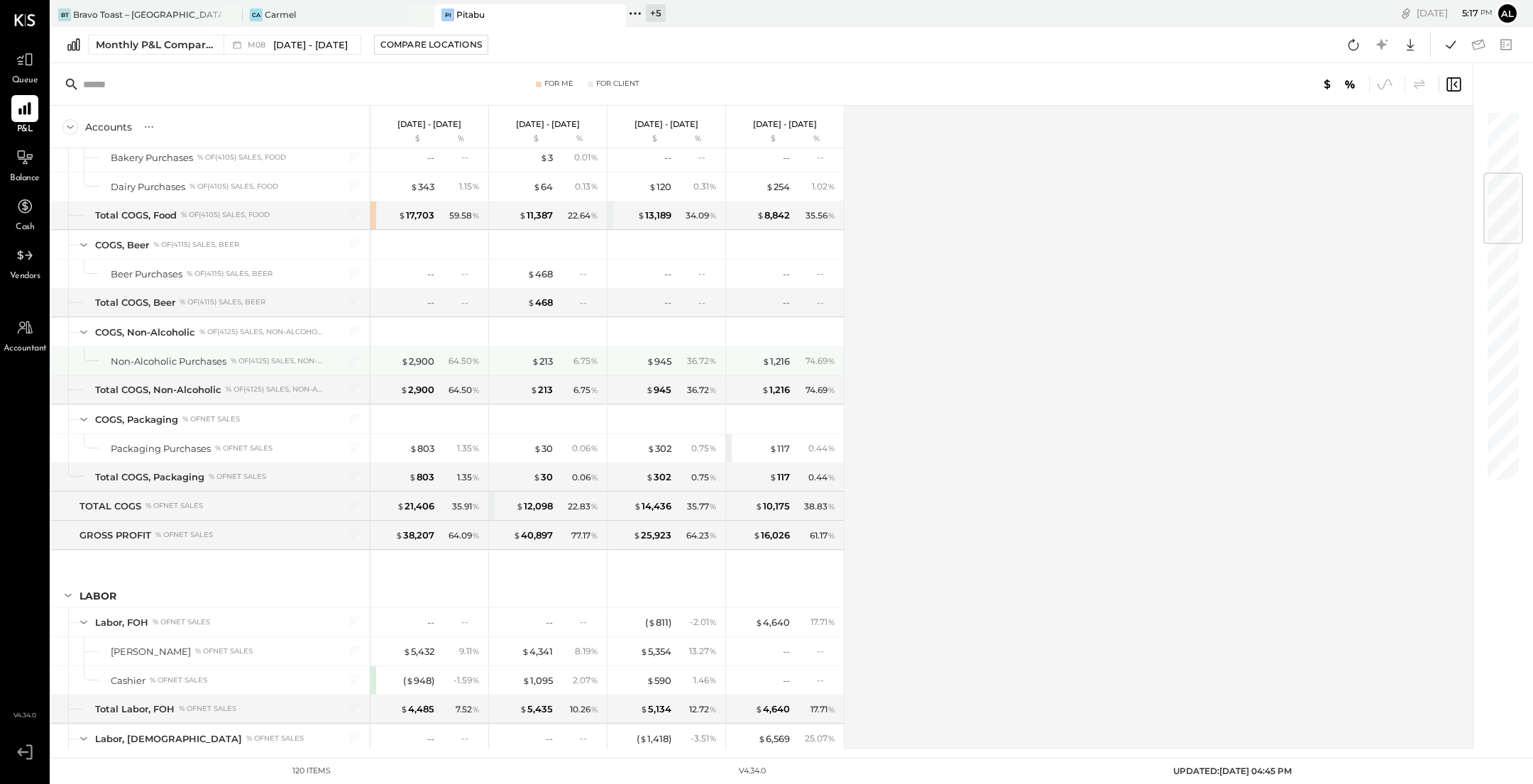
scroll to position [528, 0]
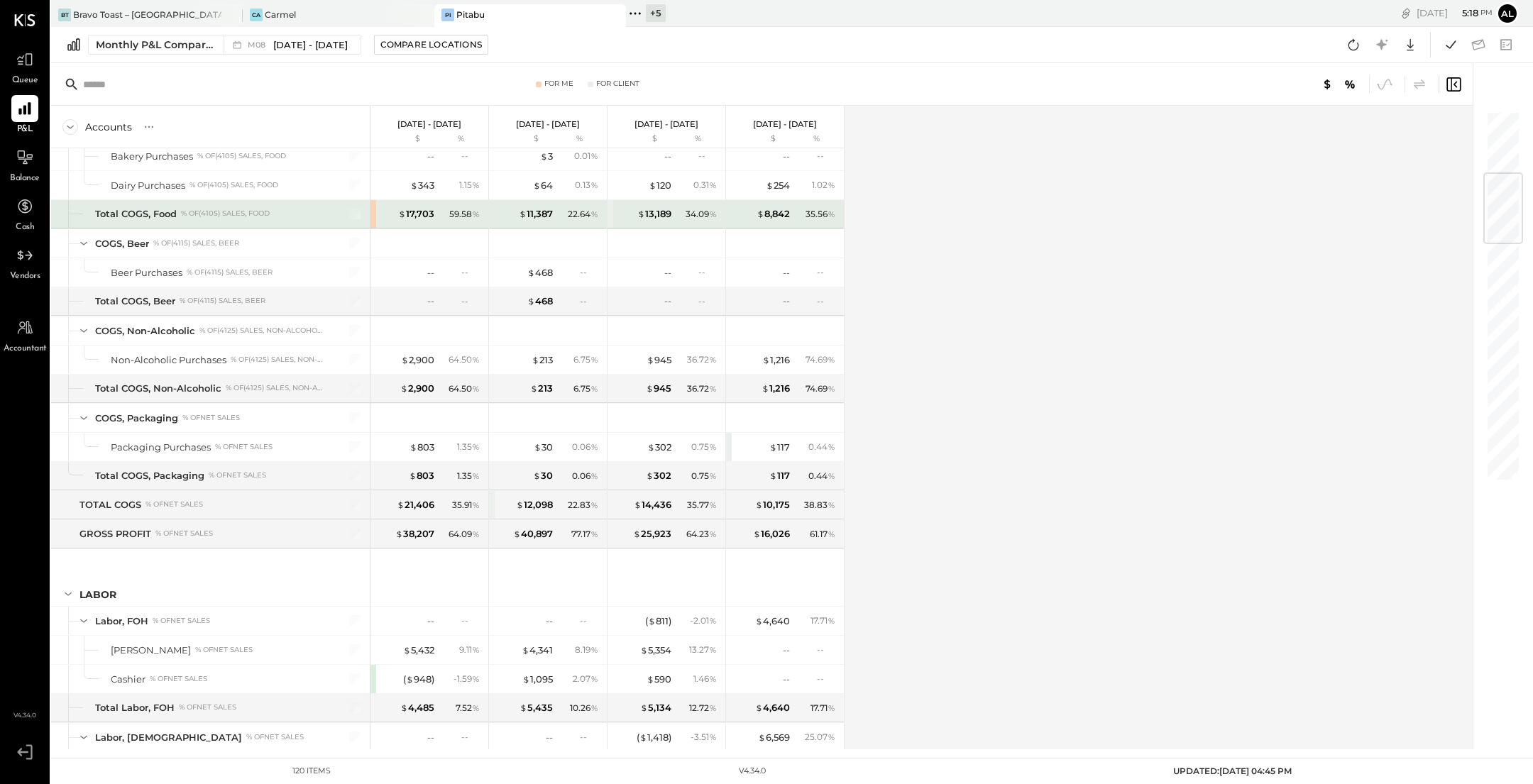
click at [373, 211] on div "$ 17,703 59.58 %" at bounding box center [429, 214] width 118 height 28
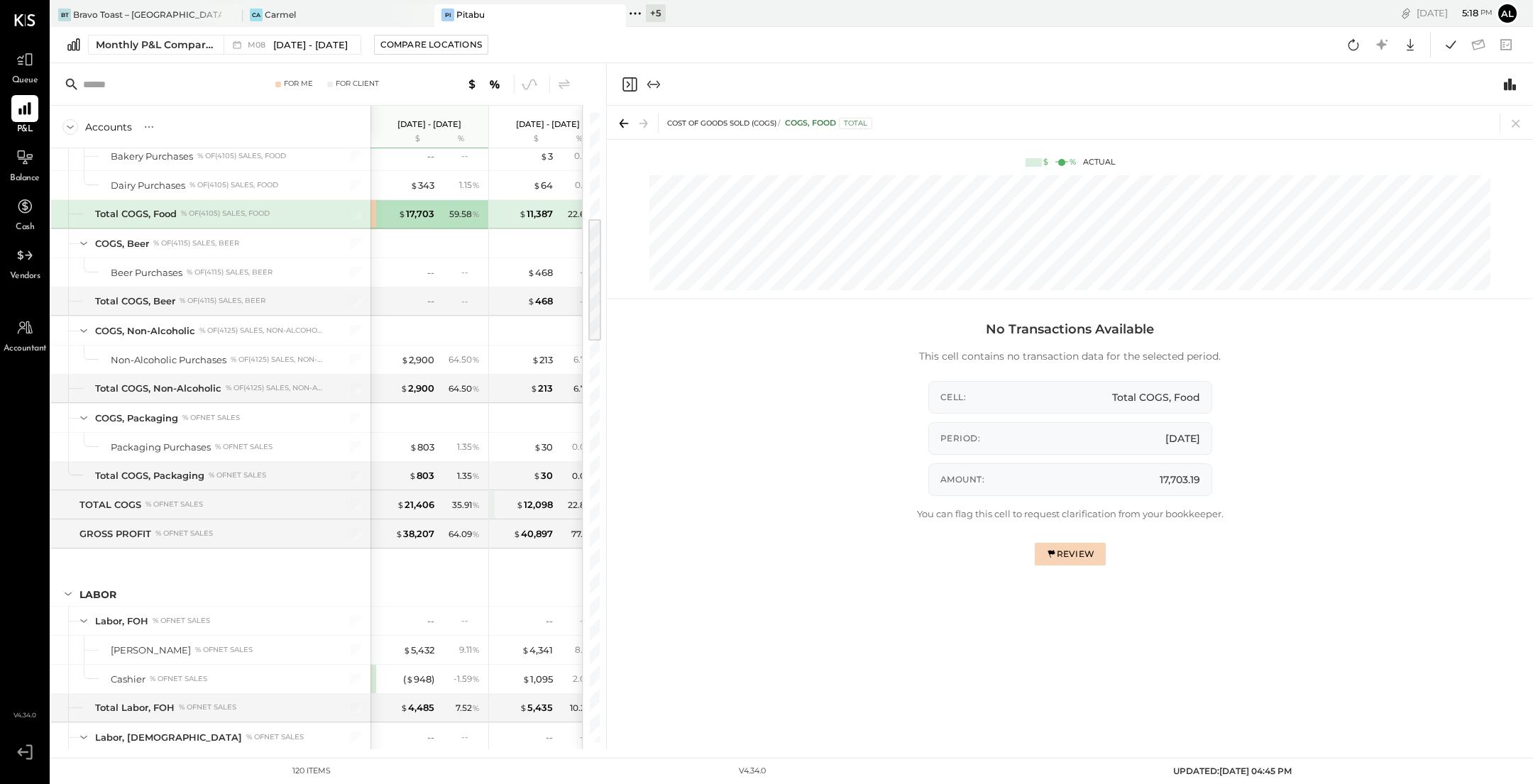
click at [1067, 549] on div "Review" at bounding box center [1070, 554] width 49 height 12
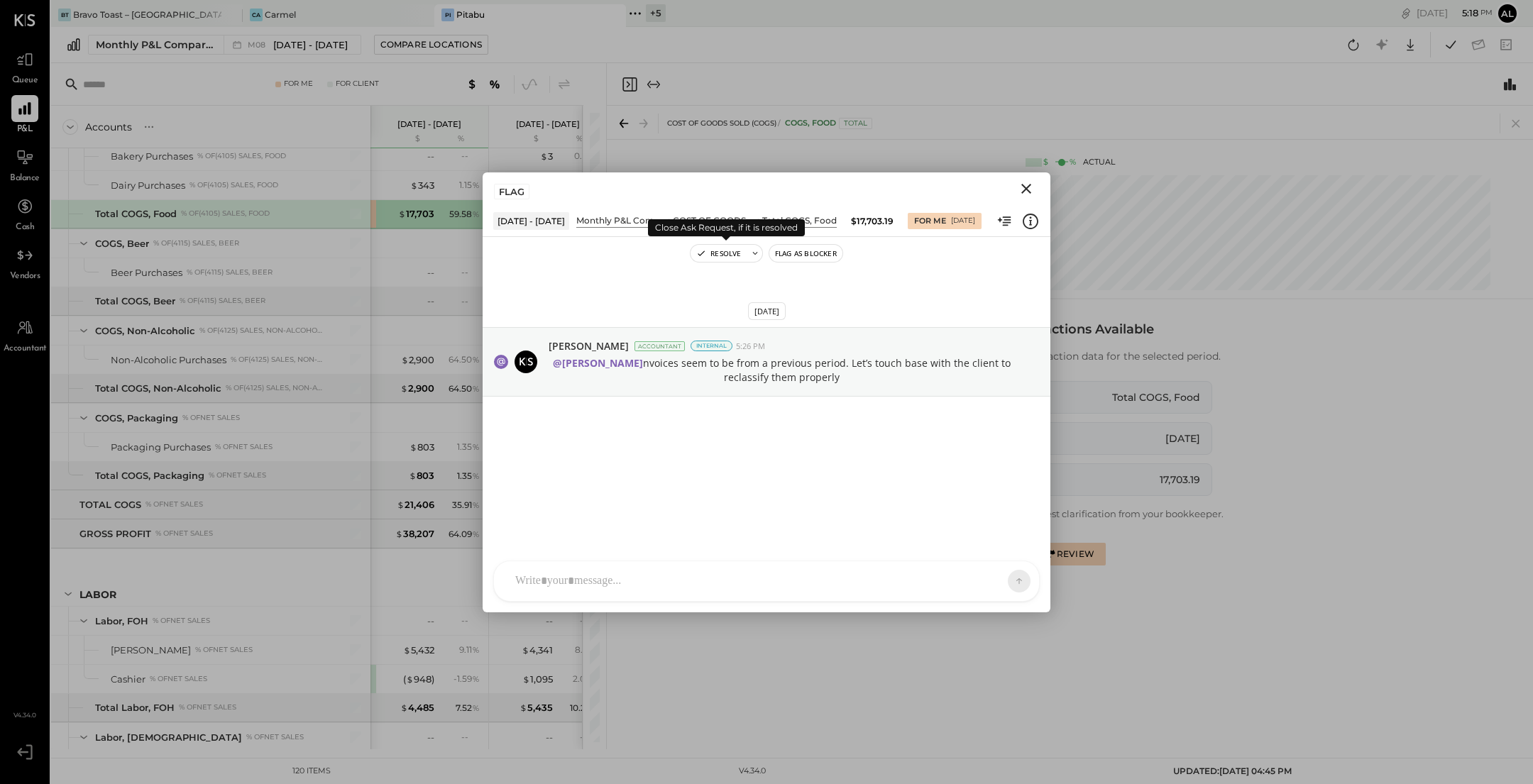
click at [721, 254] on button "Resolve" at bounding box center [718, 253] width 56 height 17
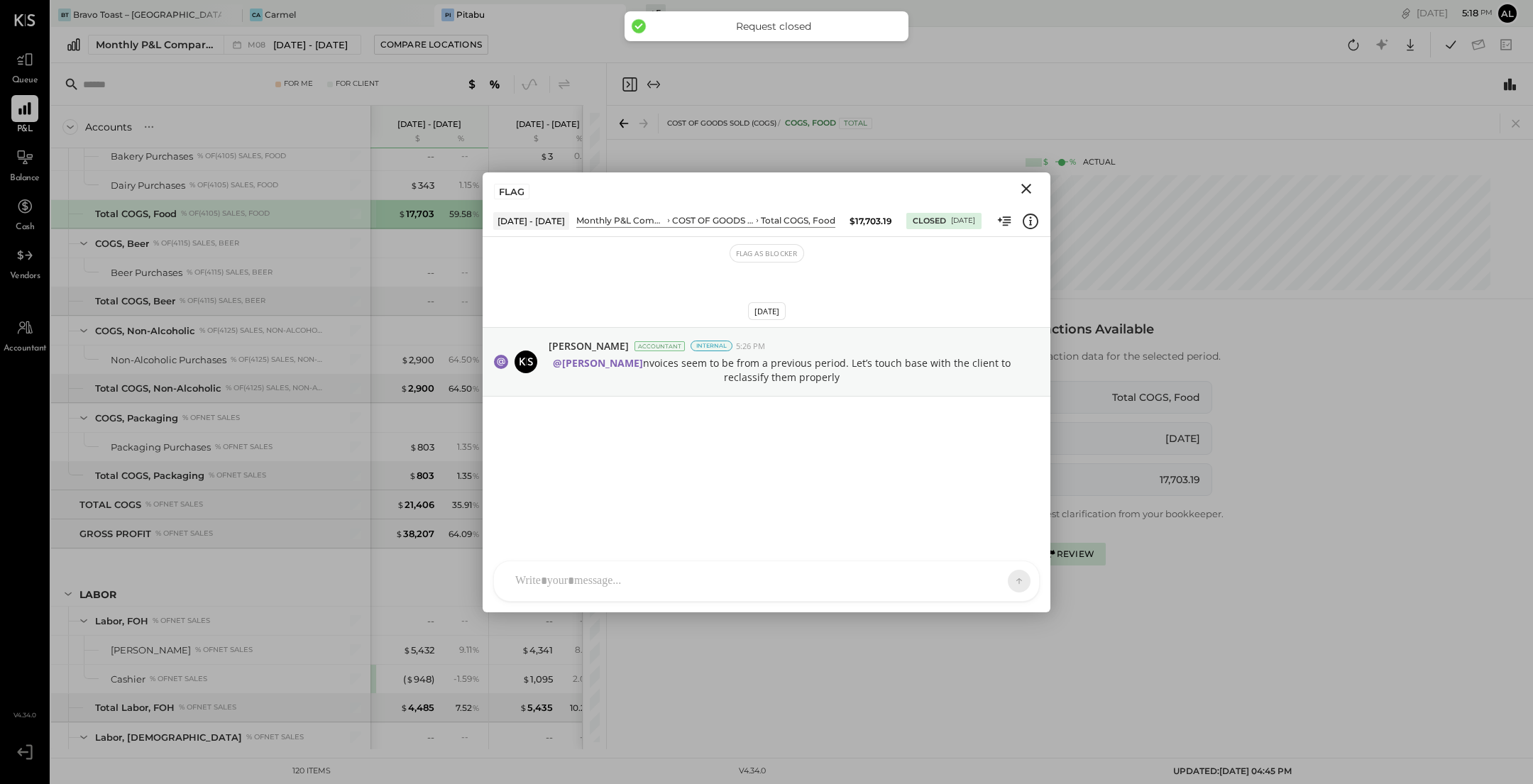
click at [706, 594] on div "AM Ali Mehdi R ronnie EP Erika Perez DS Dhwani Solanki VD Vikesh Darji NB Noemi…" at bounding box center [766, 581] width 546 height 41
click at [1007, 579] on icon at bounding box center [1007, 580] width 1 height 5
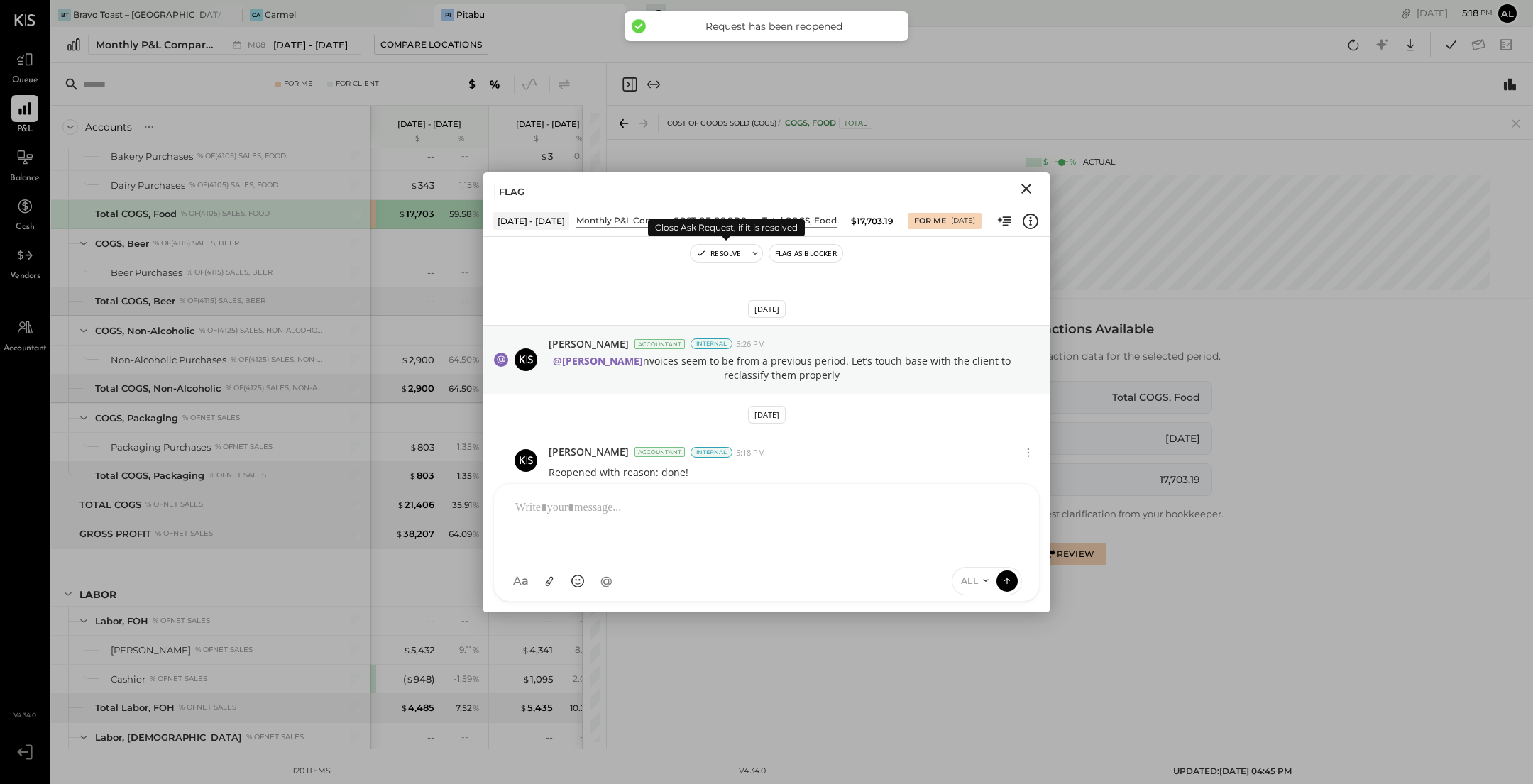
click at [734, 248] on button "Resolve" at bounding box center [718, 253] width 56 height 17
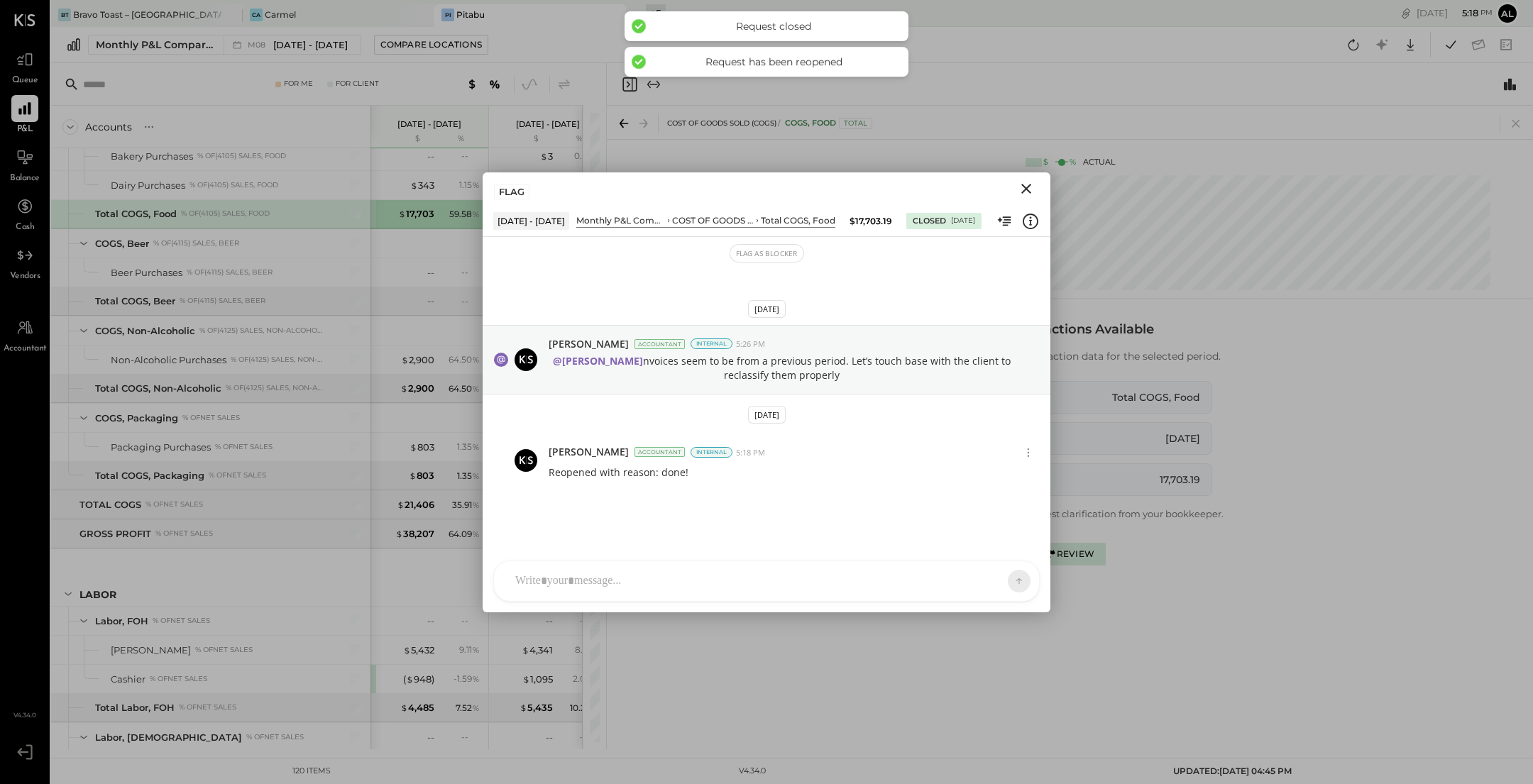
click at [1029, 185] on icon "Close" at bounding box center [1026, 189] width 17 height 17
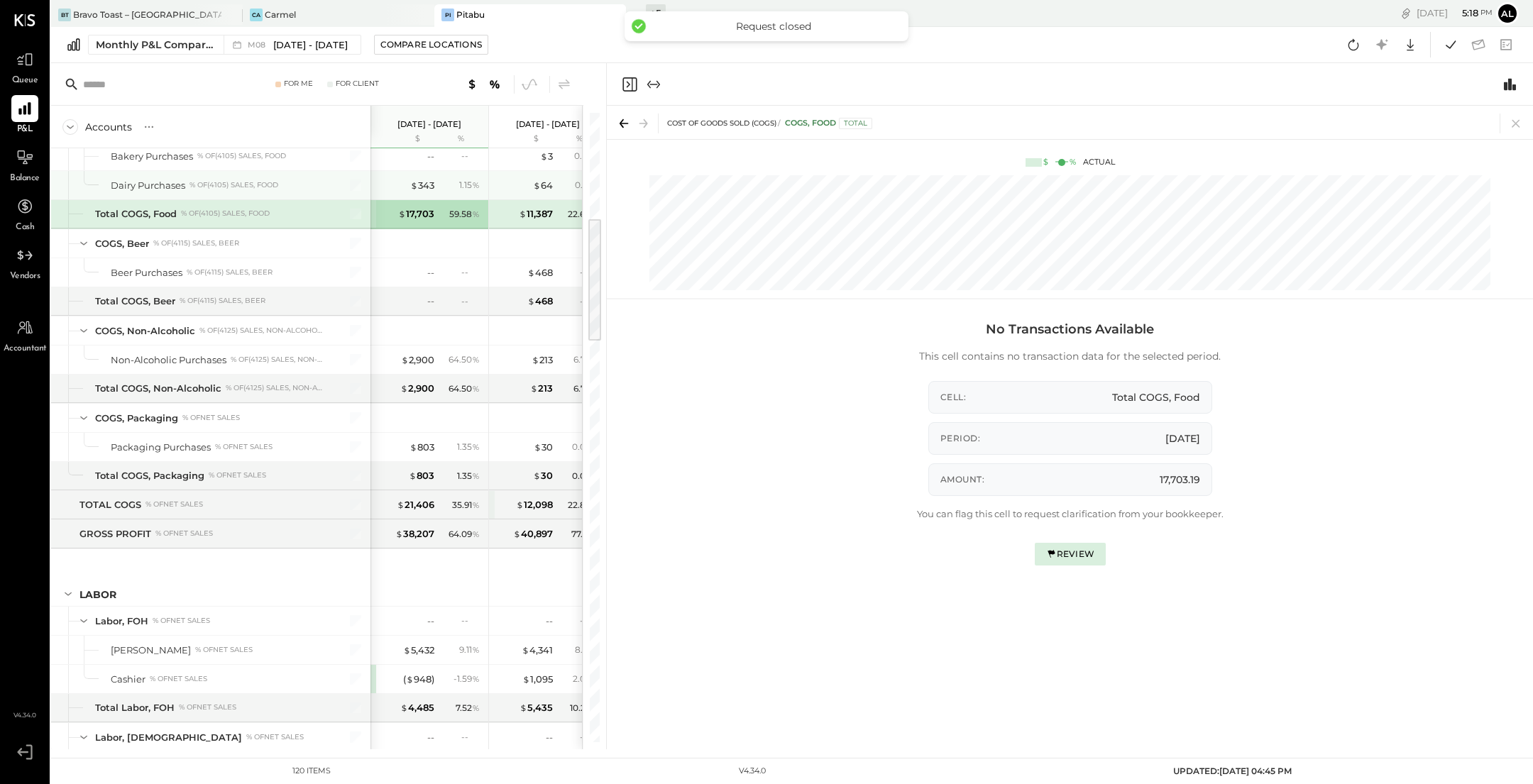
click at [400, 171] on div "$ 343 1.15 %" at bounding box center [430, 184] width 107 height 28
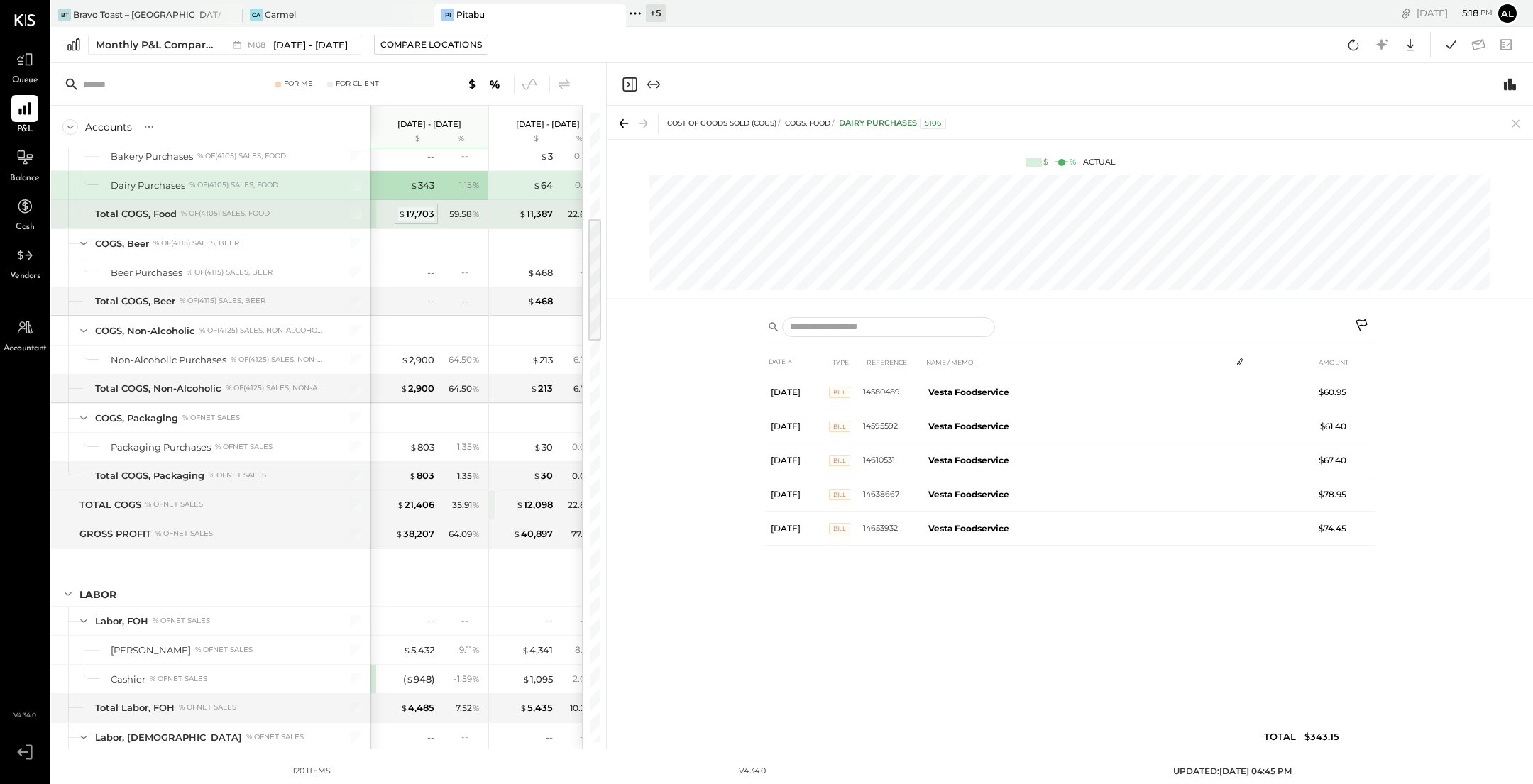
click at [406, 207] on div "$ 17,703" at bounding box center [415, 214] width 36 height 14
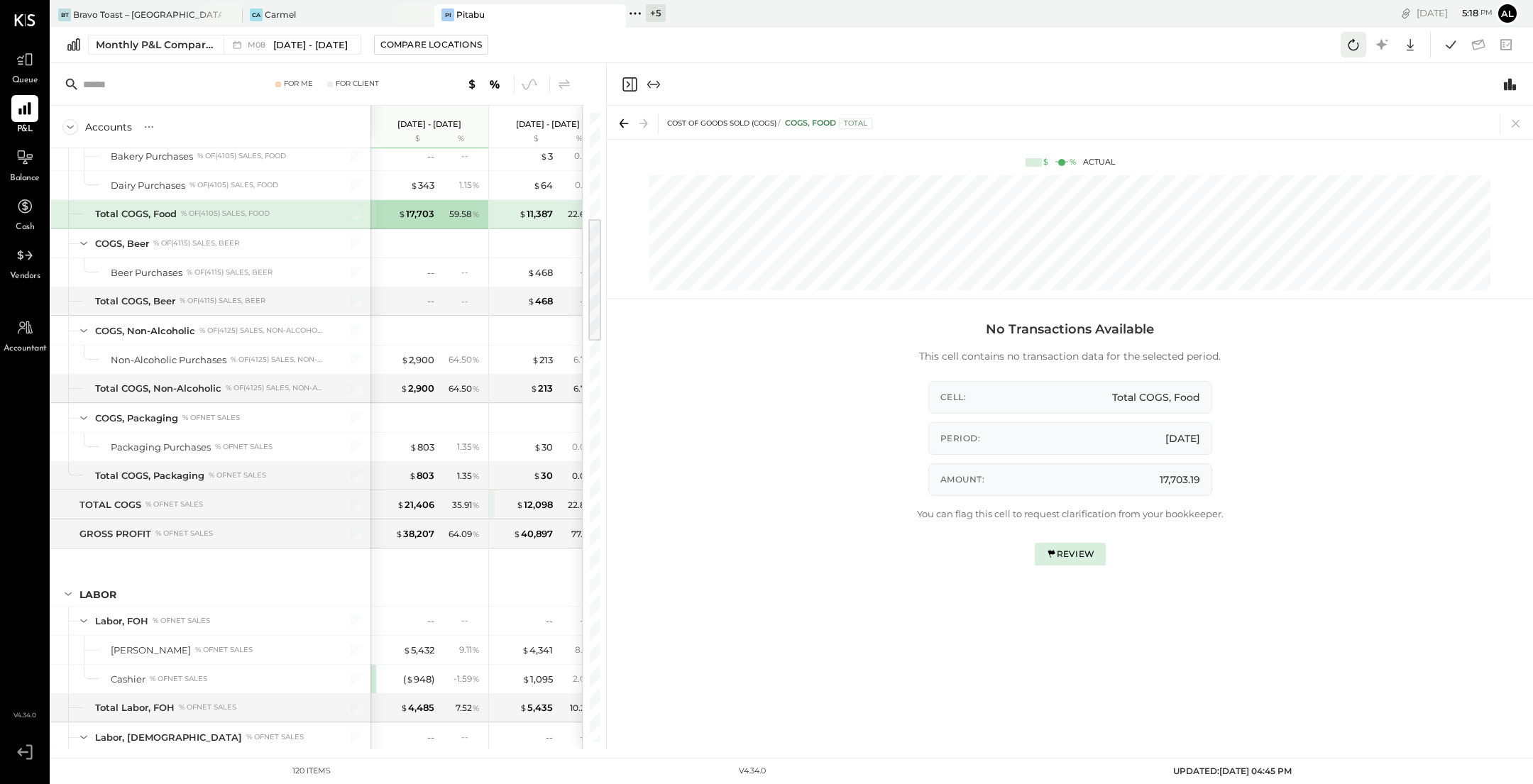
click at [1353, 43] on icon at bounding box center [1353, 45] width 18 height 18
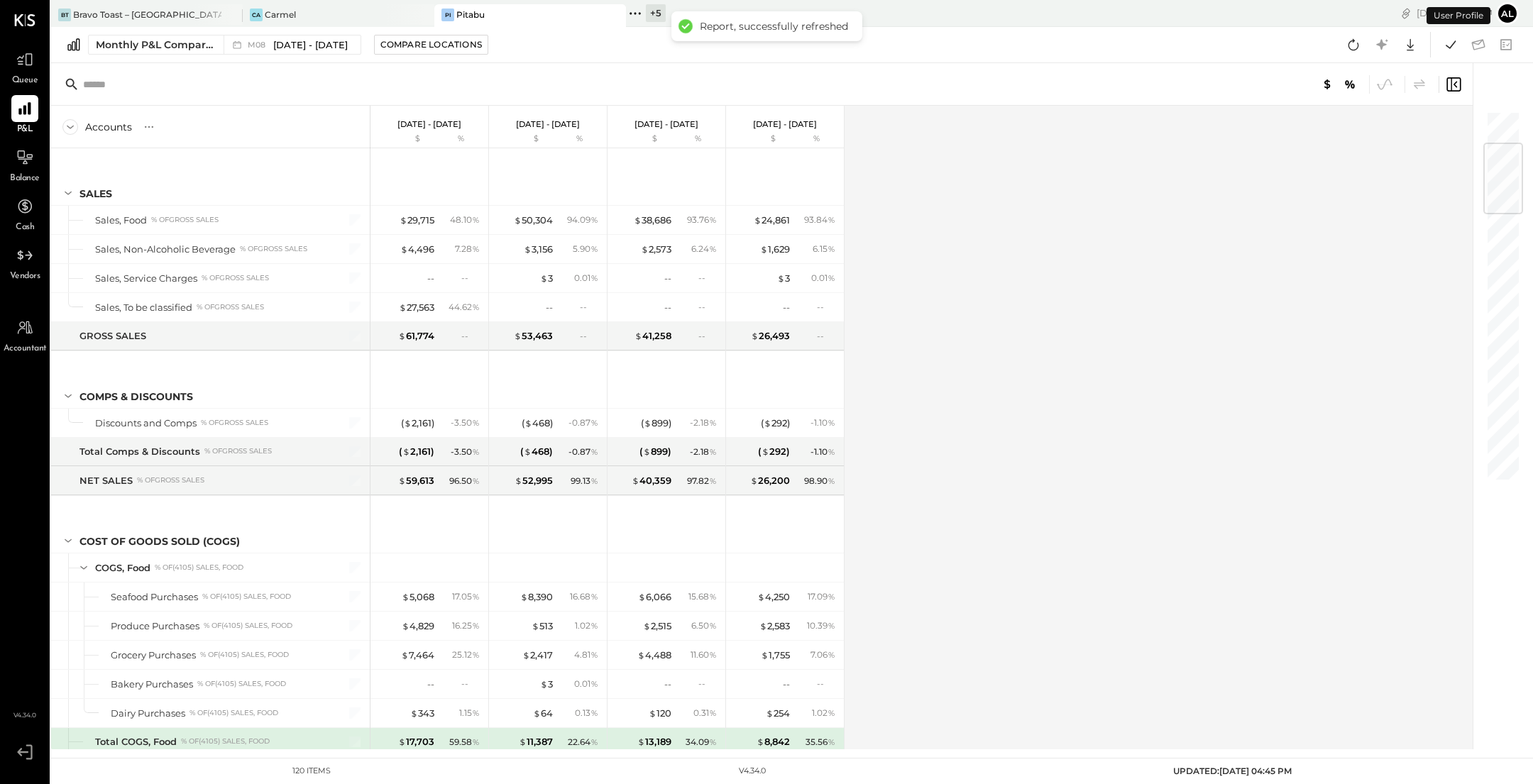
scroll to position [275, 0]
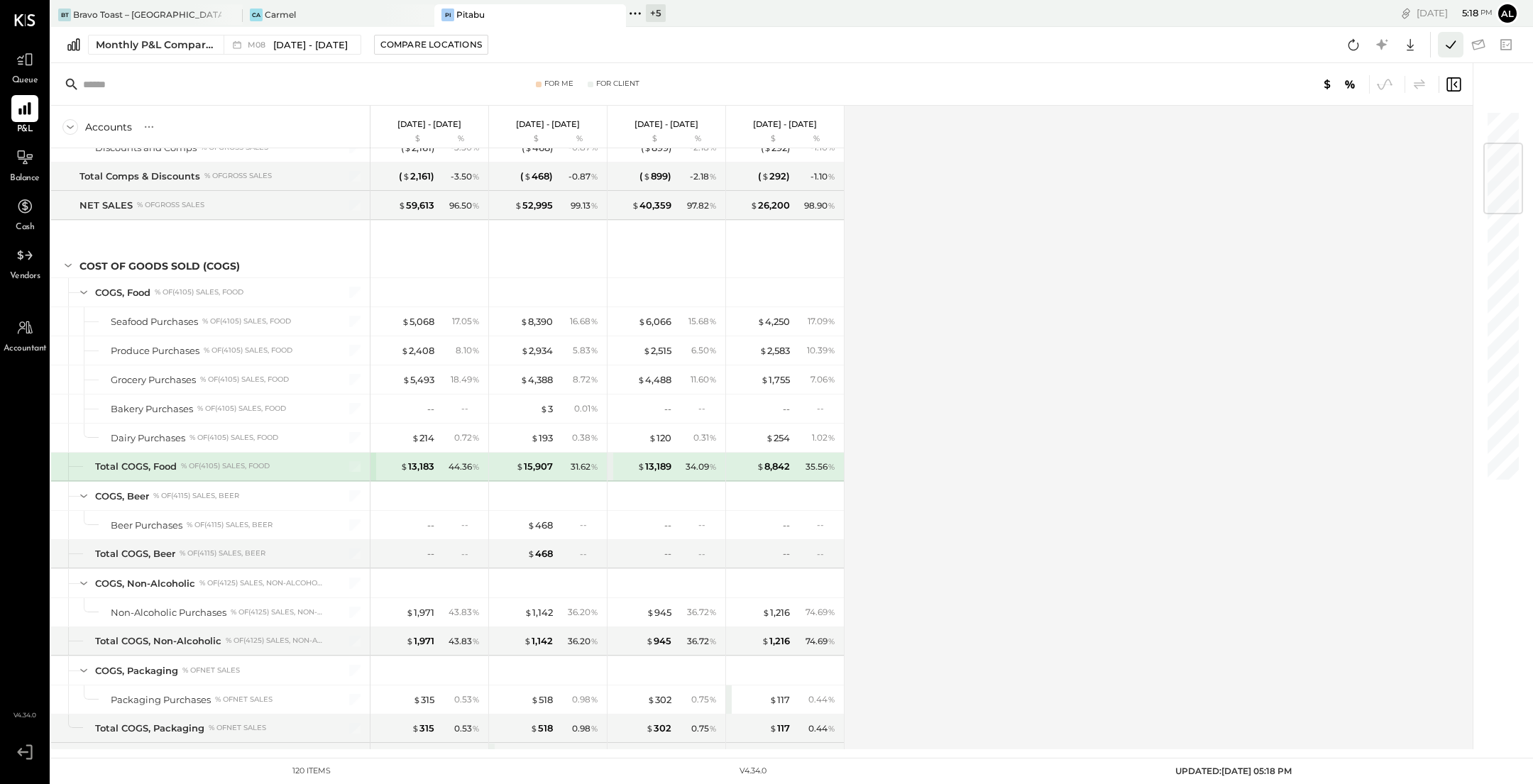
click at [1455, 42] on icon at bounding box center [1450, 44] width 10 height 8
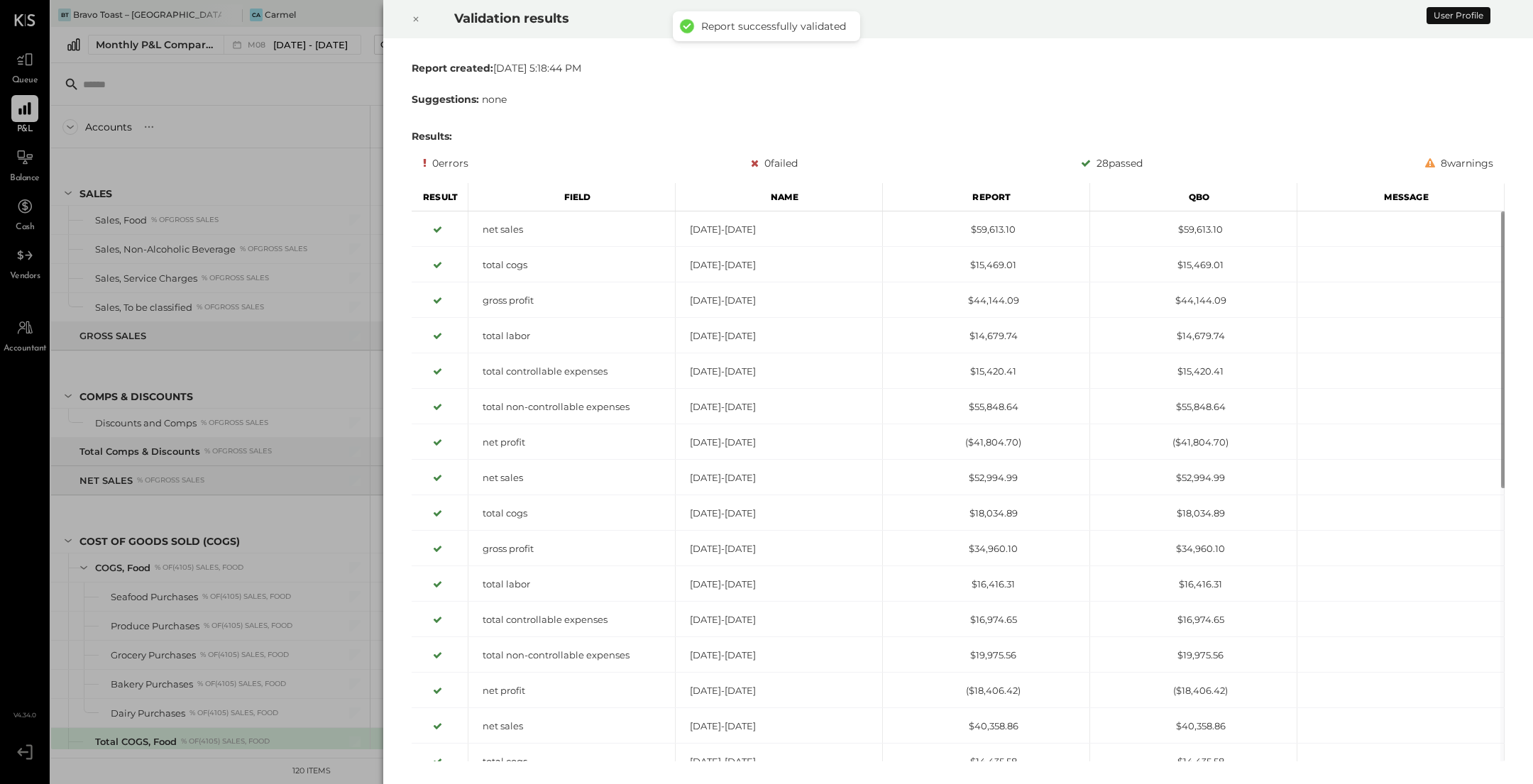
scroll to position [275, 0]
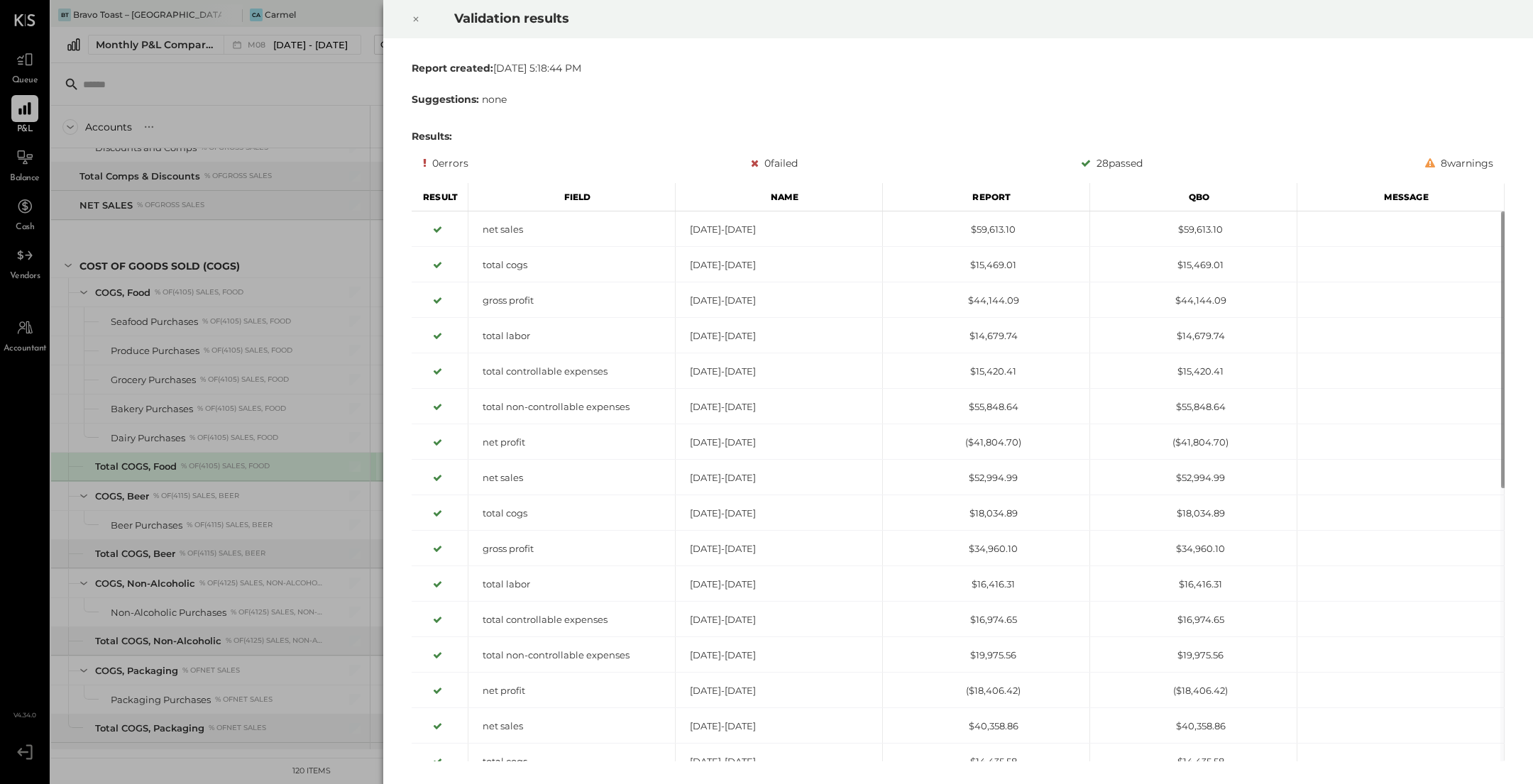
click at [417, 18] on icon at bounding box center [415, 19] width 8 height 17
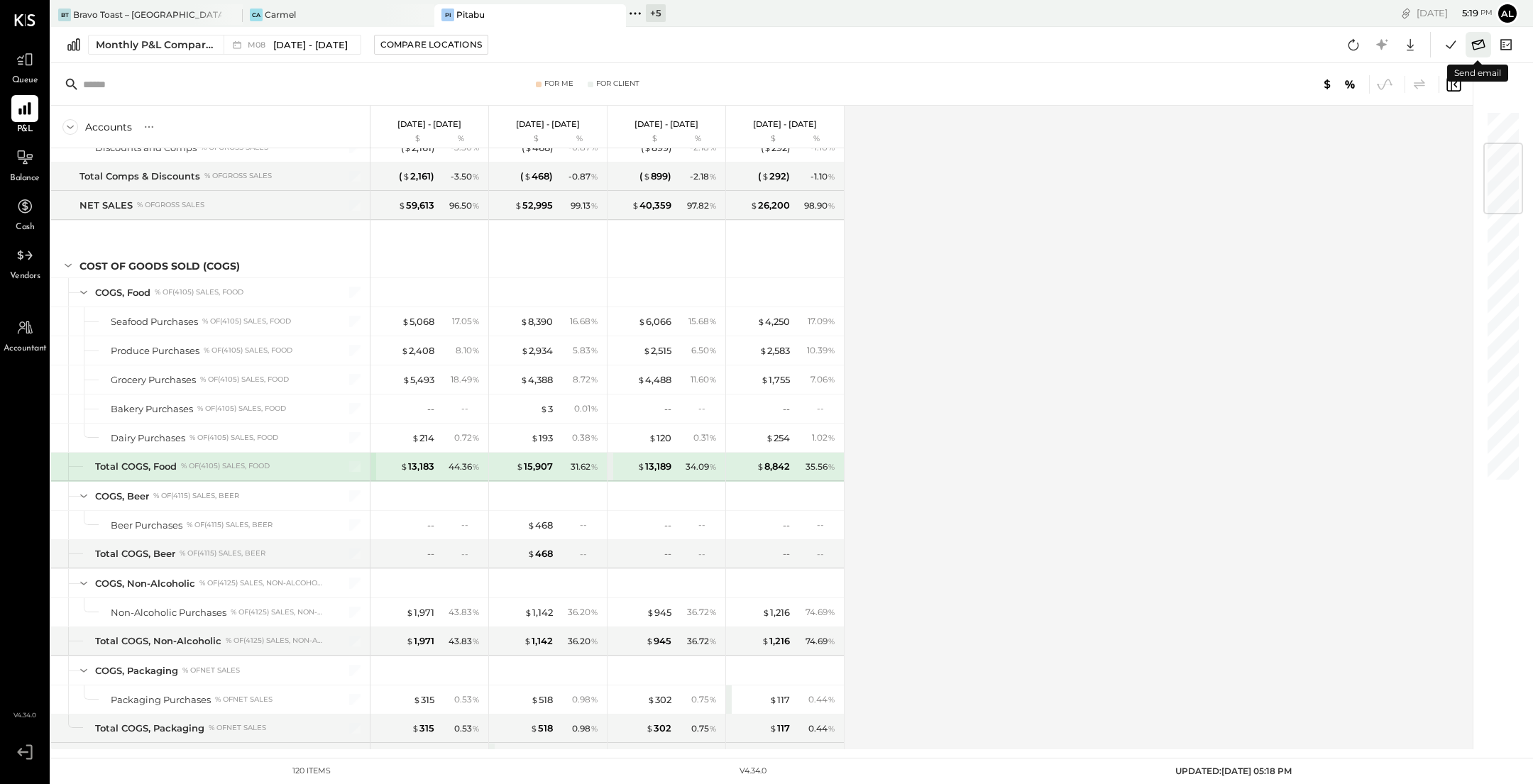
click at [1480, 44] on icon at bounding box center [1478, 45] width 18 height 18
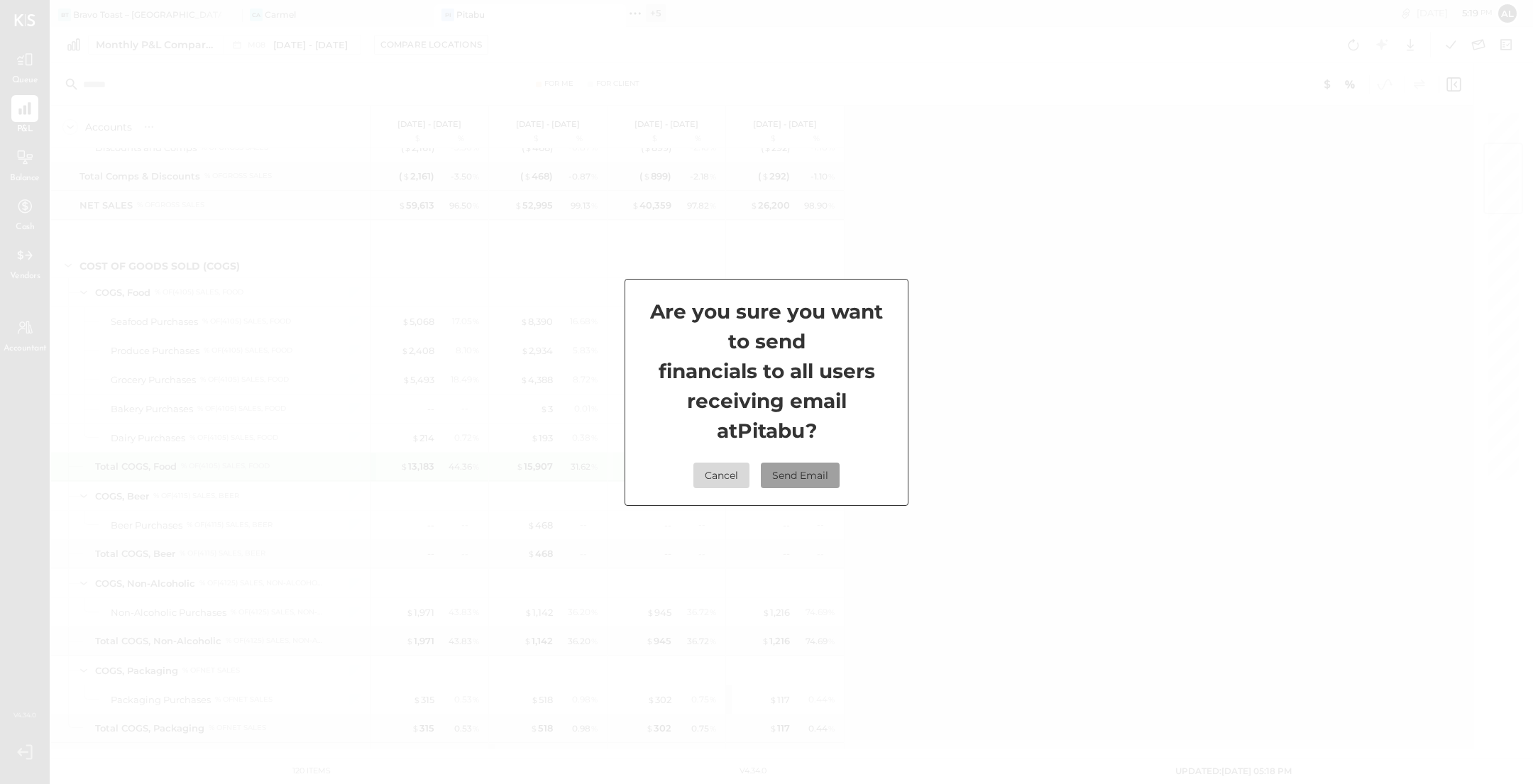
click at [821, 475] on button "Send Email" at bounding box center [799, 475] width 78 height 26
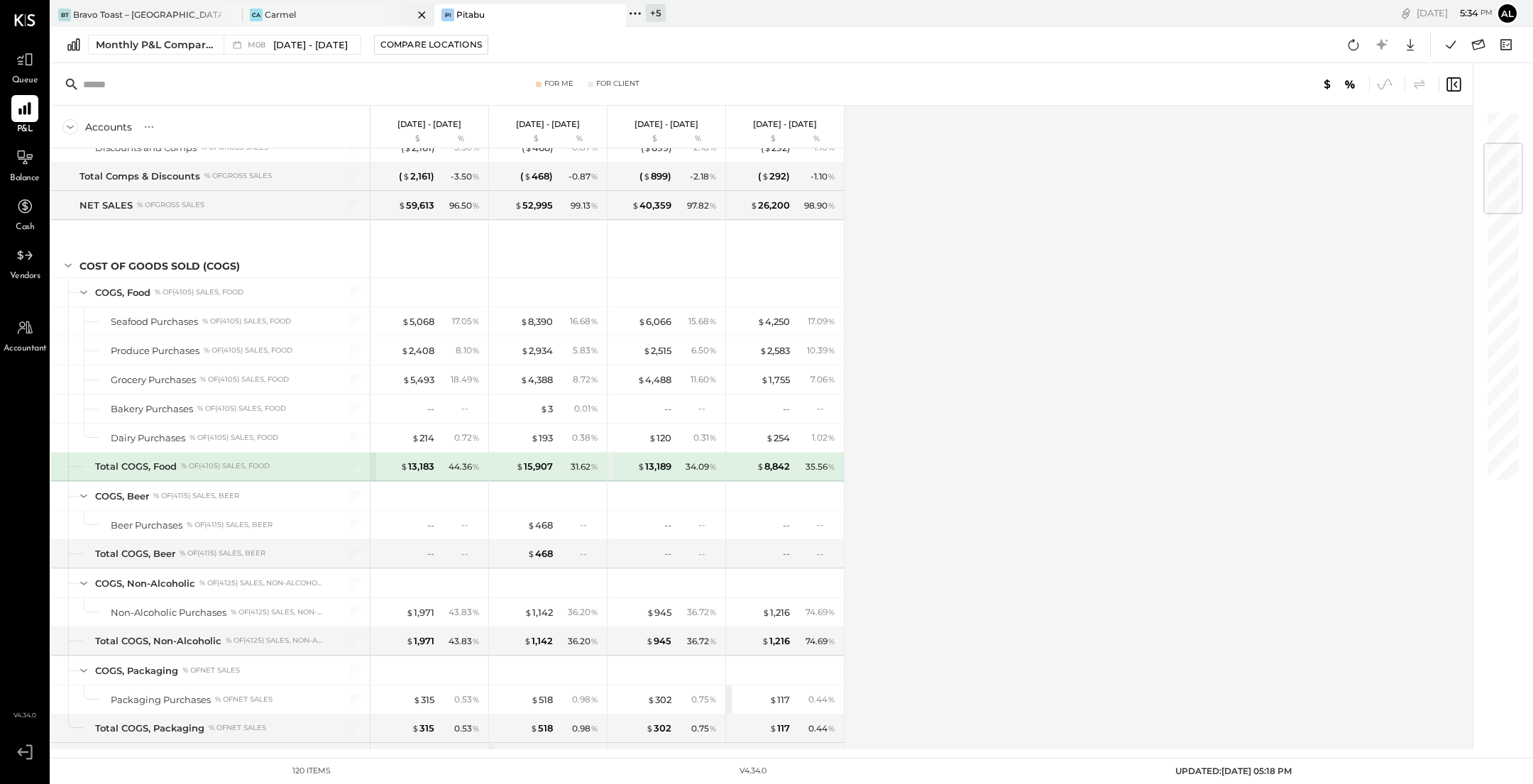
click at [348, 20] on div "Ca Carmel" at bounding box center [328, 14] width 171 height 13
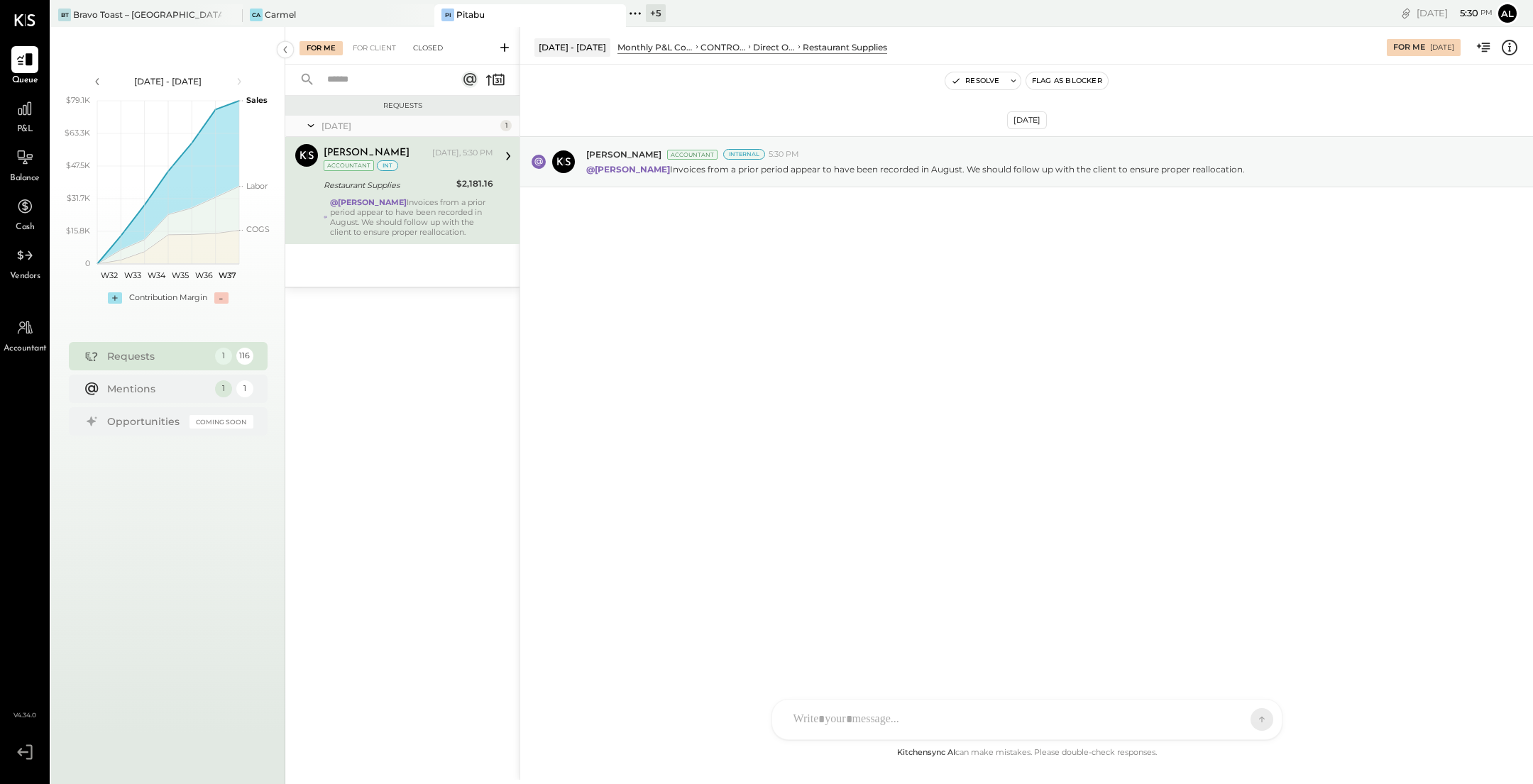
click at [434, 44] on div "Closed" at bounding box center [428, 48] width 44 height 14
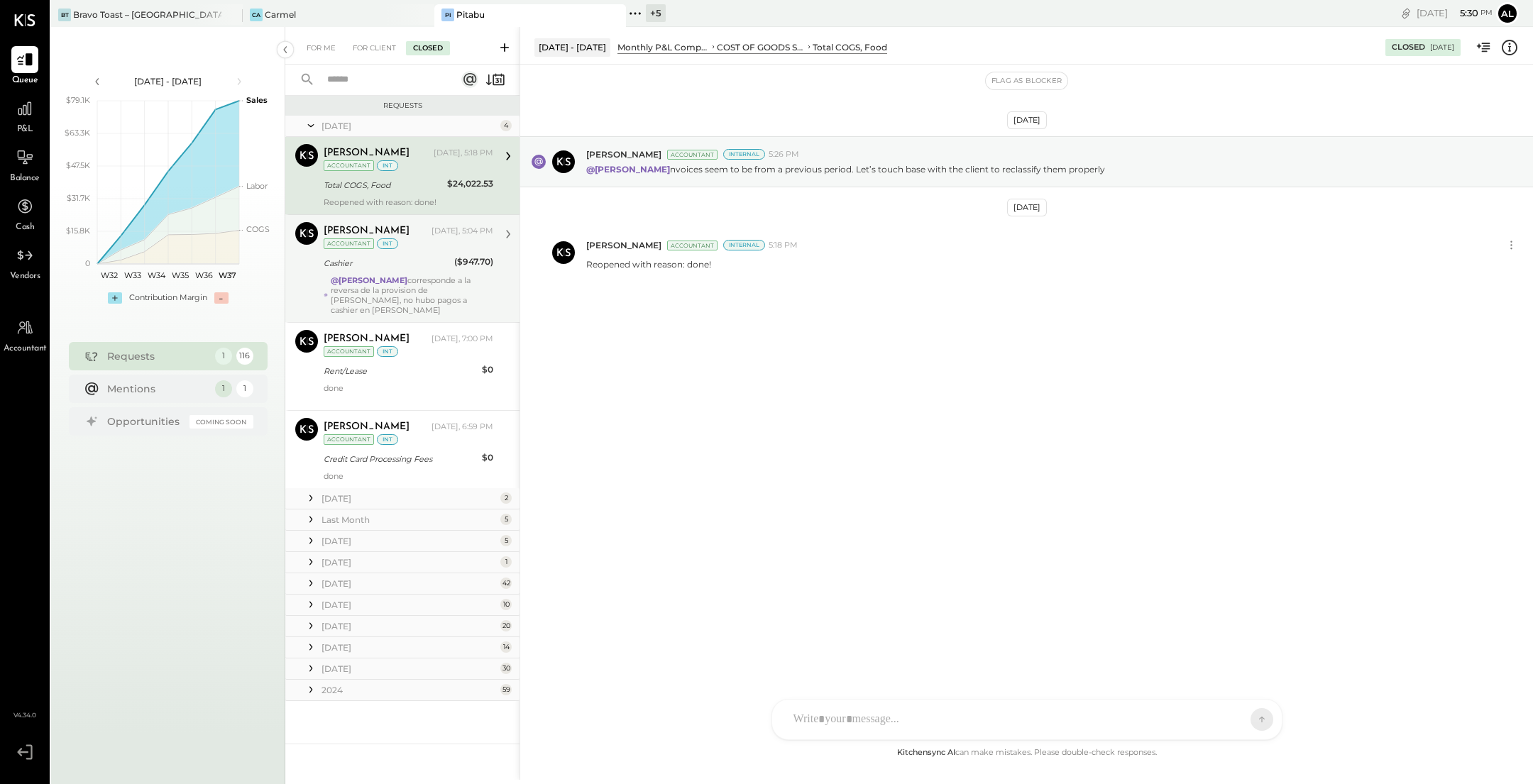
click at [421, 275] on div "@[PERSON_NAME] corresponde a la reversa de la provision de [PERSON_NAME], no hu…" at bounding box center [411, 295] width 162 height 40
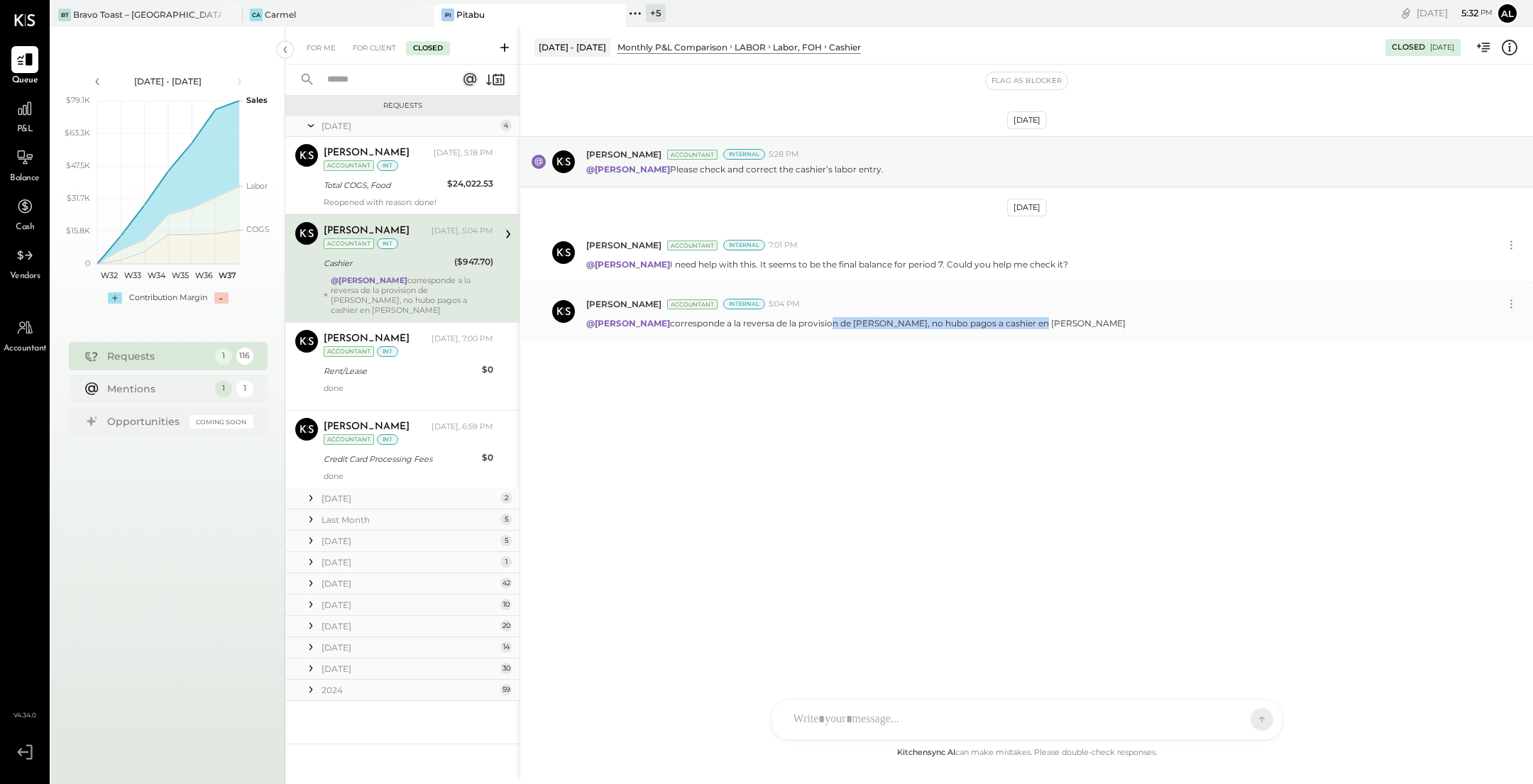
drag, startPoint x: 1037, startPoint y: 326, endPoint x: 834, endPoint y: 324, distance: 203.0
click at [834, 324] on div "@[PERSON_NAME] corresponde a la reversa de la provision de [PERSON_NAME], no hu…" at bounding box center [1054, 322] width 936 height 15
click at [946, 381] on div "[DATE] [PERSON_NAME] Accountant Internal 5:28 PM @[PERSON_NAME] Please check an…" at bounding box center [1026, 274] width 1013 height 347
drag, startPoint x: 1026, startPoint y: 321, endPoint x: 677, endPoint y: 323, distance: 349.0
click at [677, 323] on div "@[PERSON_NAME] corresponde a la reversa de la provision de [PERSON_NAME], no hu…" at bounding box center [1054, 322] width 936 height 15
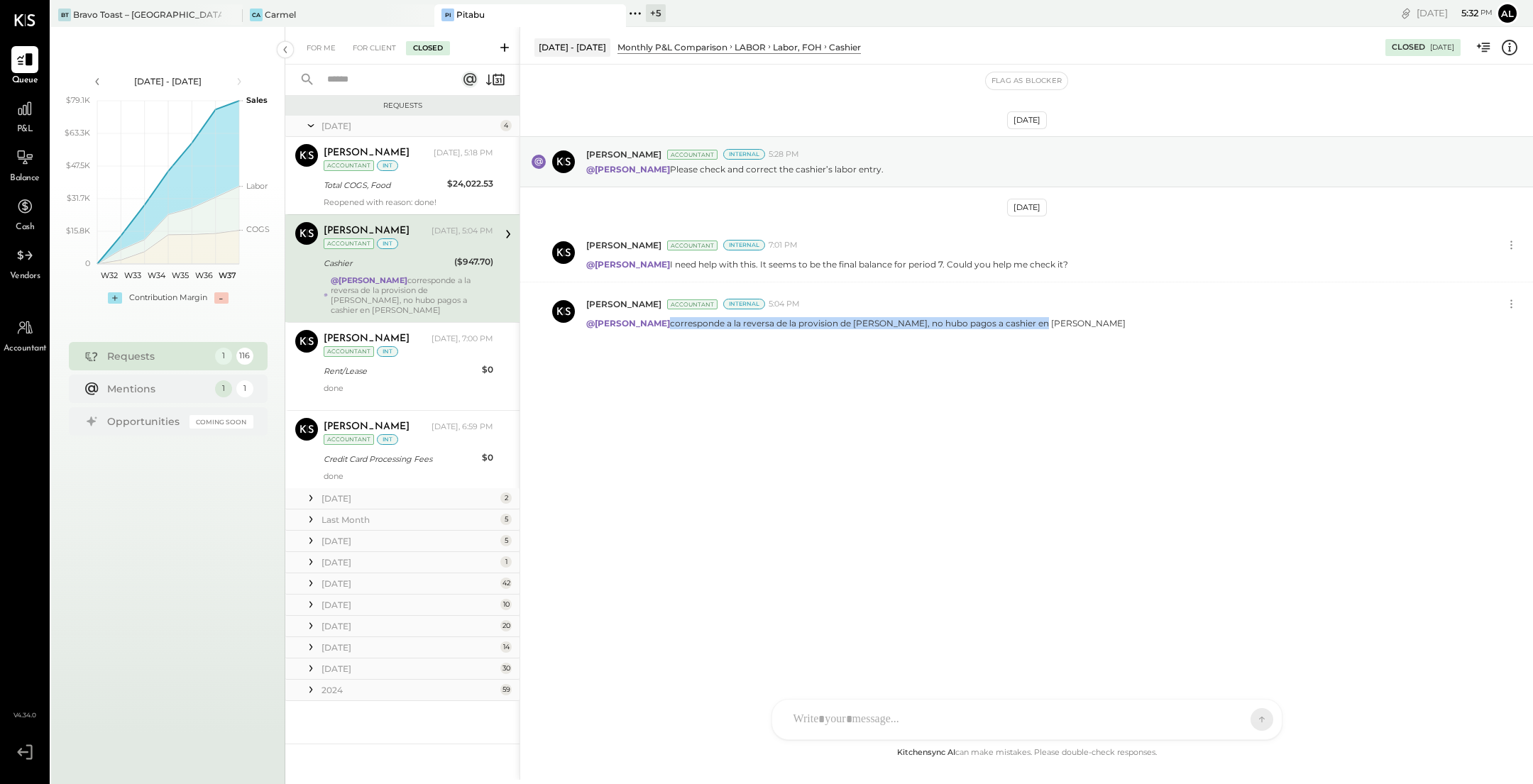
copy p "corresponde a la reversa de la provision de [PERSON_NAME], no hubo pagos a cash…"
click at [1142, 303] on div "[PERSON_NAME] Accountant Internal 5:04 PM" at bounding box center [1043, 304] width 914 height 12
click at [1509, 297] on icon at bounding box center [1512, 304] width 15 height 15
click at [1493, 321] on button "Edit Message" at bounding box center [1474, 328] width 96 height 24
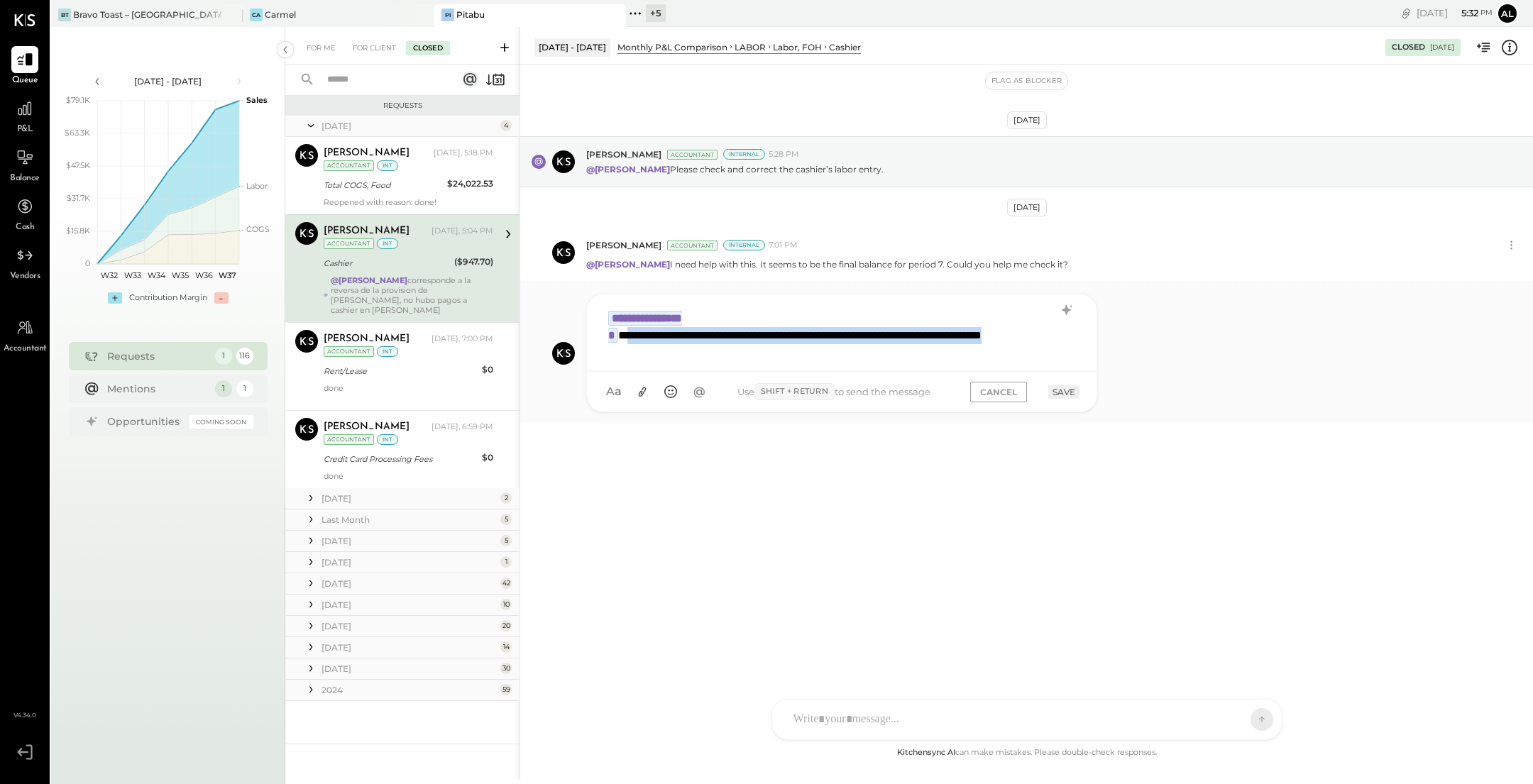
drag, startPoint x: 819, startPoint y: 343, endPoint x: 741, endPoint y: 318, distance: 81.9
click at [741, 318] on div "**********" at bounding box center [842, 331] width 482 height 57
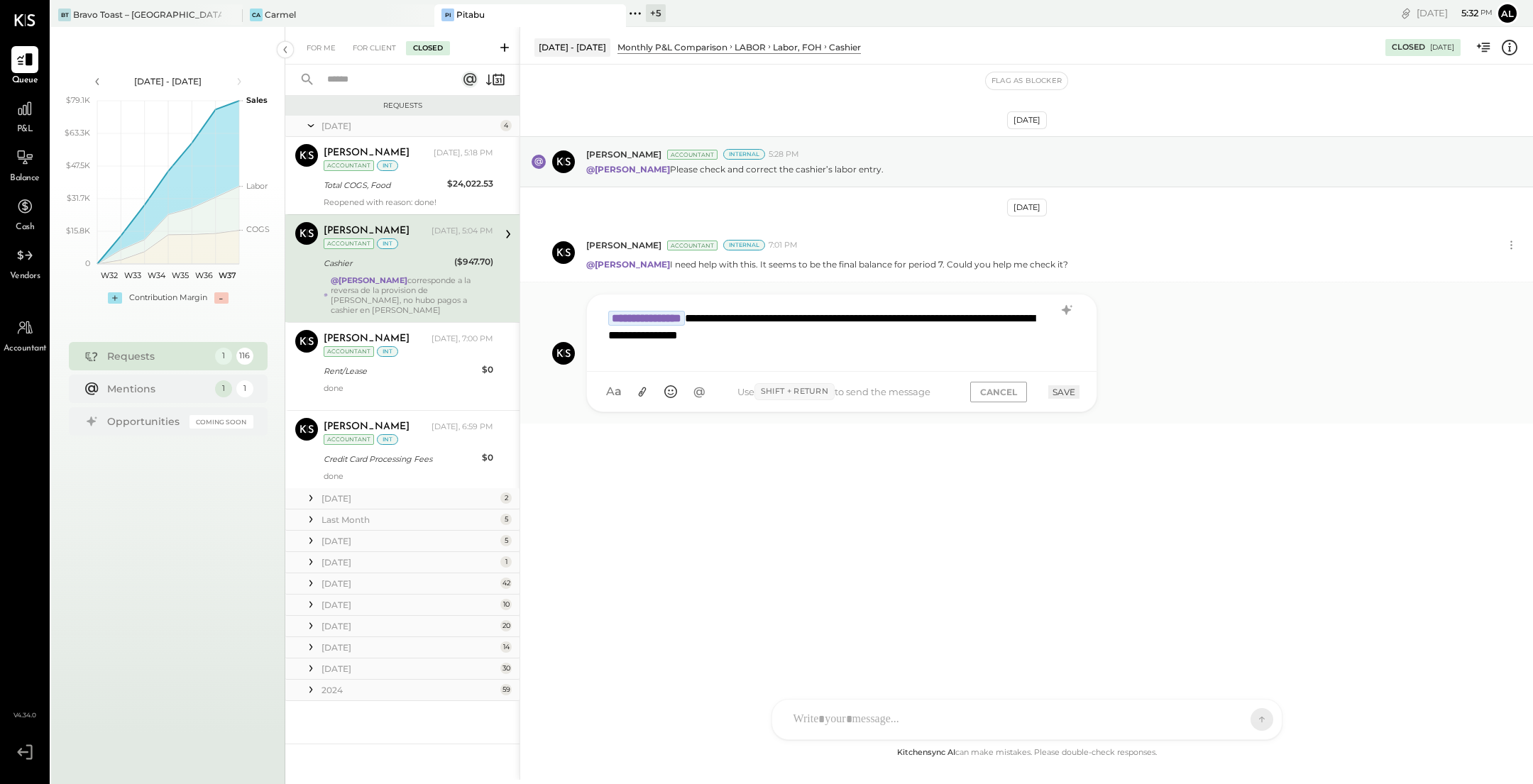
click at [1067, 391] on button "SAVE" at bounding box center [1064, 392] width 31 height 14
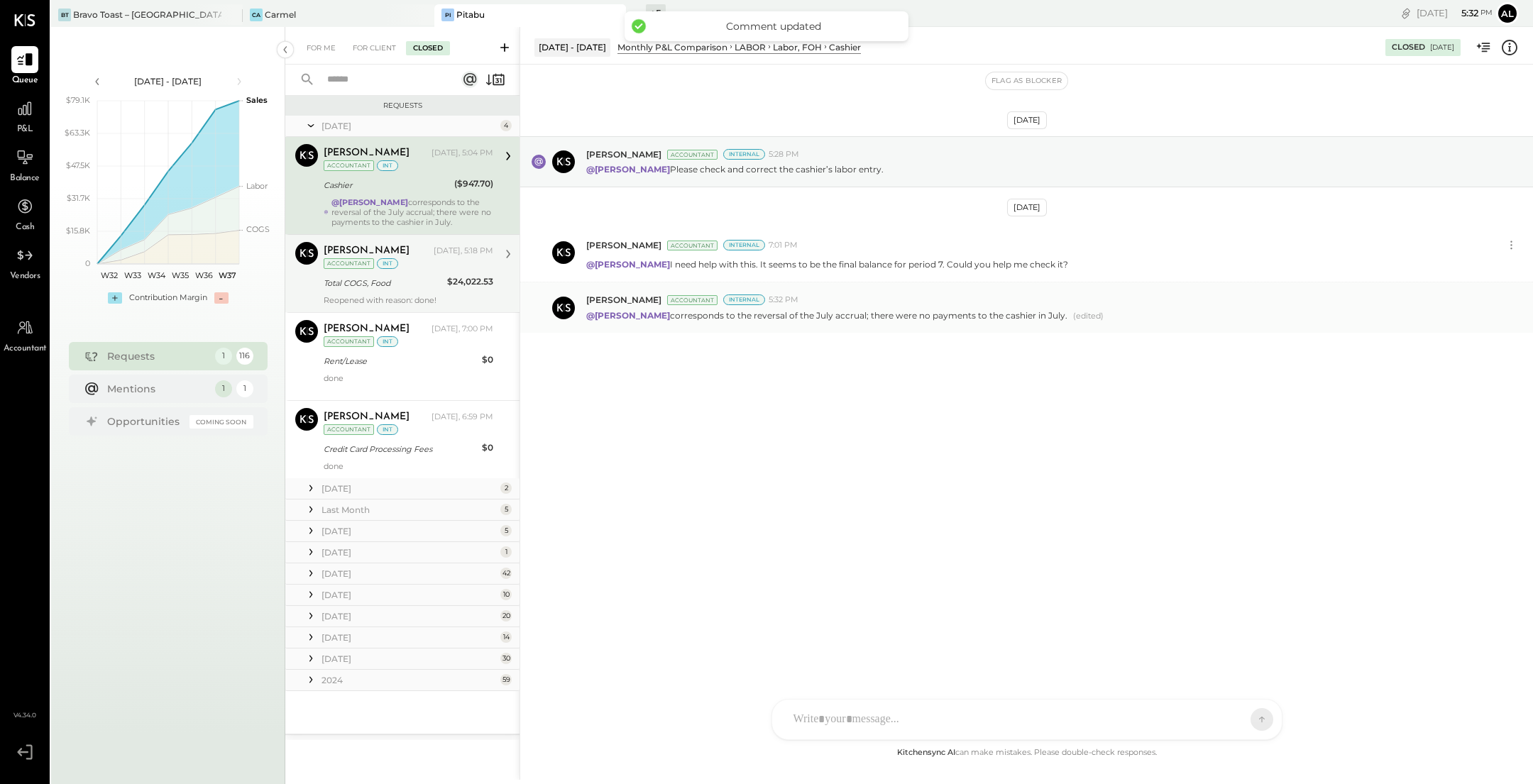
click at [414, 280] on div "Total COGS, Food" at bounding box center [383, 283] width 119 height 14
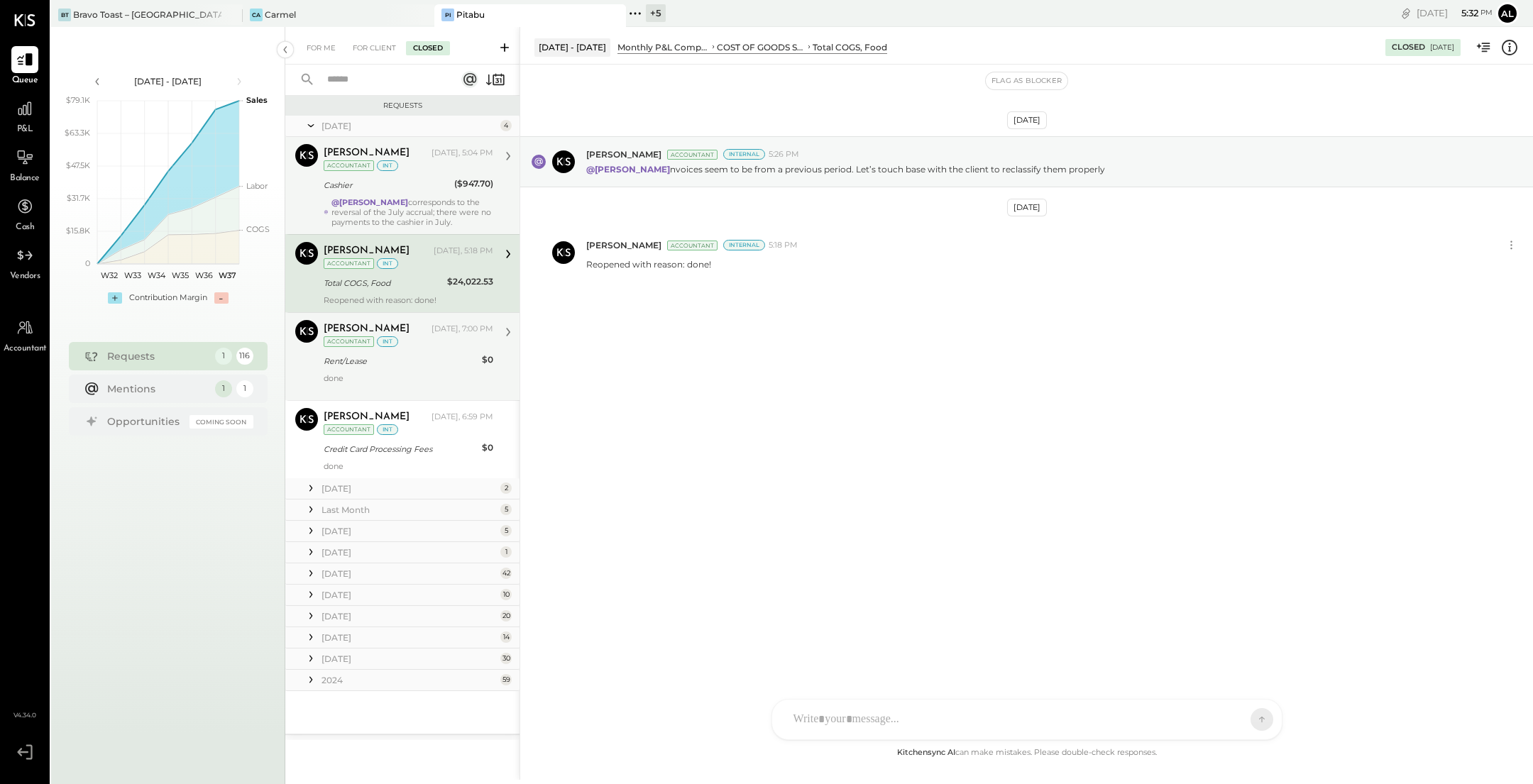
click at [443, 373] on div "done" at bounding box center [408, 383] width 170 height 20
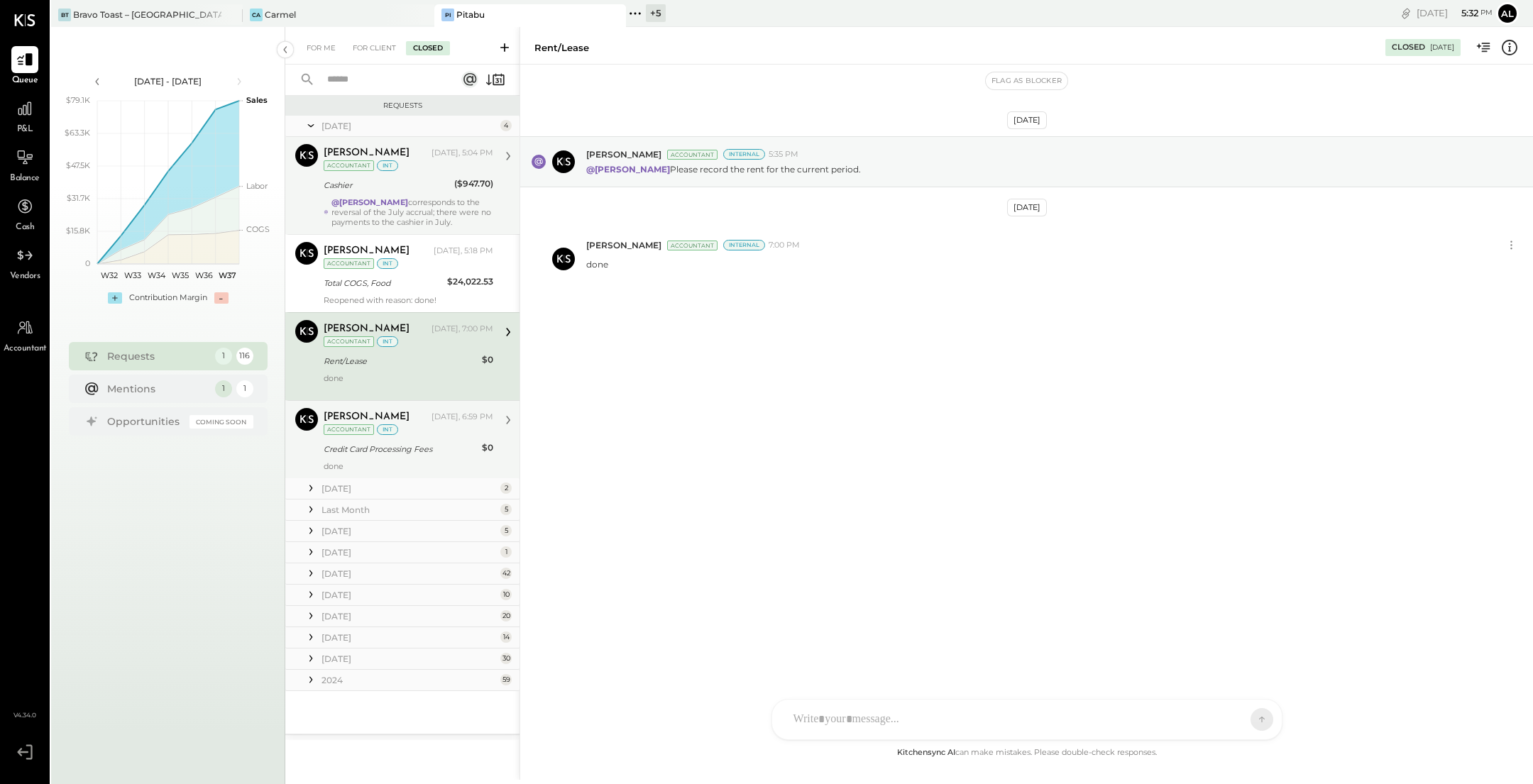
click at [447, 449] on div "Credit Card Processing Fees" at bounding box center [401, 449] width 154 height 14
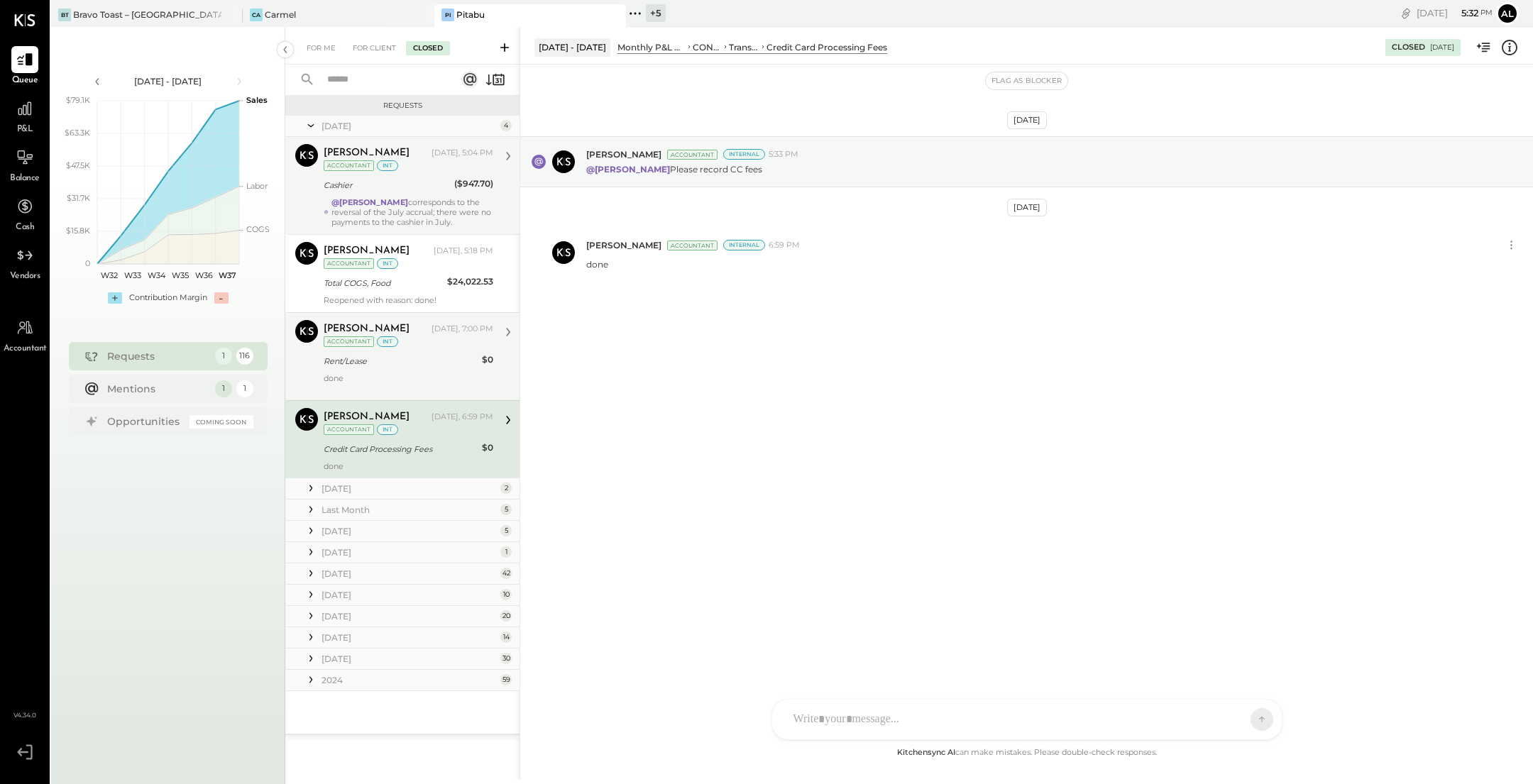
click at [318, 56] on div "For Me For Client Closed" at bounding box center [402, 45] width 234 height 37
click at [315, 46] on div "For Me" at bounding box center [321, 48] width 43 height 14
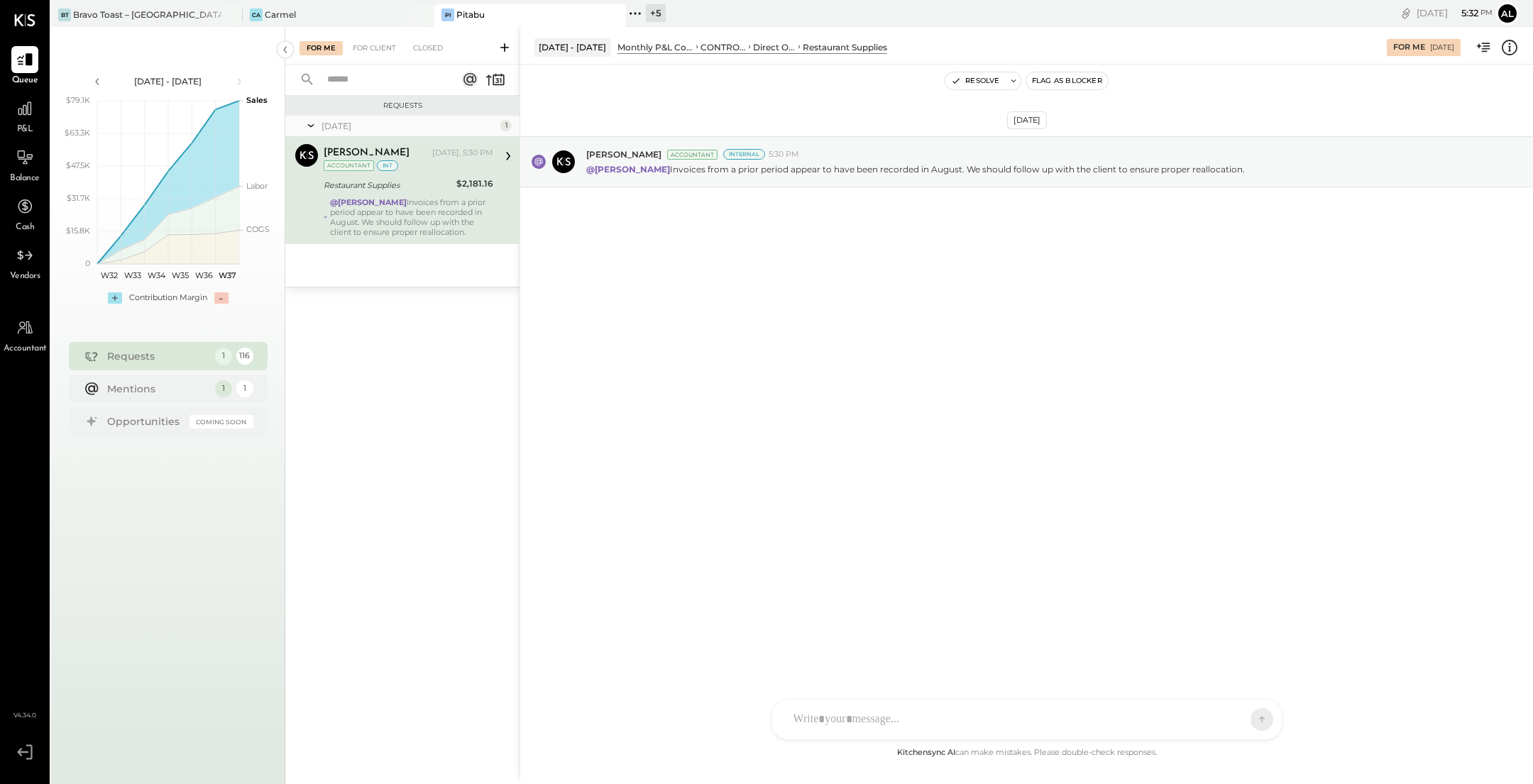
click at [923, 724] on div "AM [PERSON_NAME] R [PERSON_NAME] EP [PERSON_NAME] DS [PERSON_NAME] VD [PERSON_N…" at bounding box center [1026, 719] width 511 height 41
click at [1225, 719] on icon at bounding box center [1227, 719] width 5 height 2
click at [1250, 680] on div "INTERNAL" at bounding box center [1236, 684] width 84 height 24
click at [1250, 726] on icon at bounding box center [1250, 718] width 13 height 14
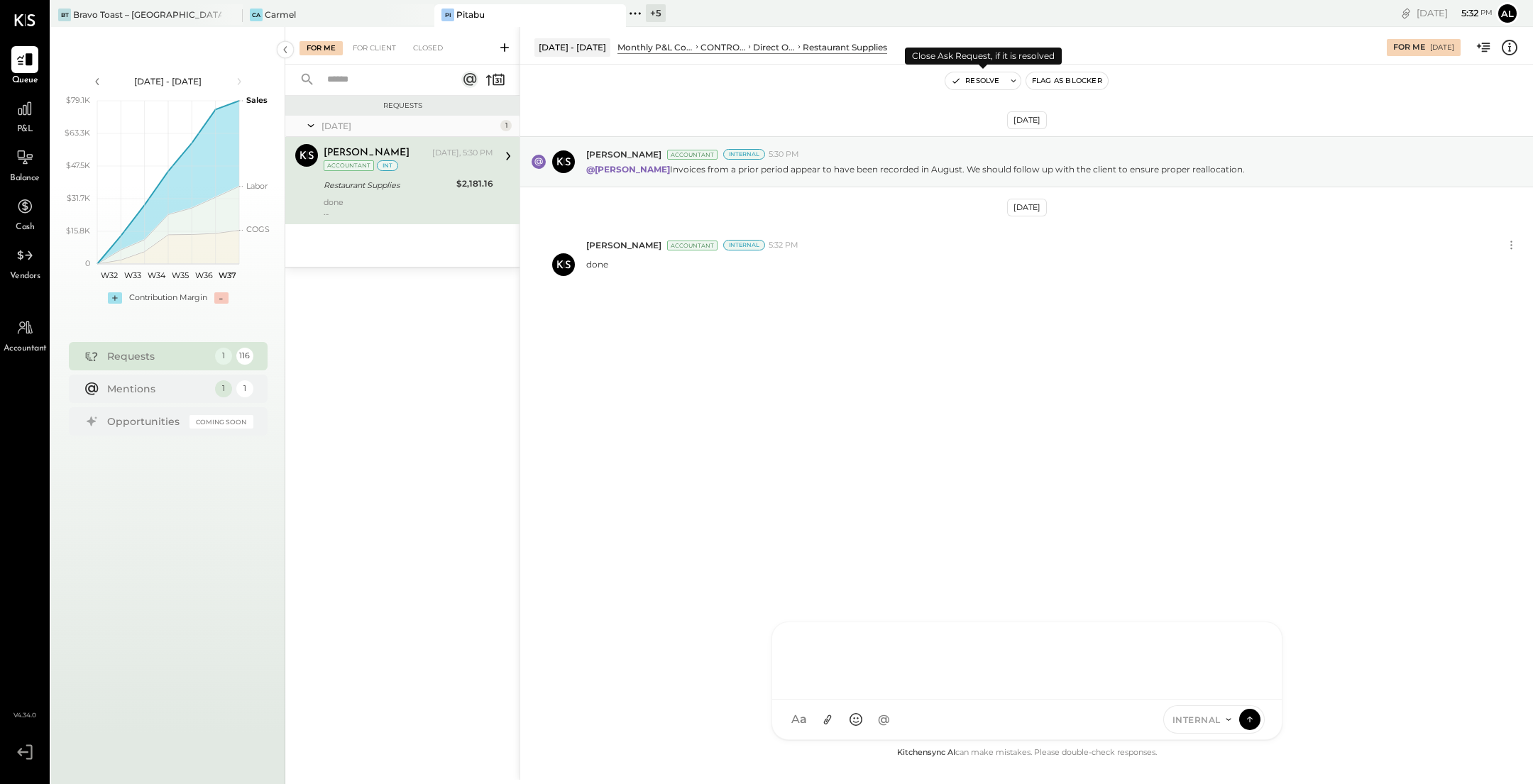
click at [997, 85] on button "Resolve" at bounding box center [975, 81] width 59 height 17
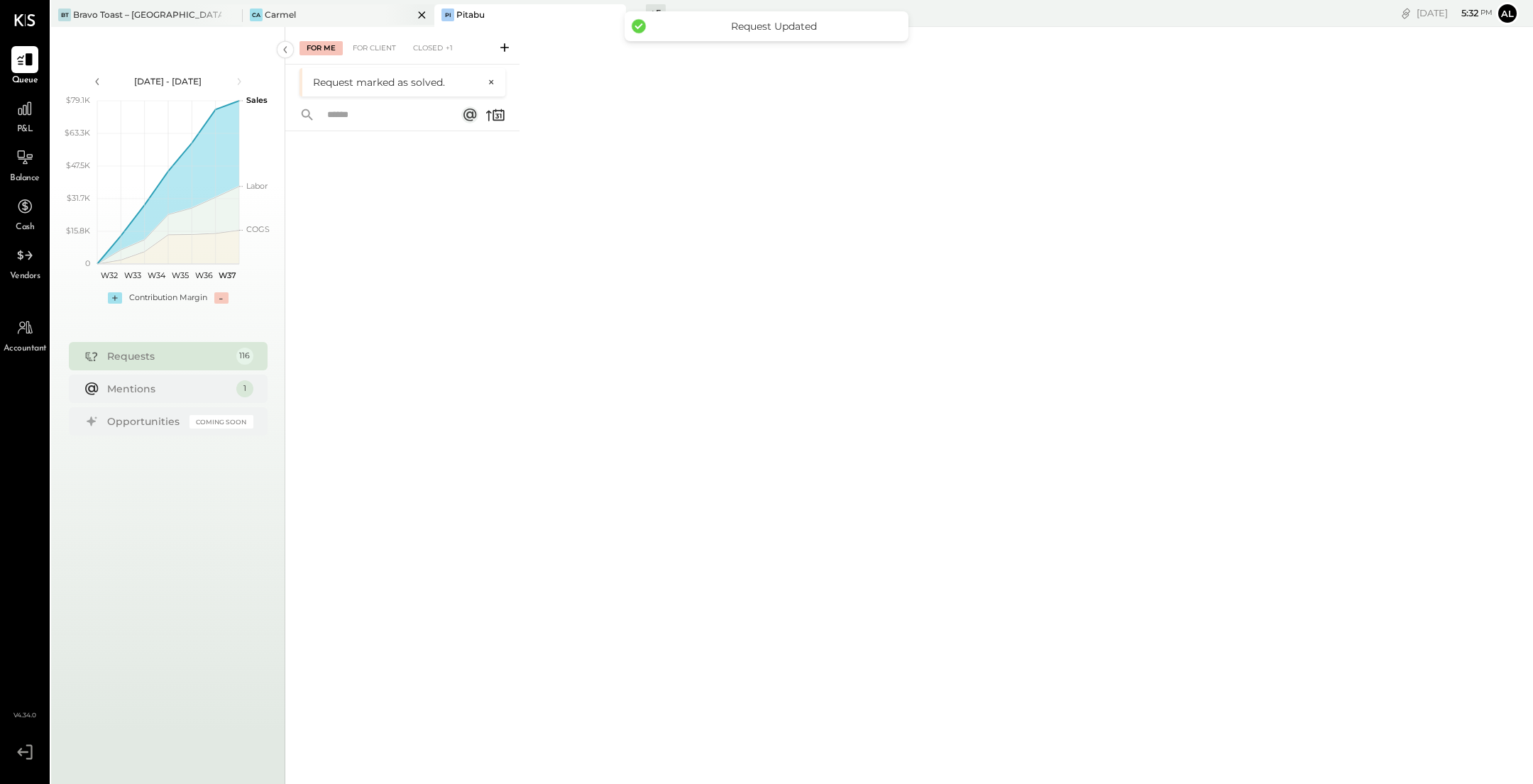
click at [364, 18] on div "Ca Carmel" at bounding box center [328, 14] width 171 height 13
